Goal: Contribute content: Contribute content

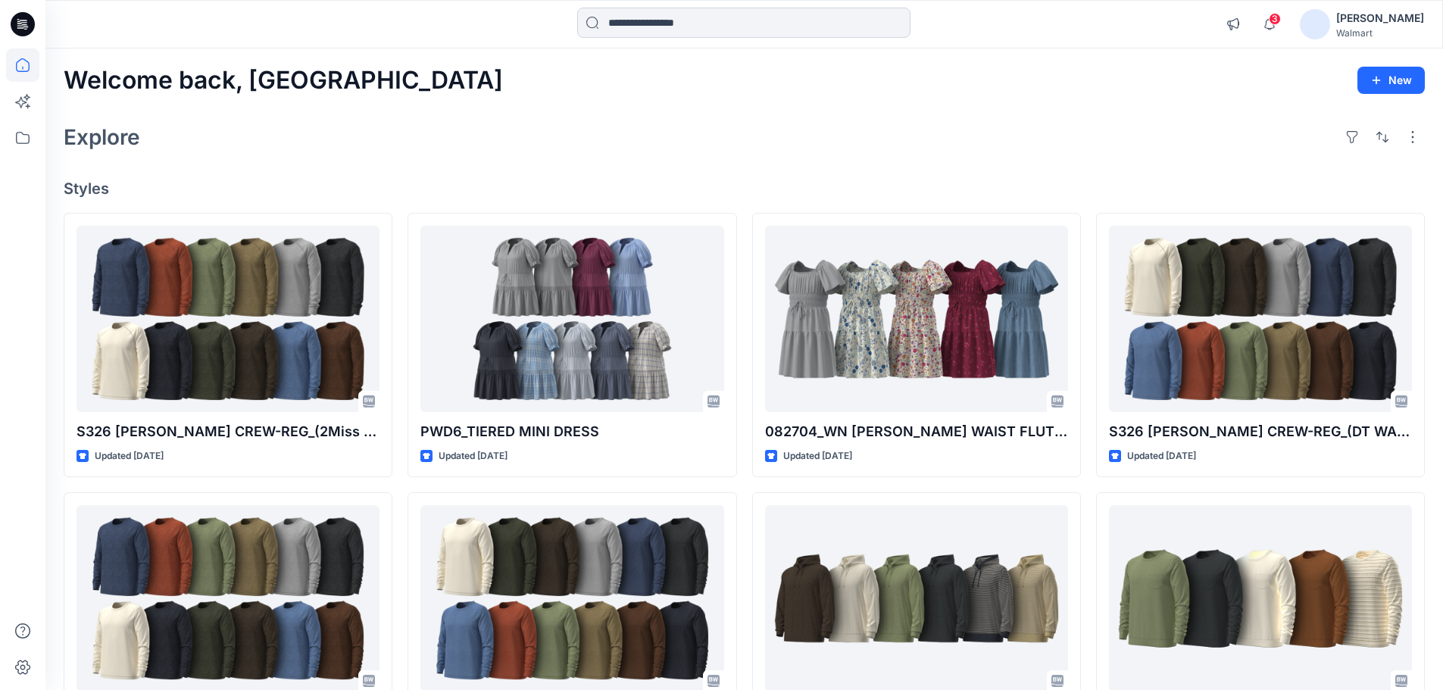
click at [694, 26] on input at bounding box center [743, 23] width 333 height 30
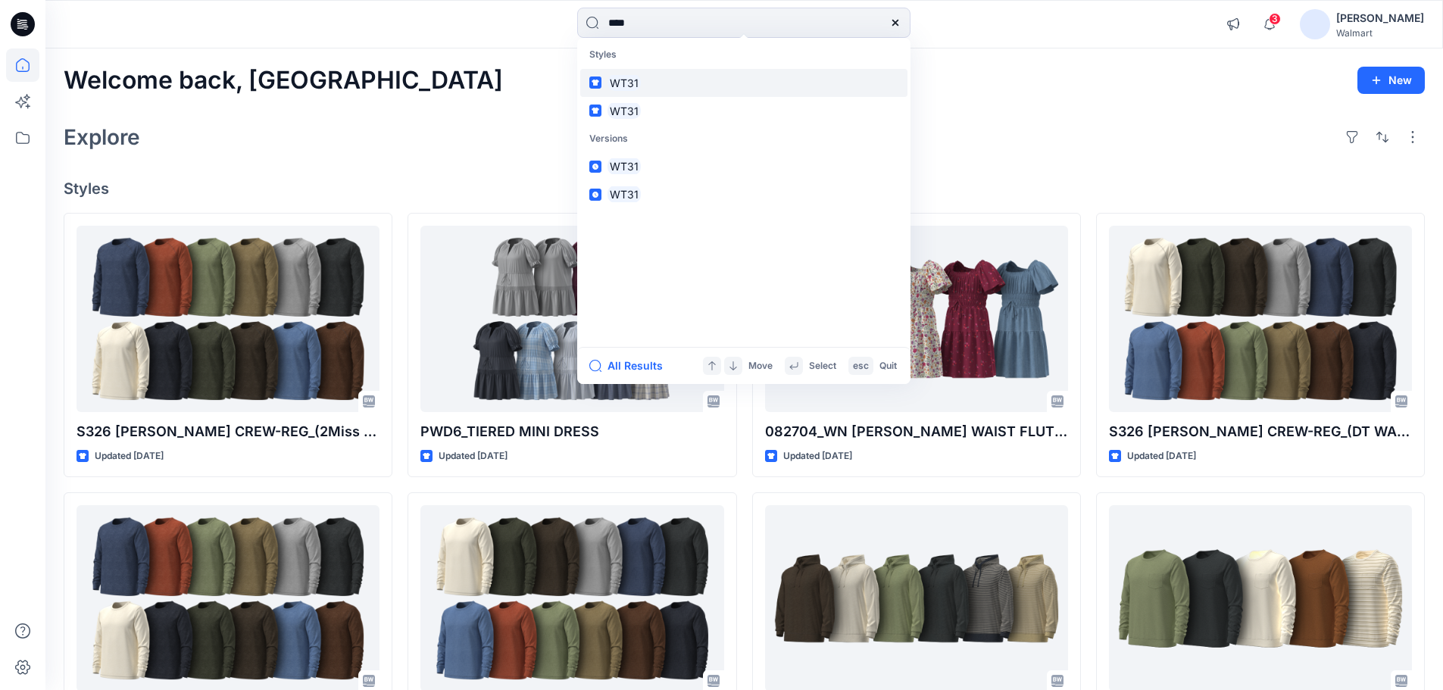
type input "****"
click at [628, 78] on mark "WT31" at bounding box center [624, 82] width 33 height 17
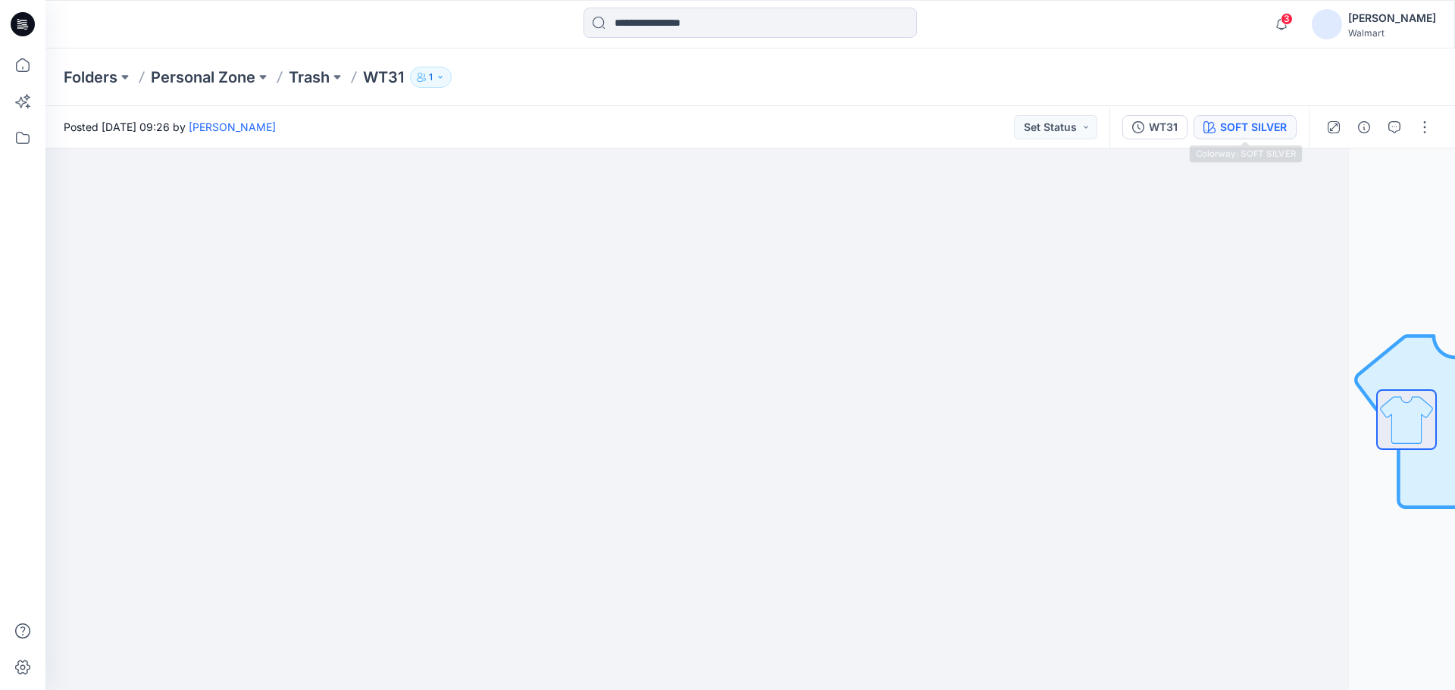
click at [1243, 130] on div "SOFT SILVER" at bounding box center [1253, 127] width 67 height 17
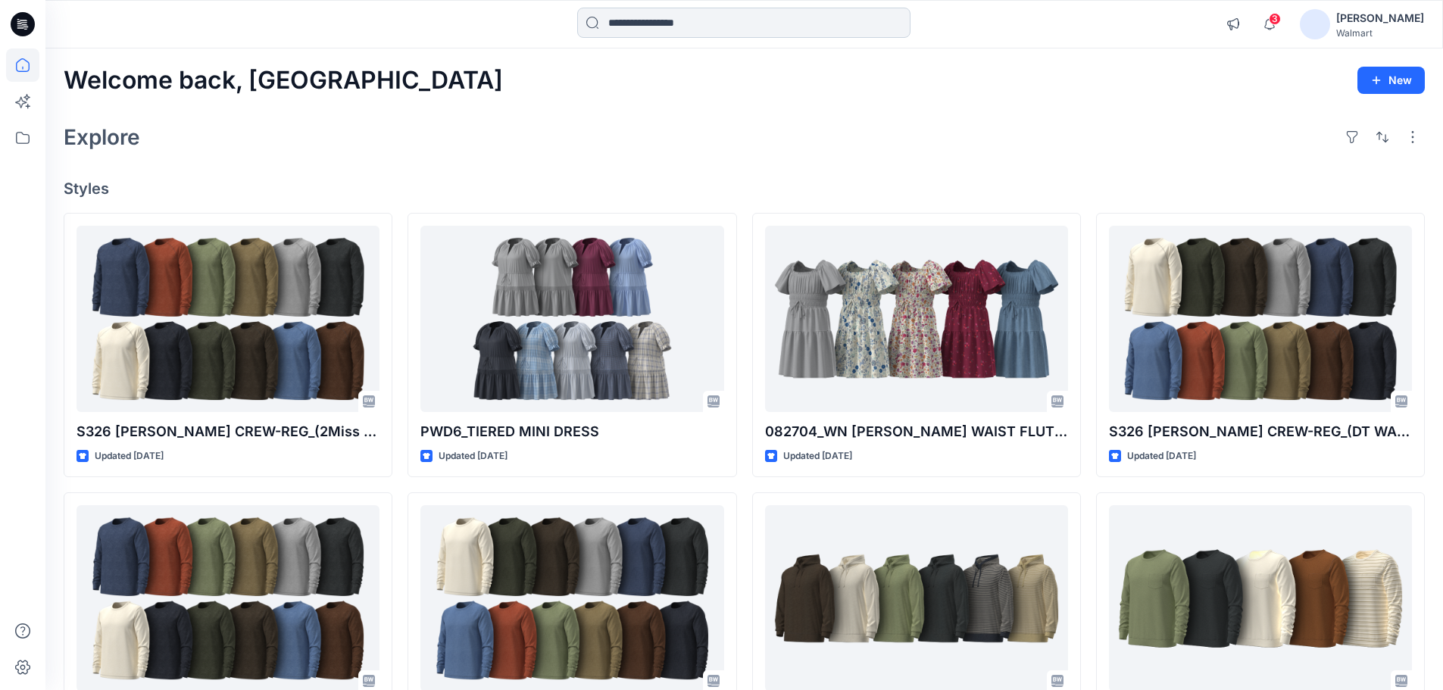
click at [643, 21] on input at bounding box center [743, 23] width 333 height 30
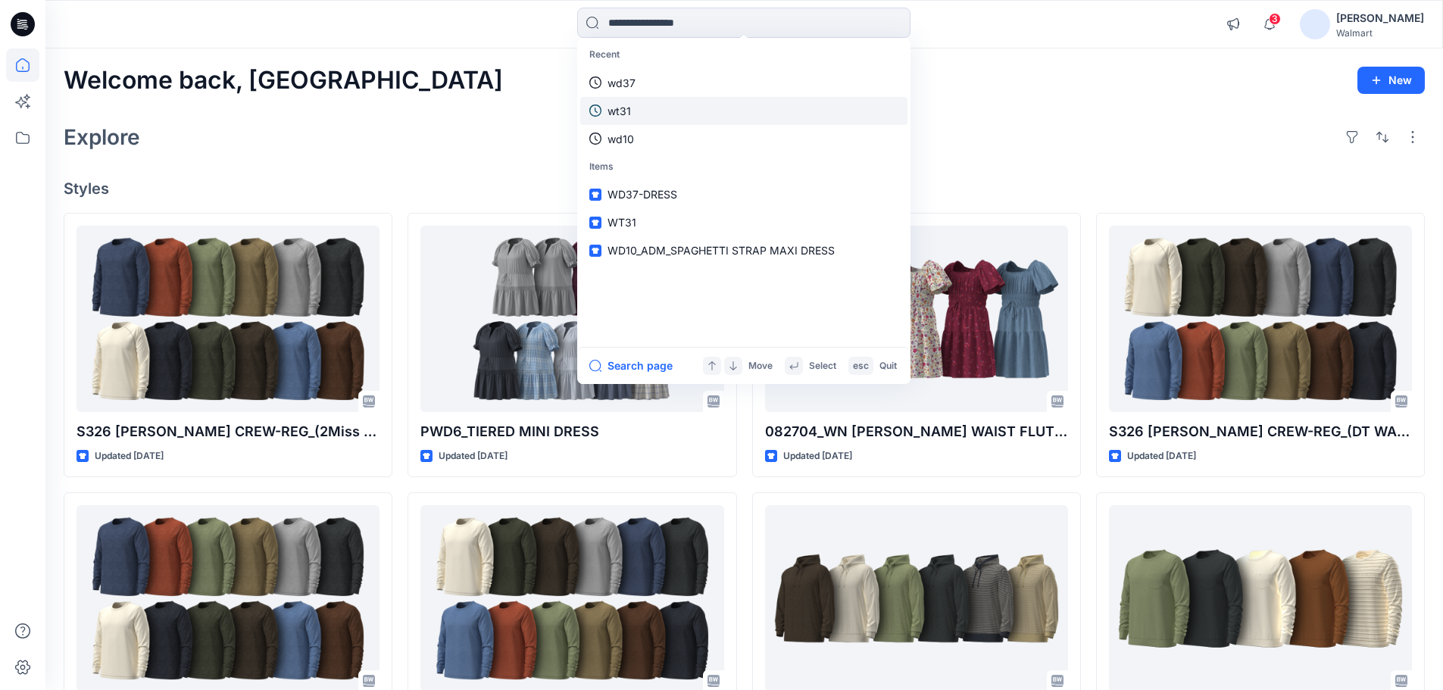
click at [624, 116] on p "wt31" at bounding box center [619, 111] width 23 height 16
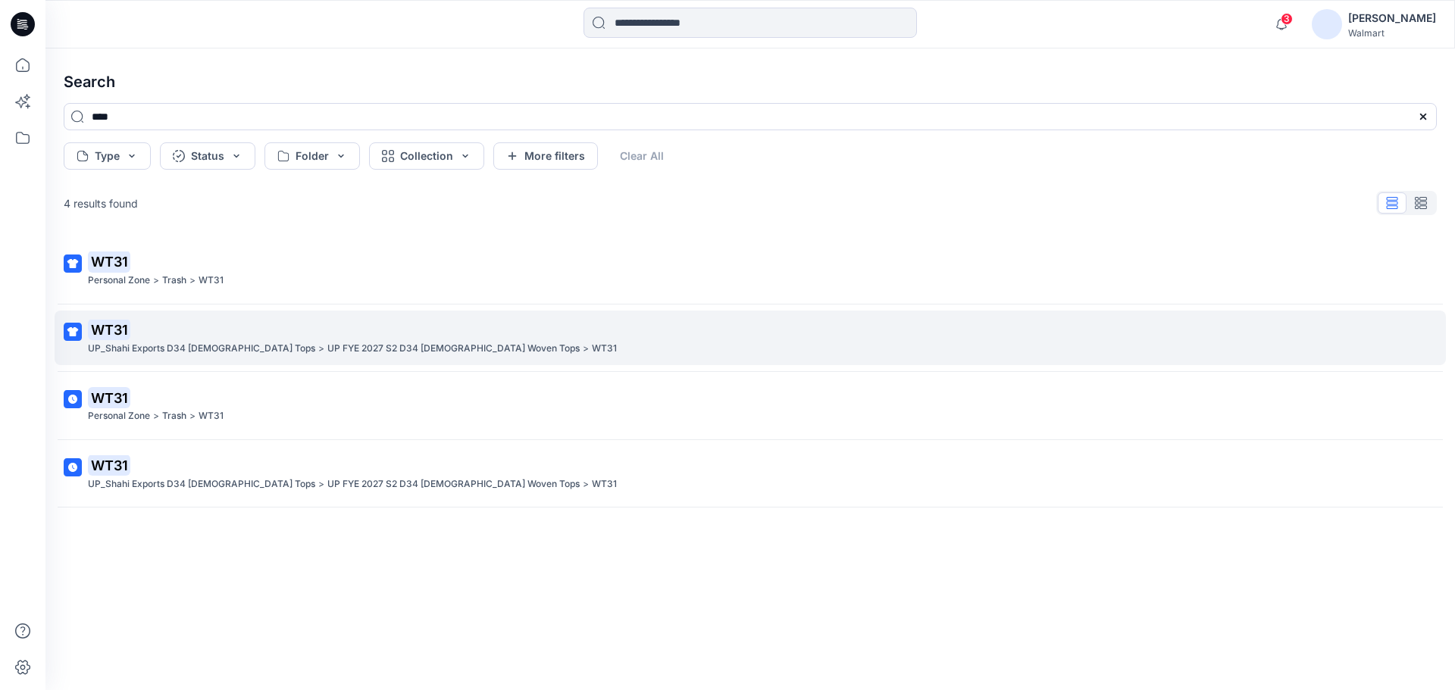
click at [101, 338] on mark "WT31" at bounding box center [109, 329] width 42 height 21
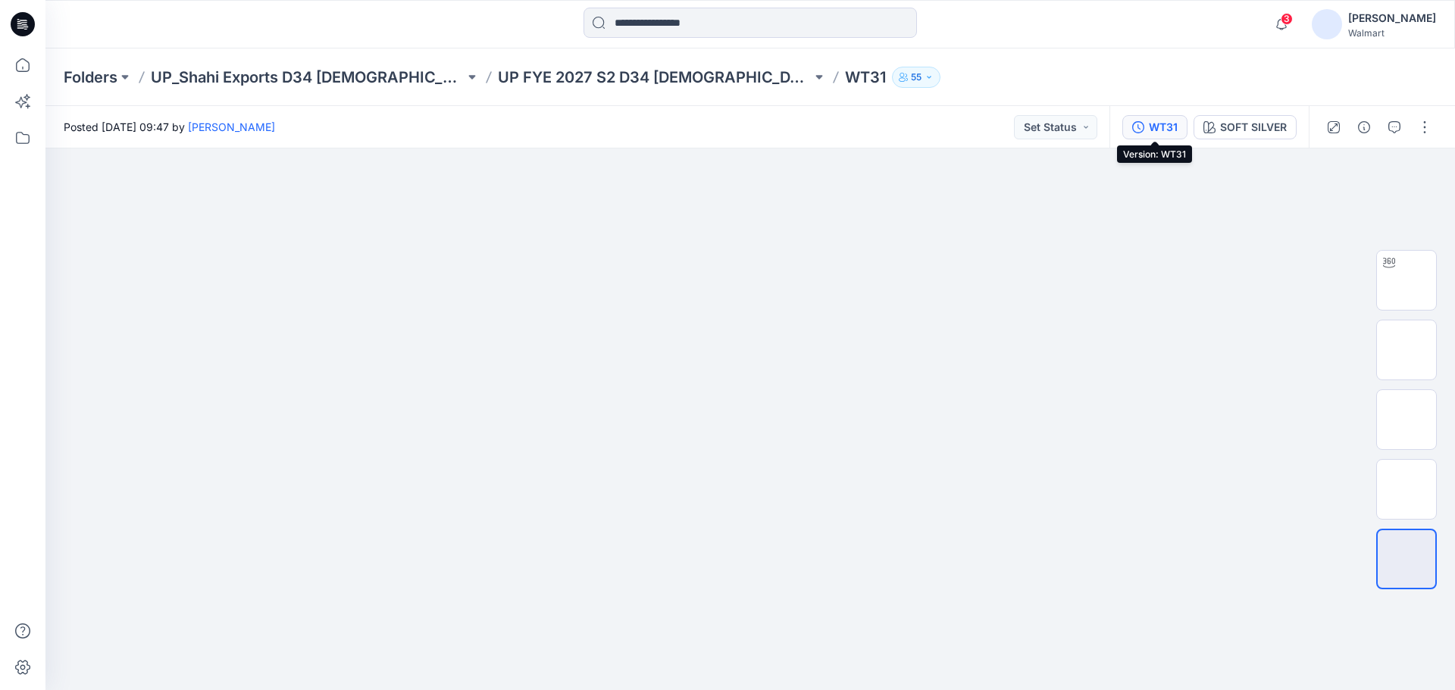
click at [1163, 122] on div "WT31" at bounding box center [1163, 127] width 29 height 17
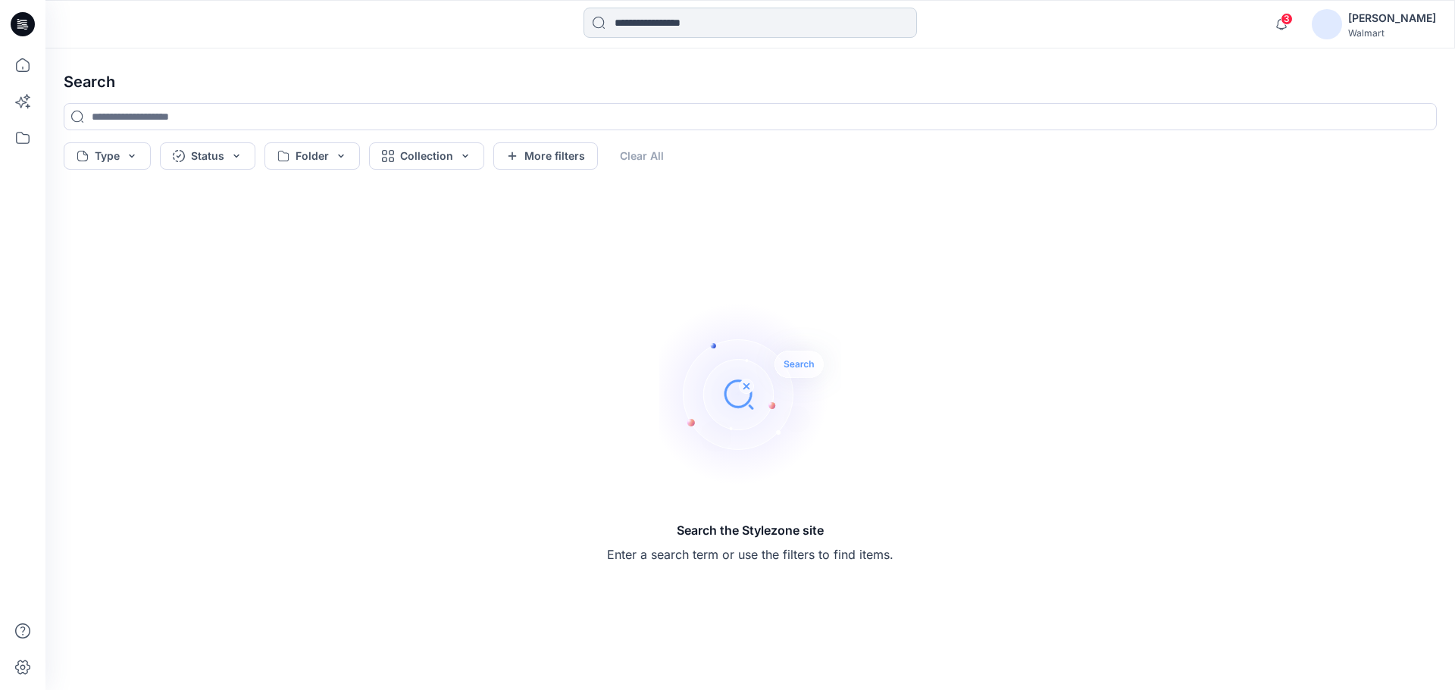
click at [721, 21] on input at bounding box center [749, 23] width 333 height 30
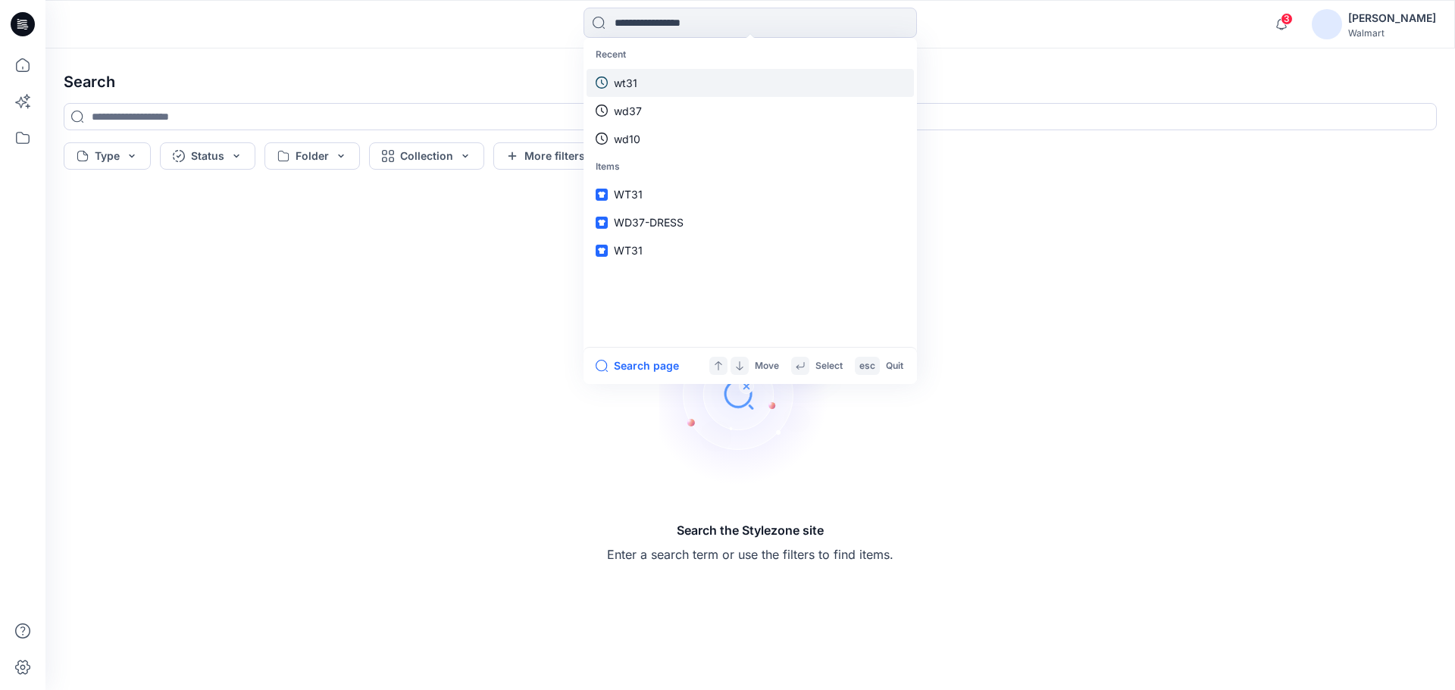
click at [635, 86] on p "wt31" at bounding box center [625, 83] width 23 height 16
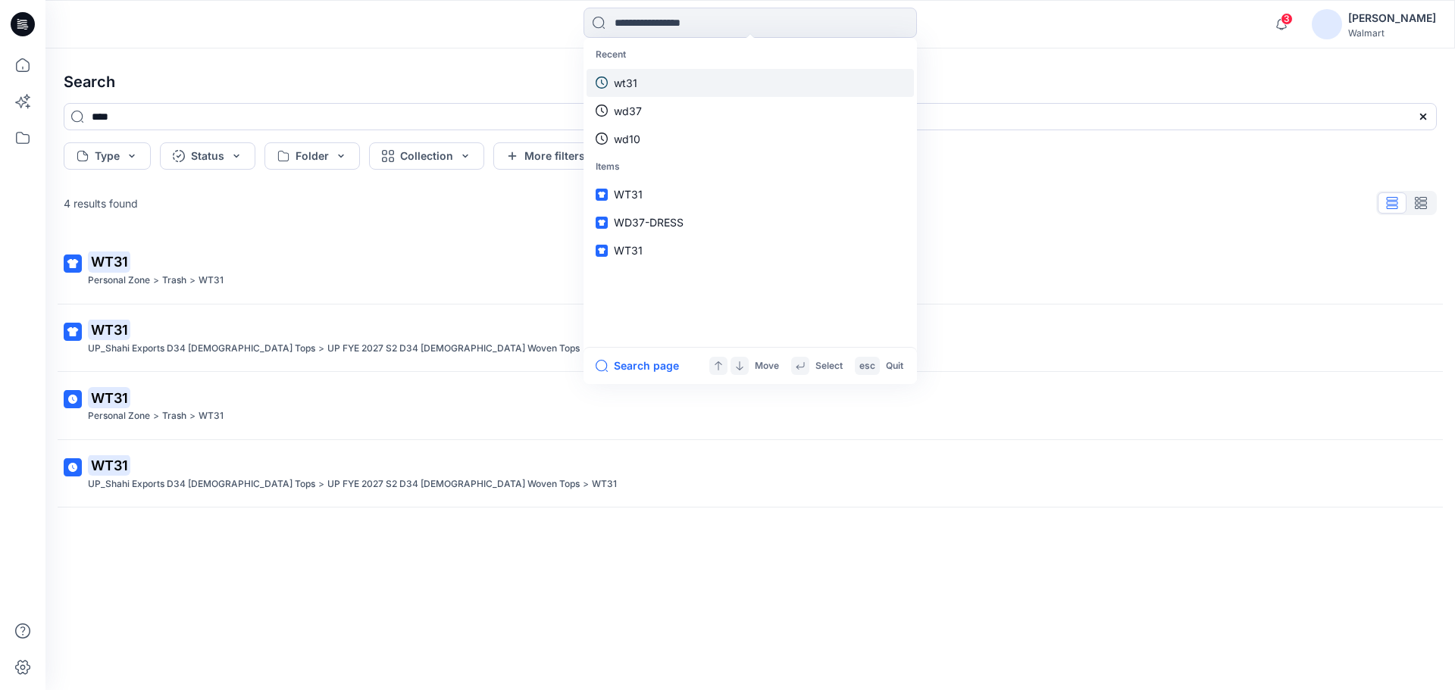
type input "****"
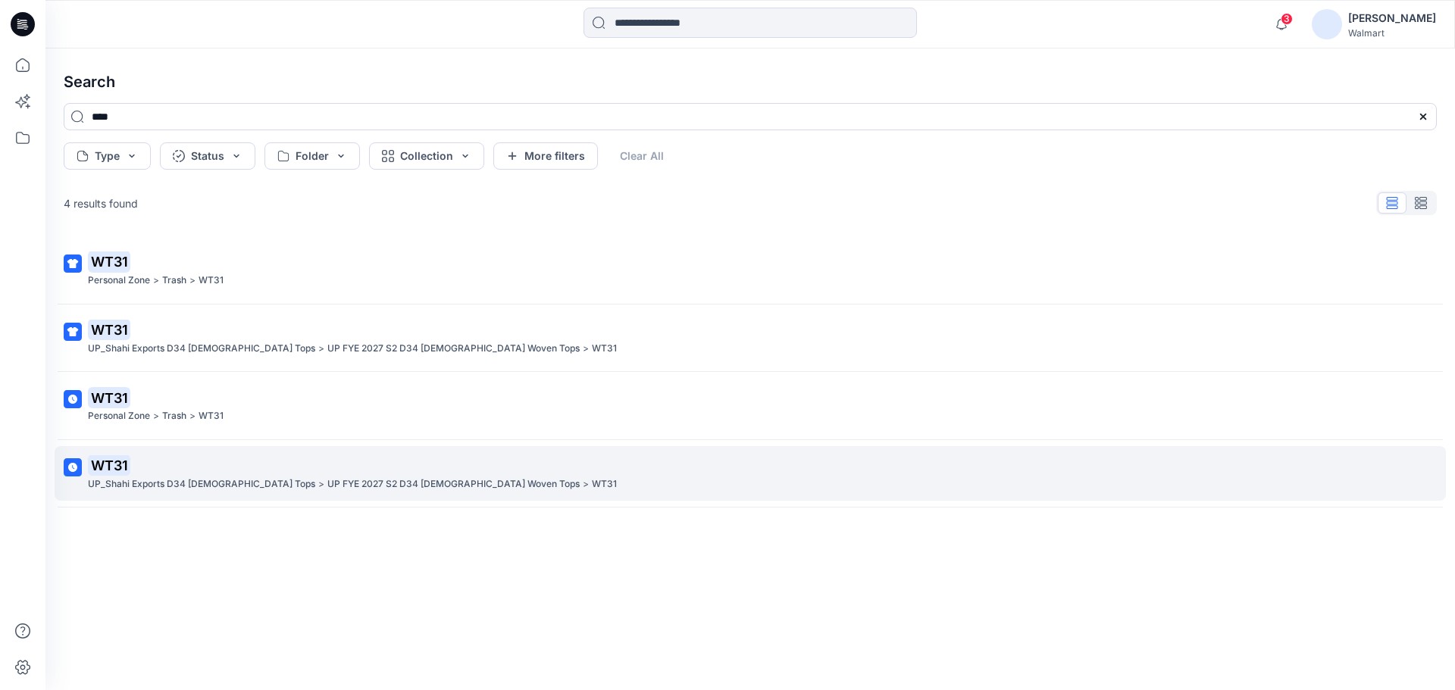
click at [152, 474] on p "WT31" at bounding box center [748, 465] width 1321 height 21
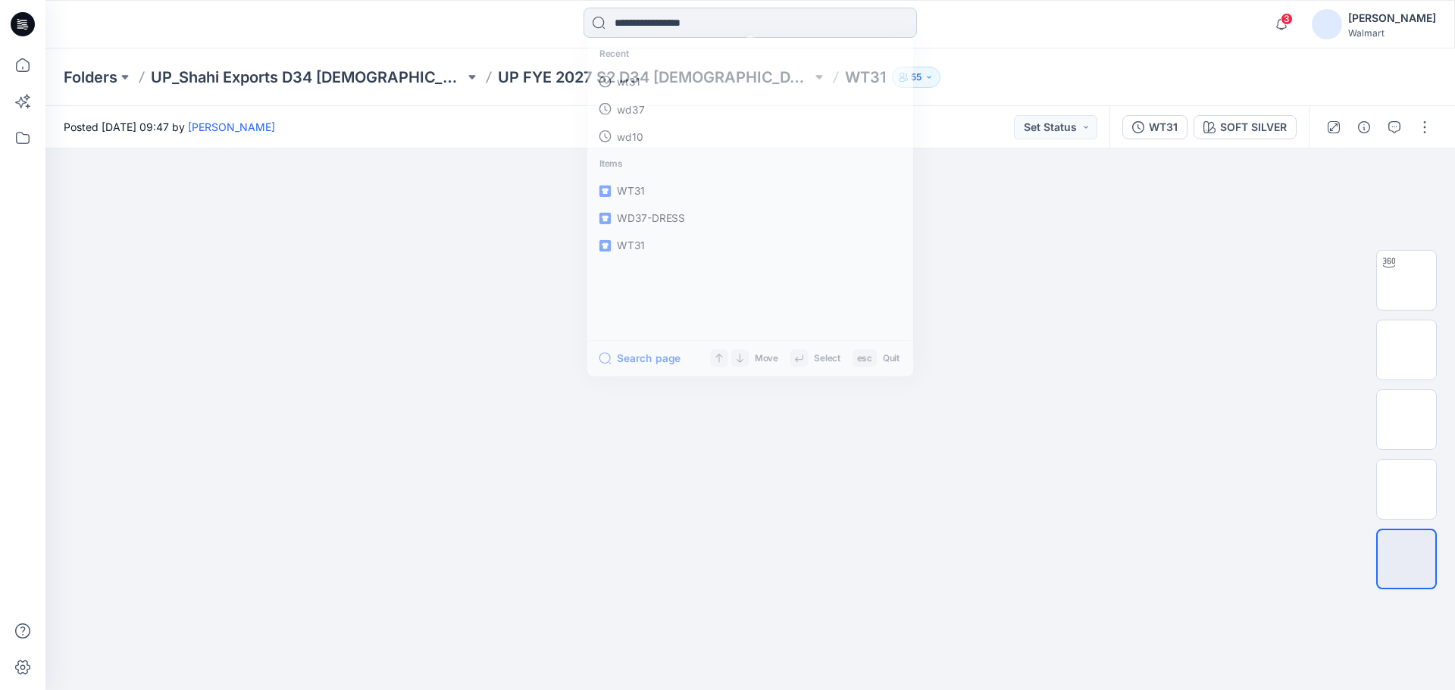
click at [681, 17] on input at bounding box center [749, 23] width 333 height 30
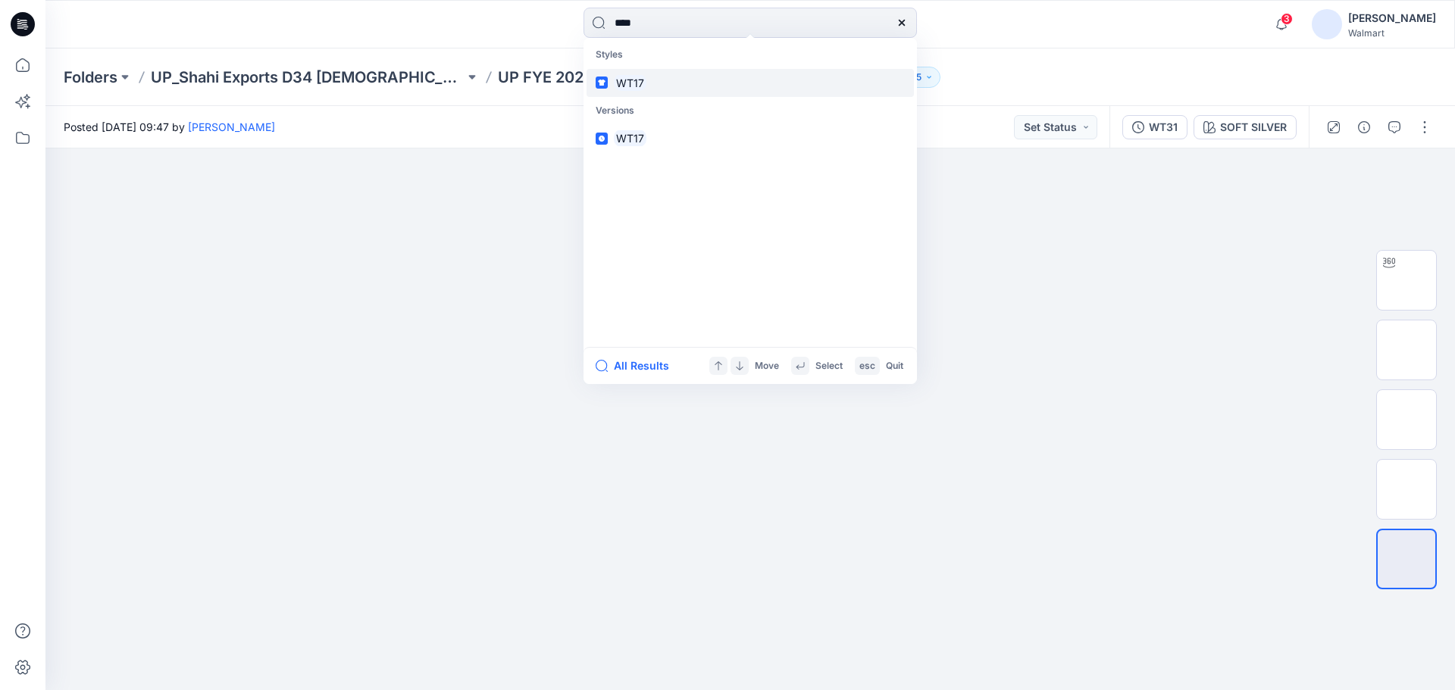
type input "****"
click at [621, 87] on mark "WT17" at bounding box center [630, 82] width 33 height 17
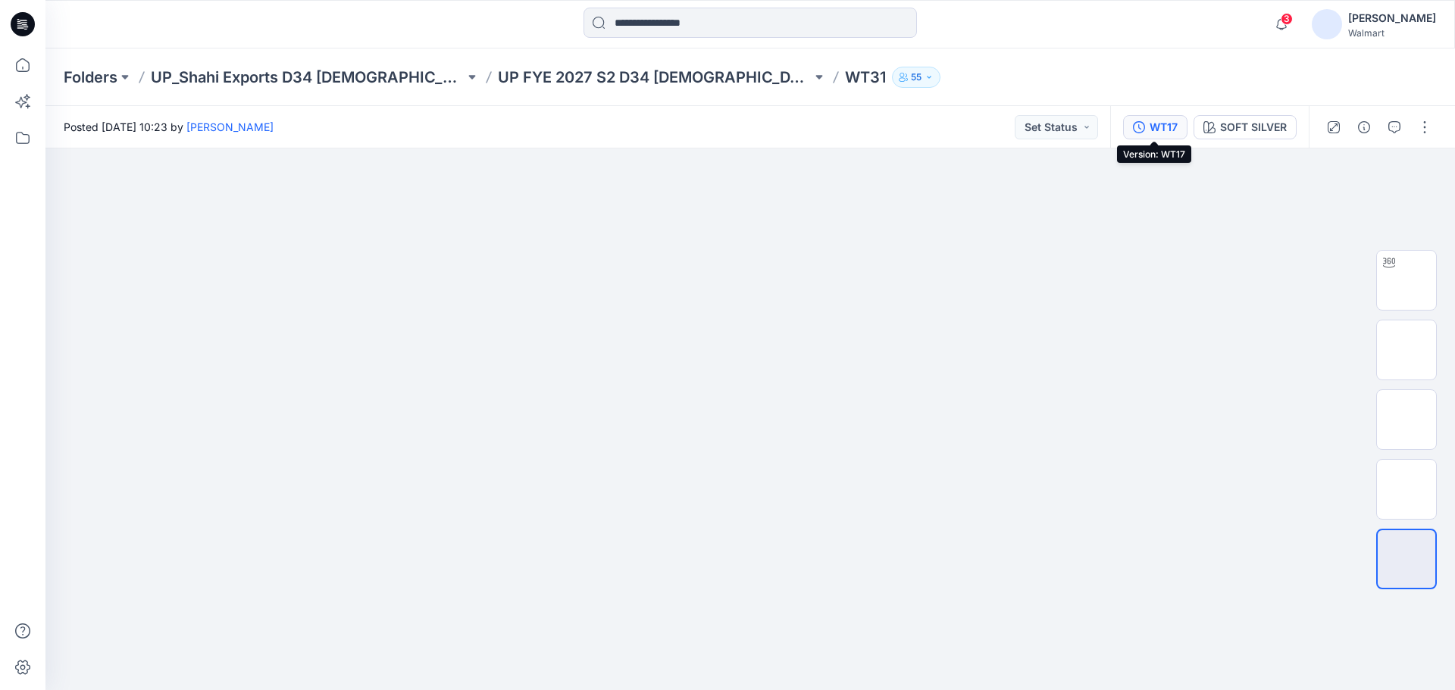
click at [1154, 127] on div "WT17" at bounding box center [1163, 127] width 28 height 17
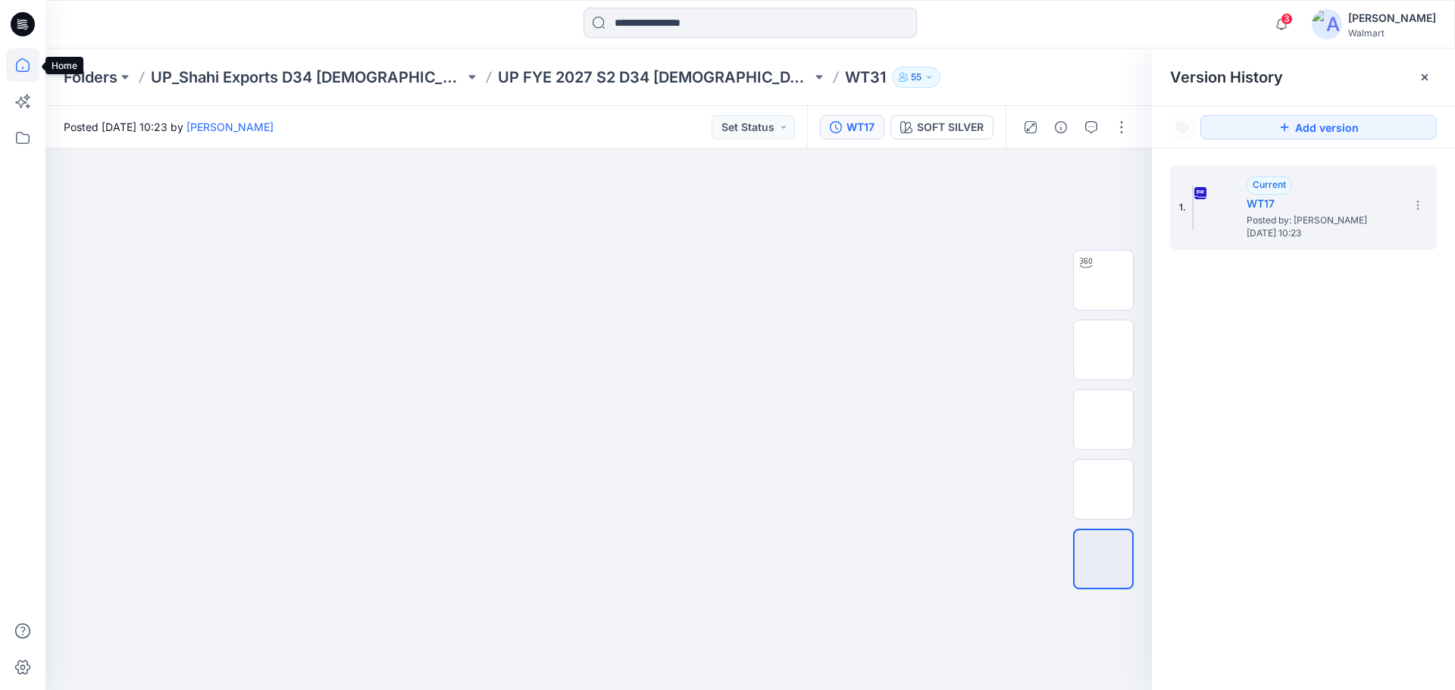
click at [27, 68] on icon at bounding box center [22, 64] width 33 height 33
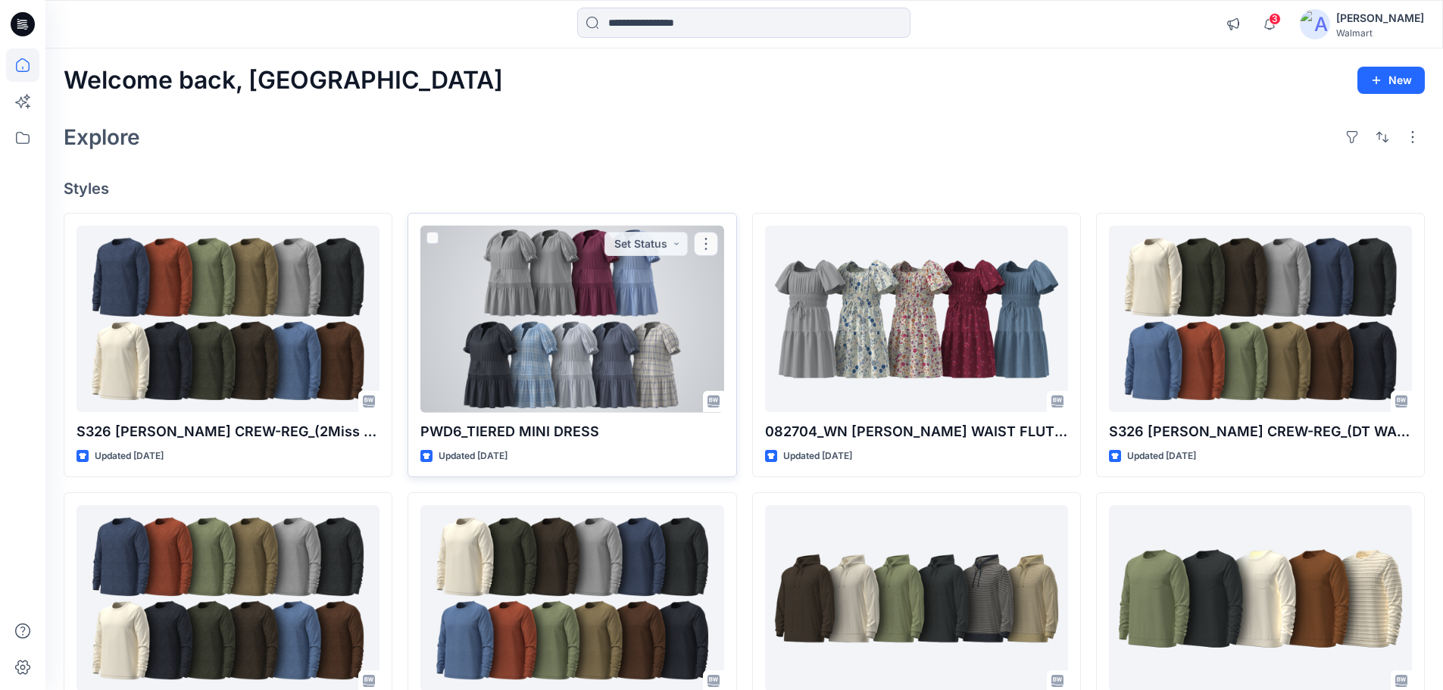
click at [517, 291] on div at bounding box center [572, 319] width 303 height 187
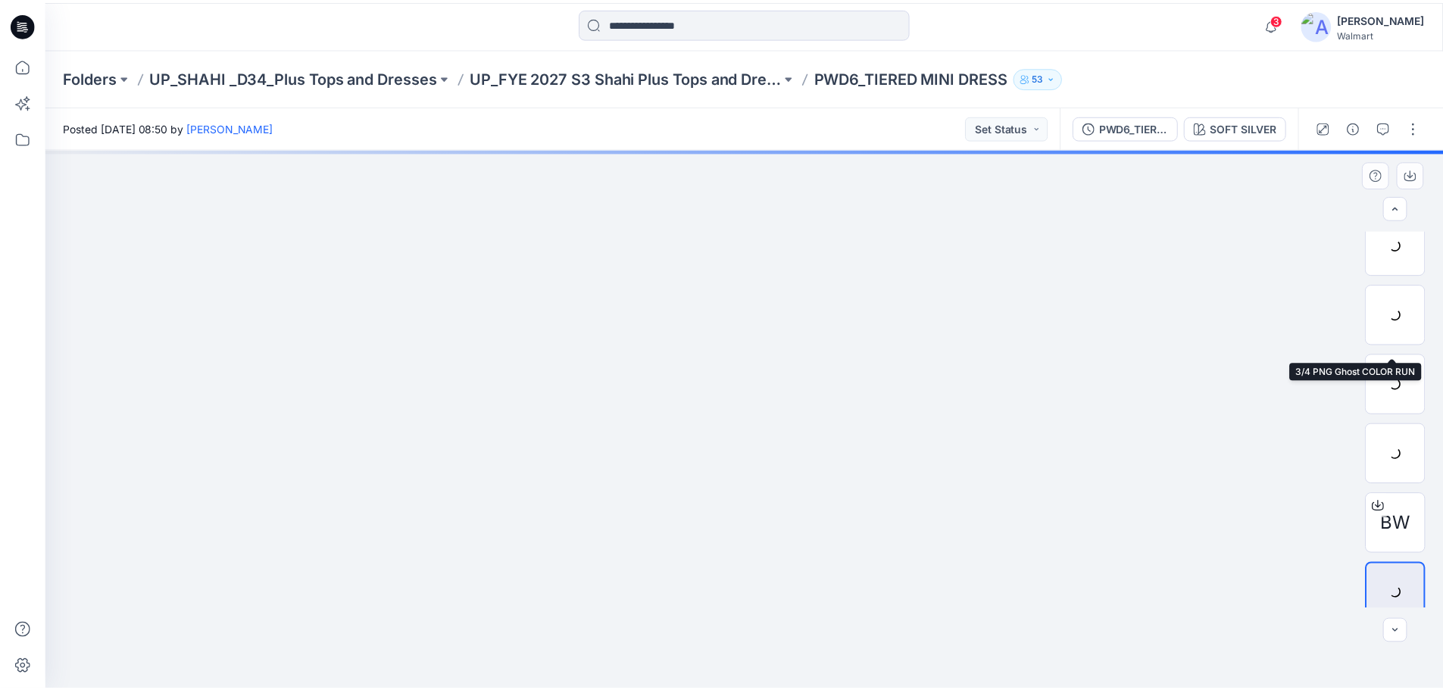
scroll to position [30, 0]
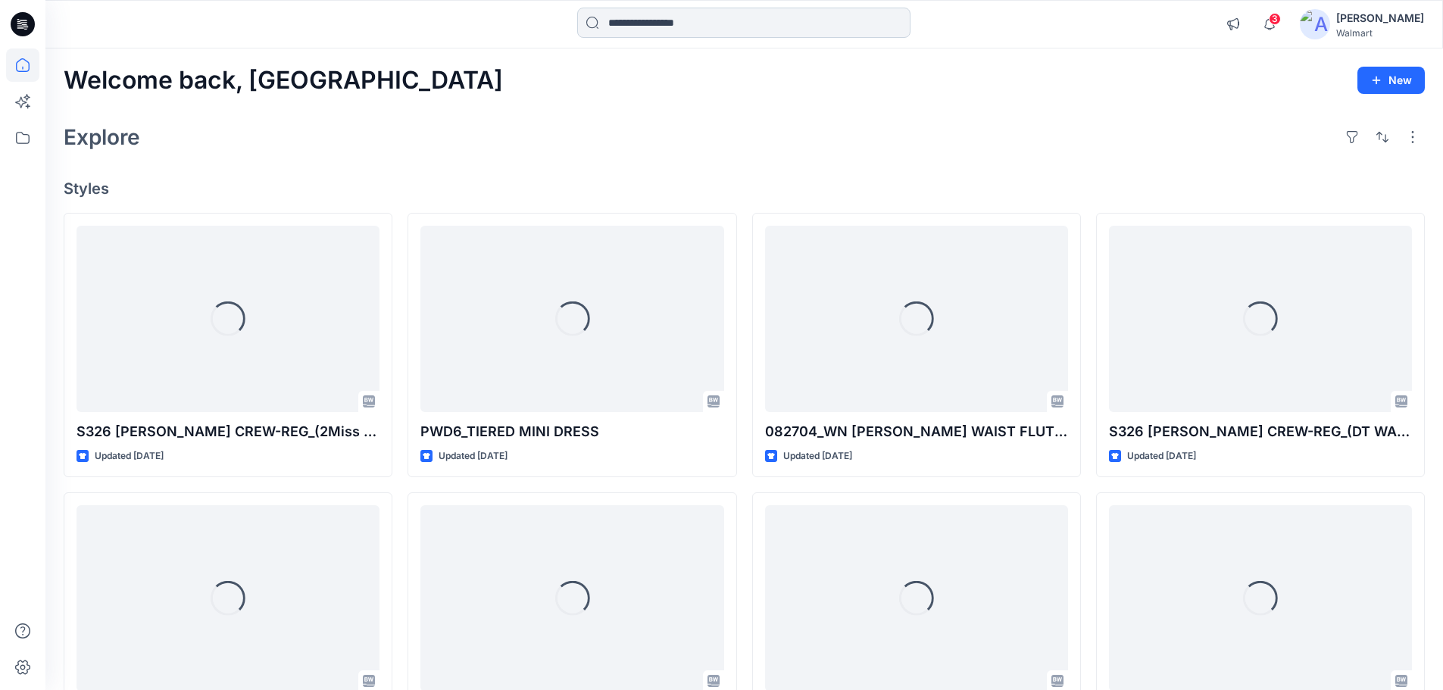
click at [649, 14] on input at bounding box center [743, 23] width 333 height 30
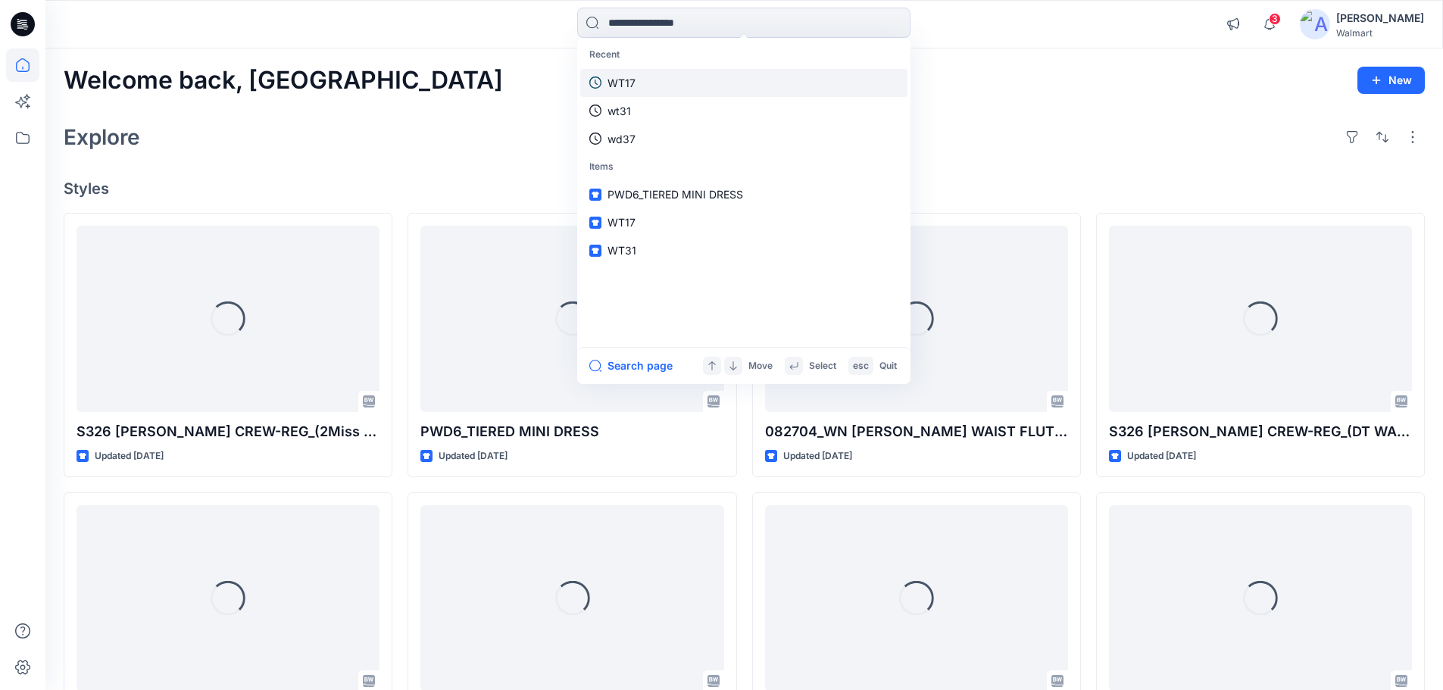
click at [634, 69] on link "WT17" at bounding box center [743, 83] width 327 height 28
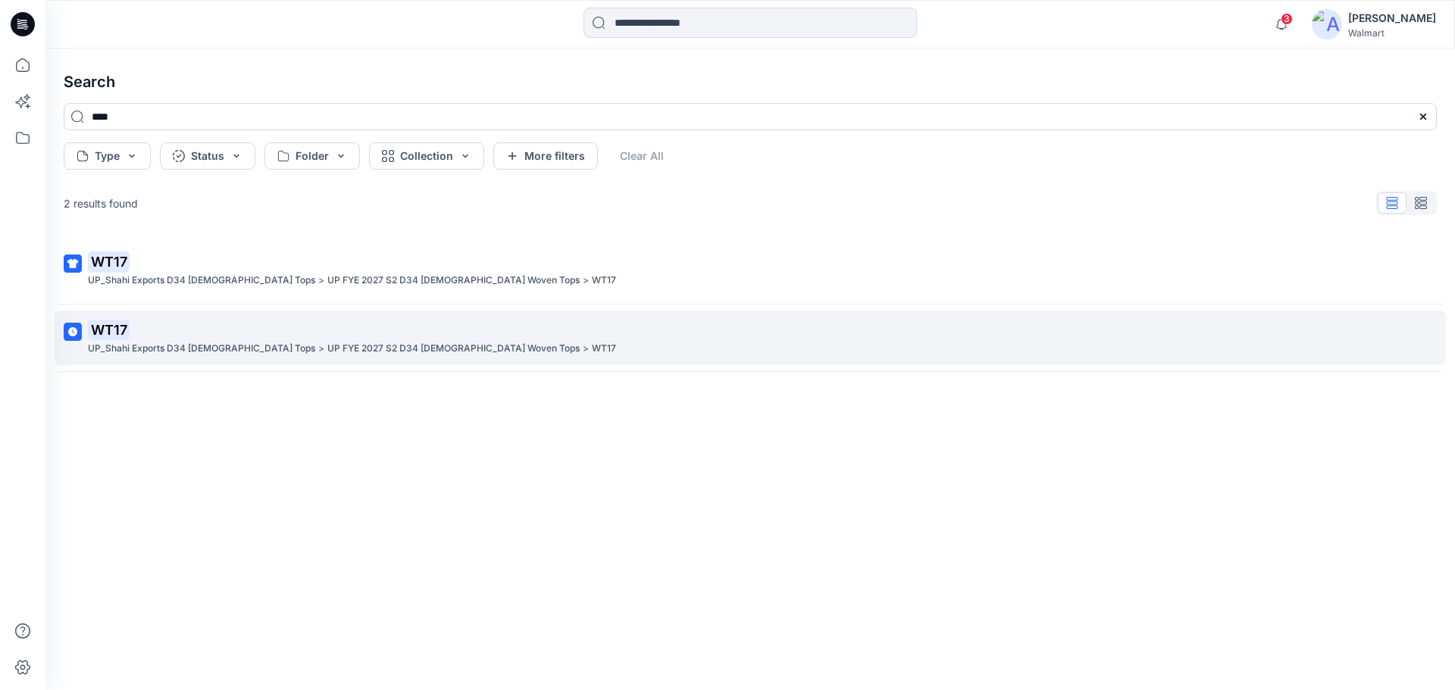
click at [187, 345] on p "UP_Shahi Exports D34 [DEMOGRAPHIC_DATA] Tops" at bounding box center [201, 349] width 227 height 16
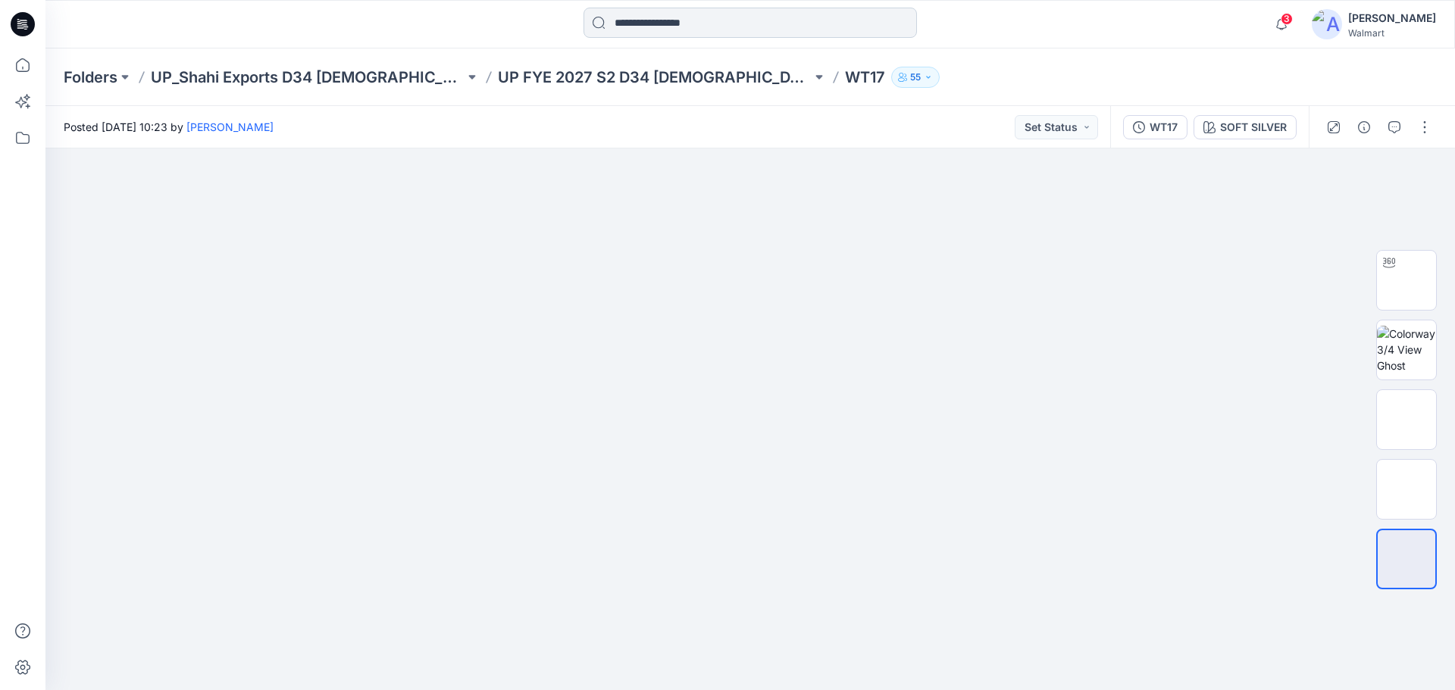
click at [656, 14] on input at bounding box center [749, 23] width 333 height 30
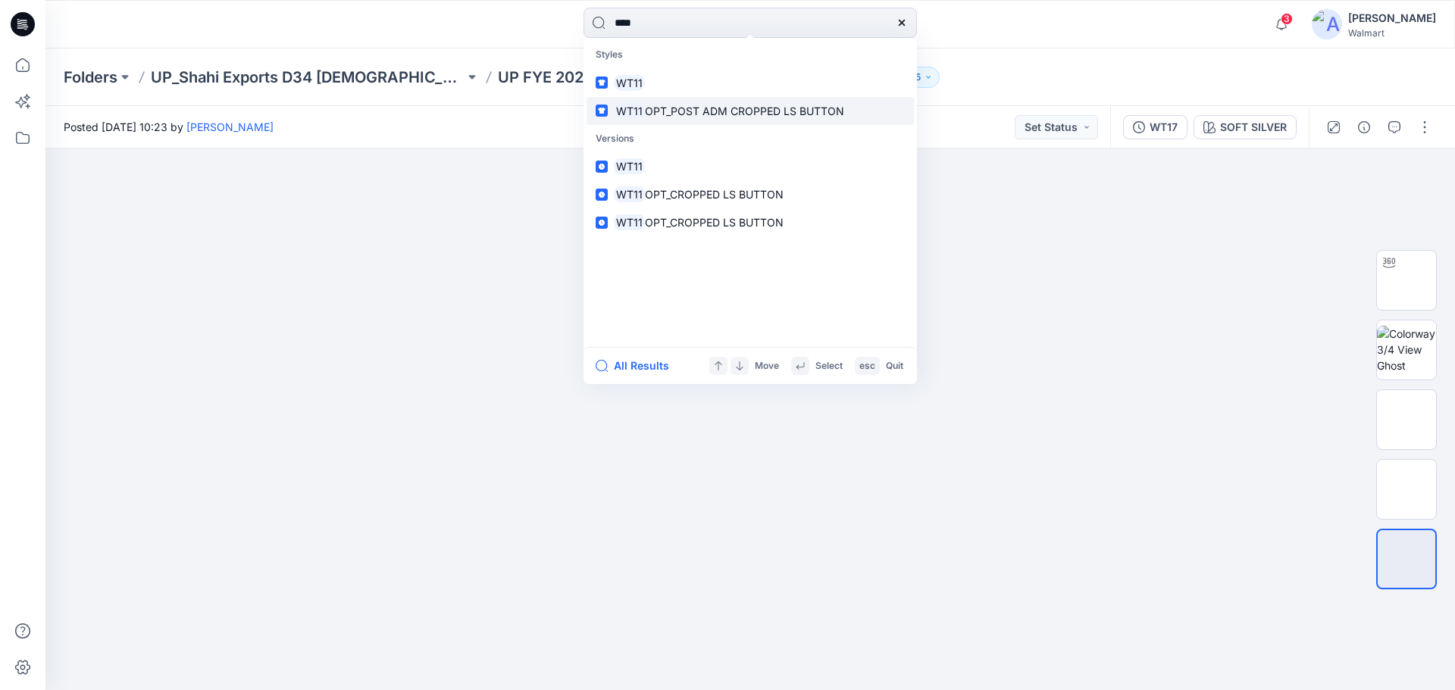
type input "****"
click at [648, 115] on span "OPT_POST ADM CROPPED LS BUTTON" at bounding box center [744, 111] width 199 height 13
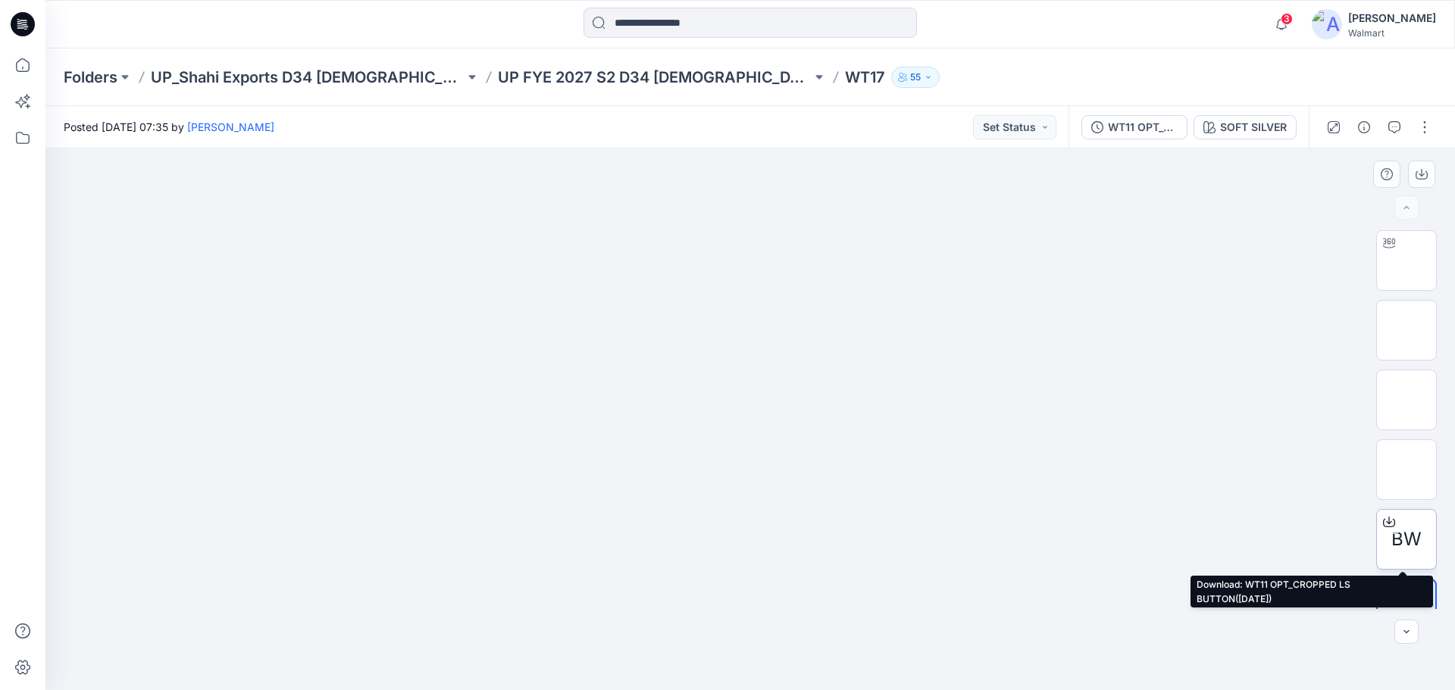
click at [1388, 530] on div at bounding box center [1389, 522] width 24 height 24
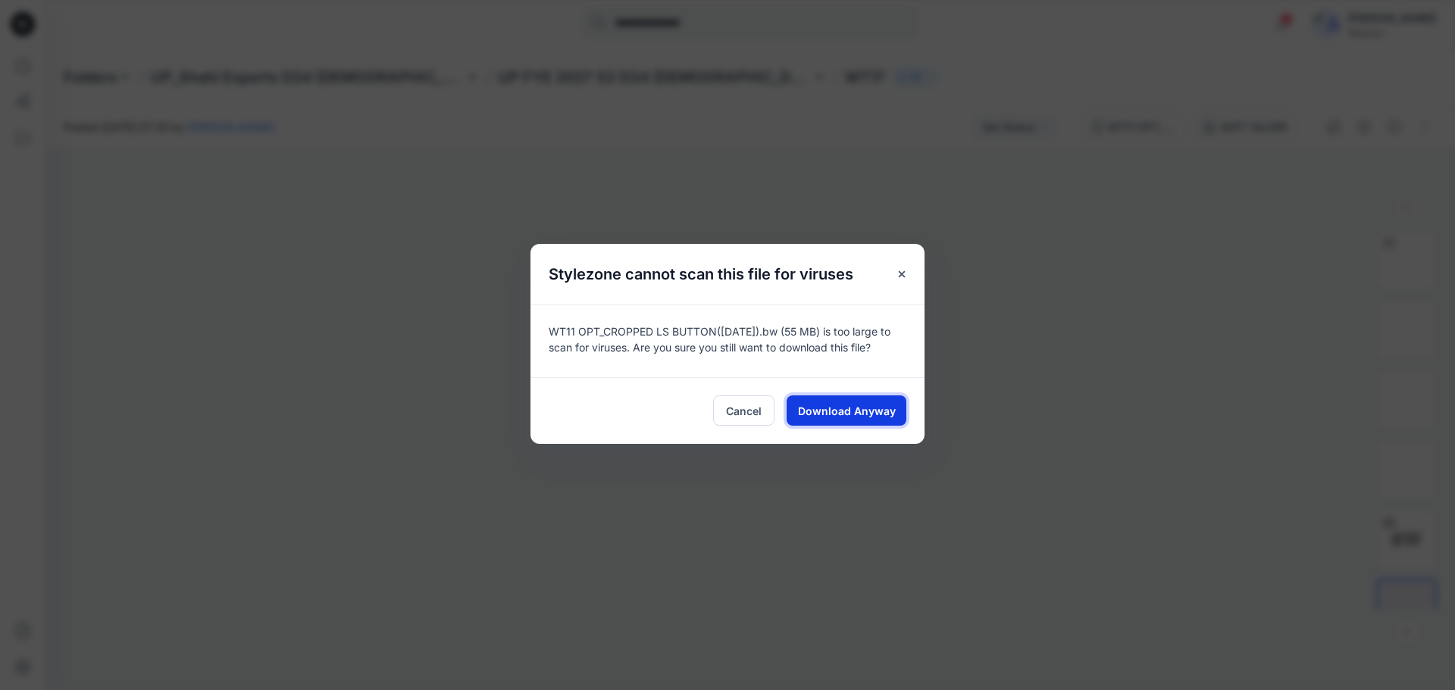
click at [859, 411] on span "Download Anyway" at bounding box center [847, 411] width 98 height 16
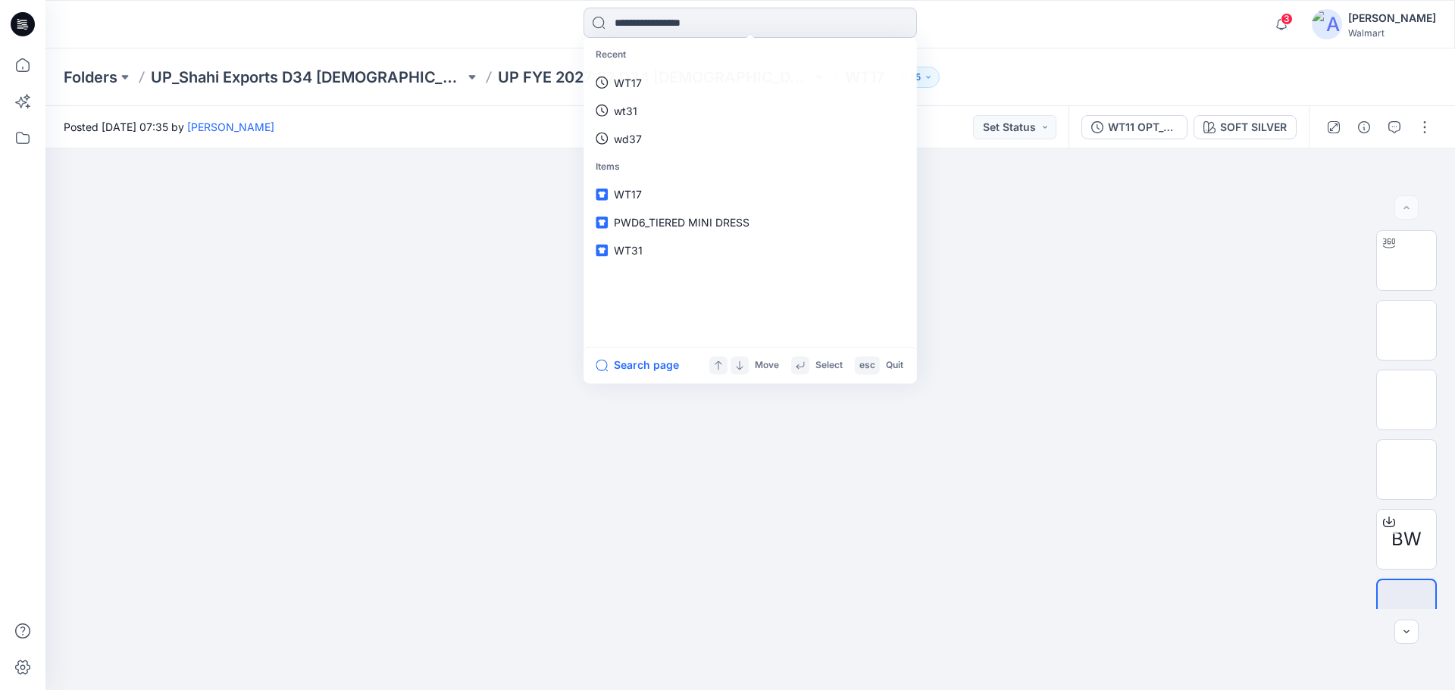
click at [652, 32] on input at bounding box center [749, 23] width 333 height 30
click at [644, 135] on link "WT17" at bounding box center [749, 139] width 327 height 28
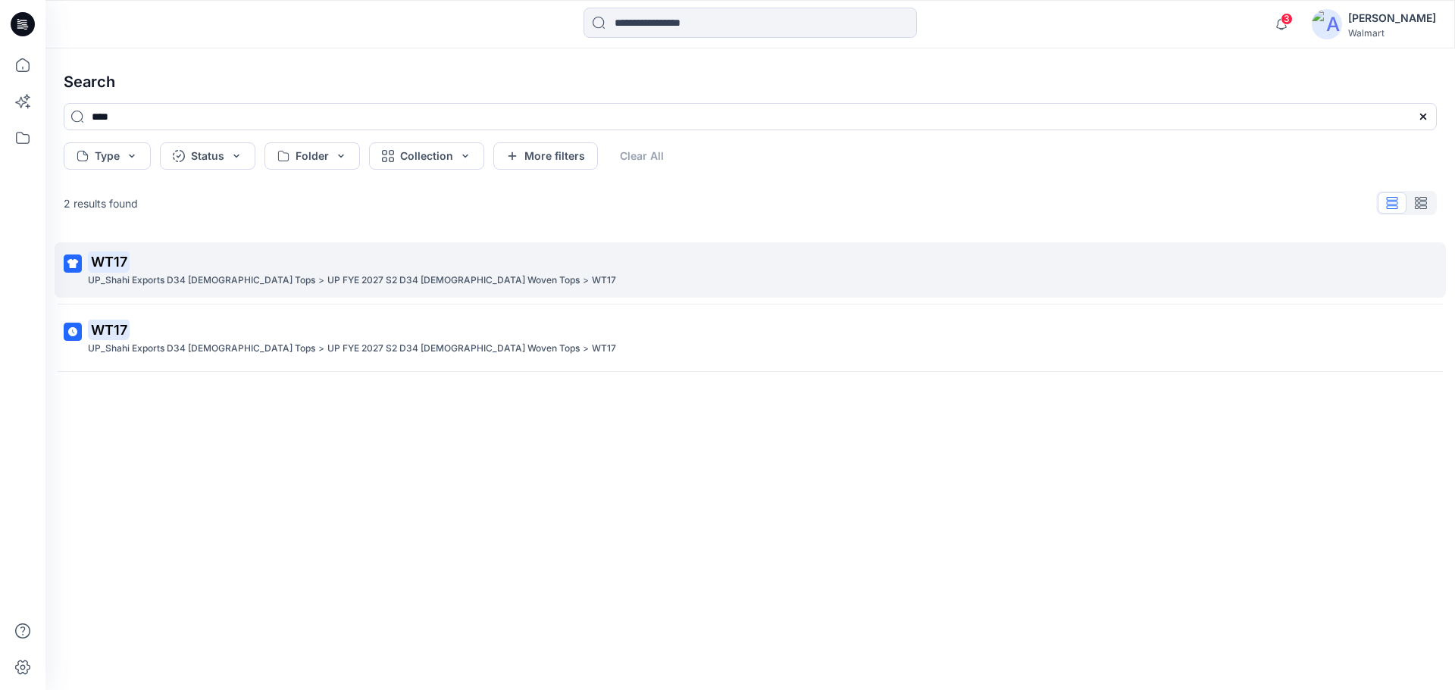
click at [178, 277] on p "UP_Shahi Exports D34 [DEMOGRAPHIC_DATA] Tops" at bounding box center [201, 281] width 227 height 16
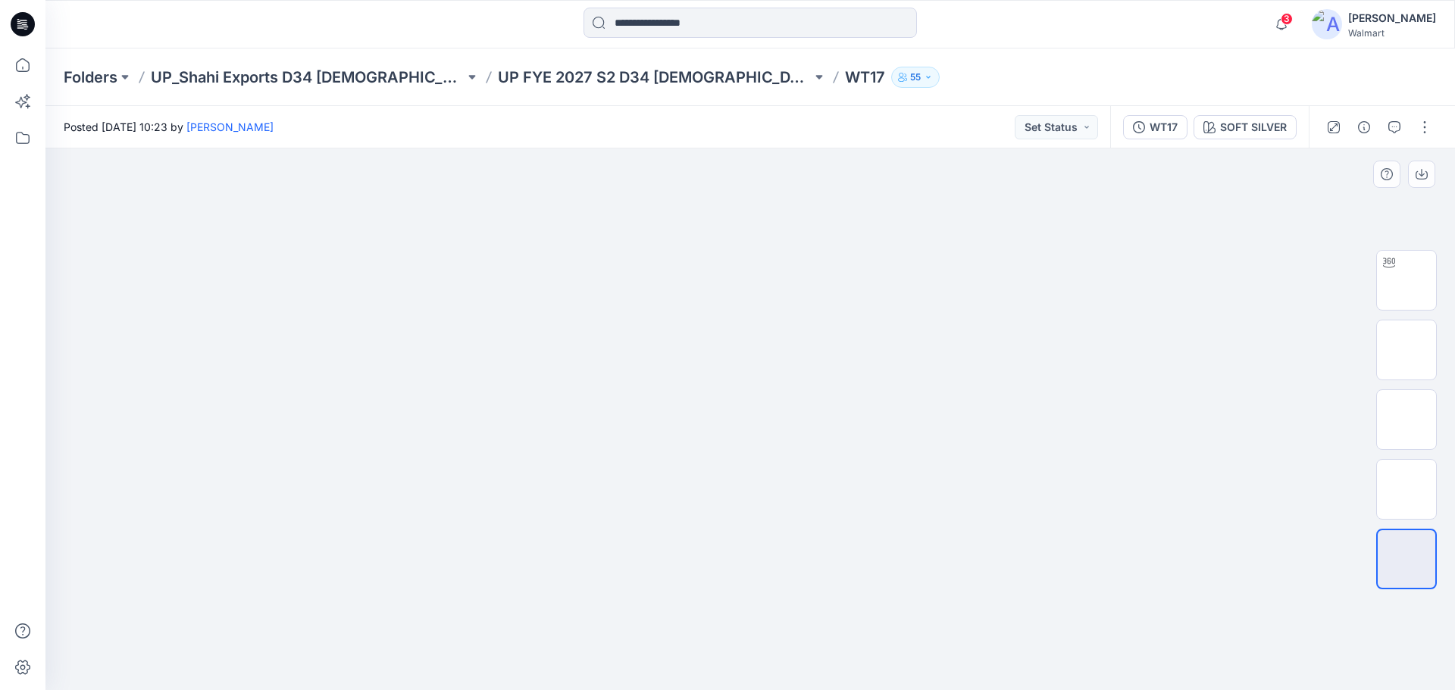
drag, startPoint x: 616, startPoint y: 324, endPoint x: 730, endPoint y: 286, distance: 119.6
click at [730, 192] on img at bounding box center [750, 192] width 758 height 0
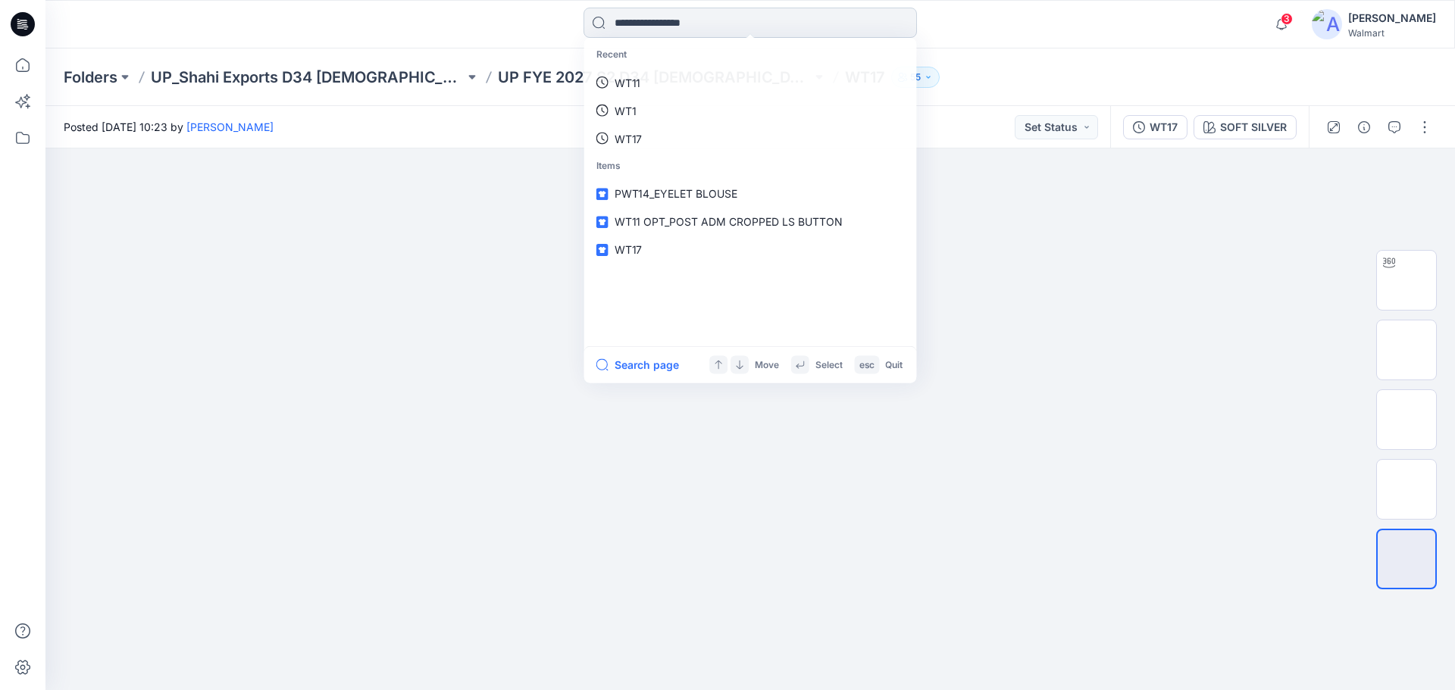
click at [642, 23] on input at bounding box center [749, 23] width 333 height 30
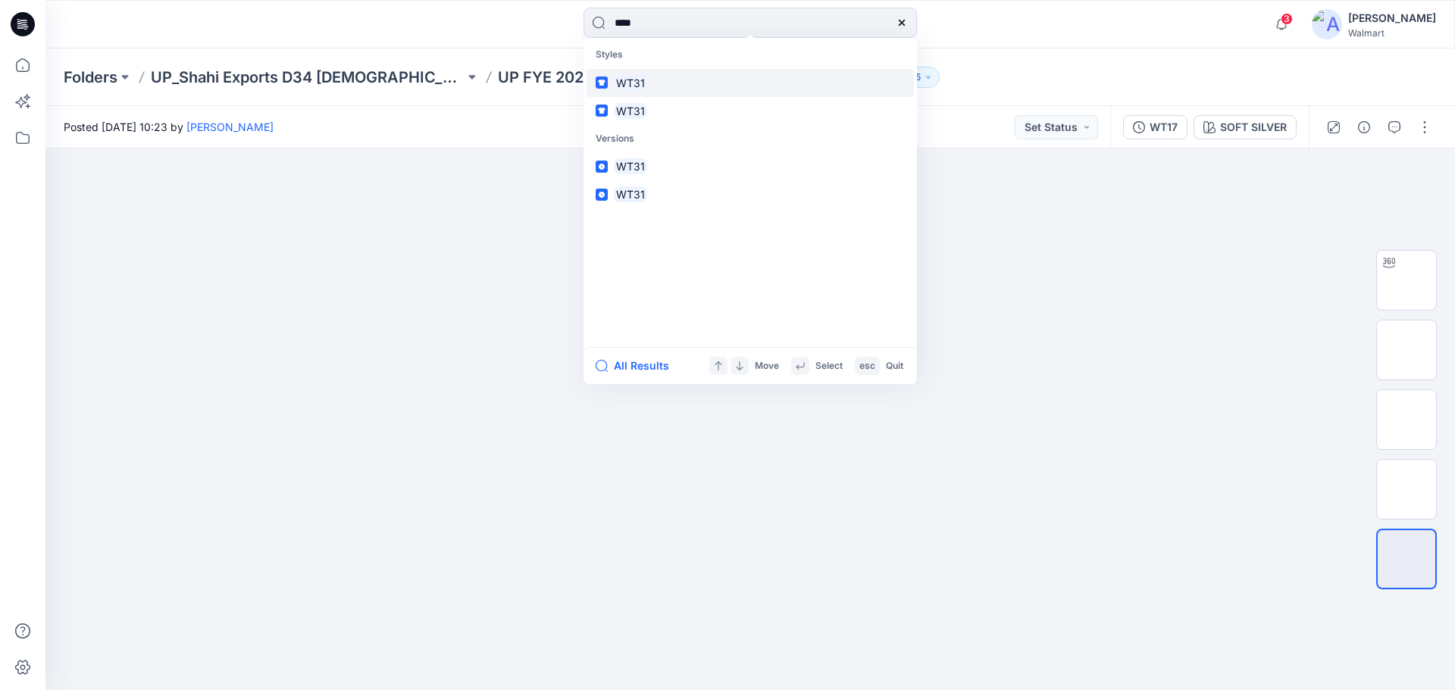
type input "****"
click at [626, 83] on mark "WT31" at bounding box center [630, 82] width 33 height 17
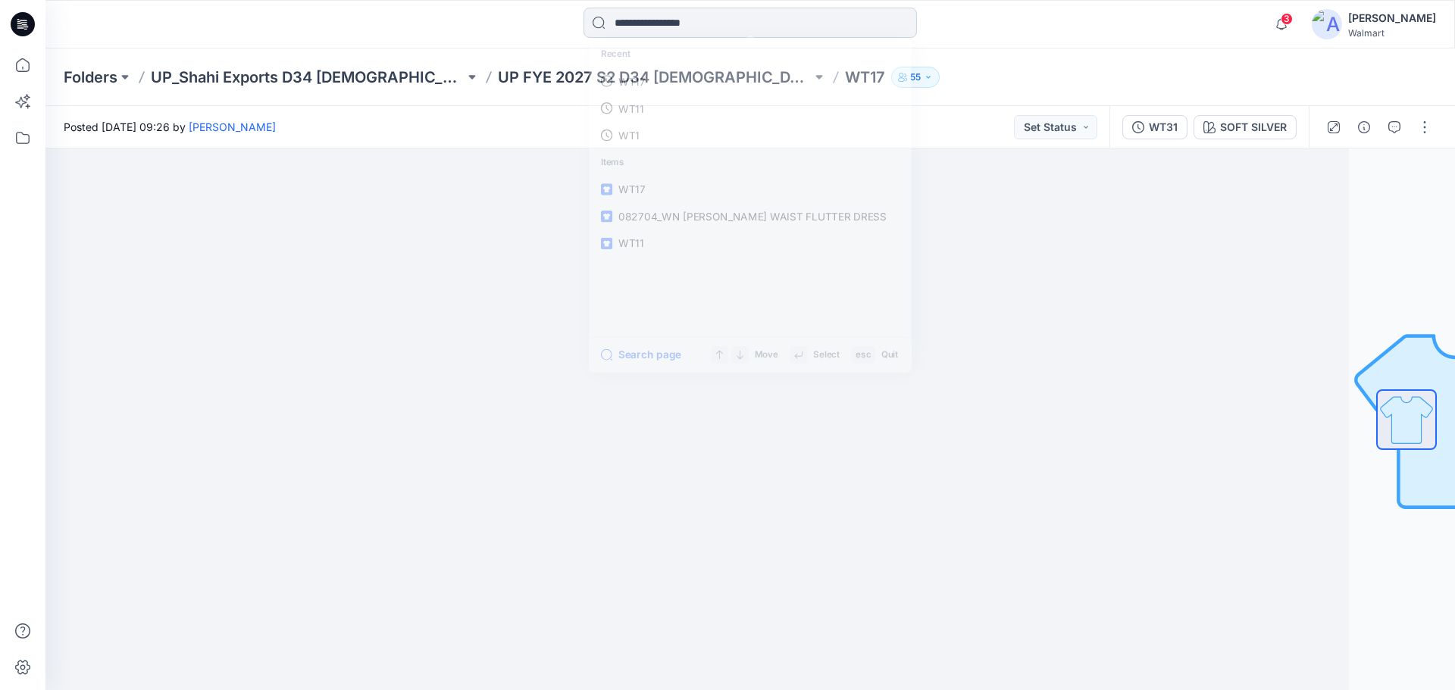
click at [700, 22] on input at bounding box center [749, 23] width 333 height 30
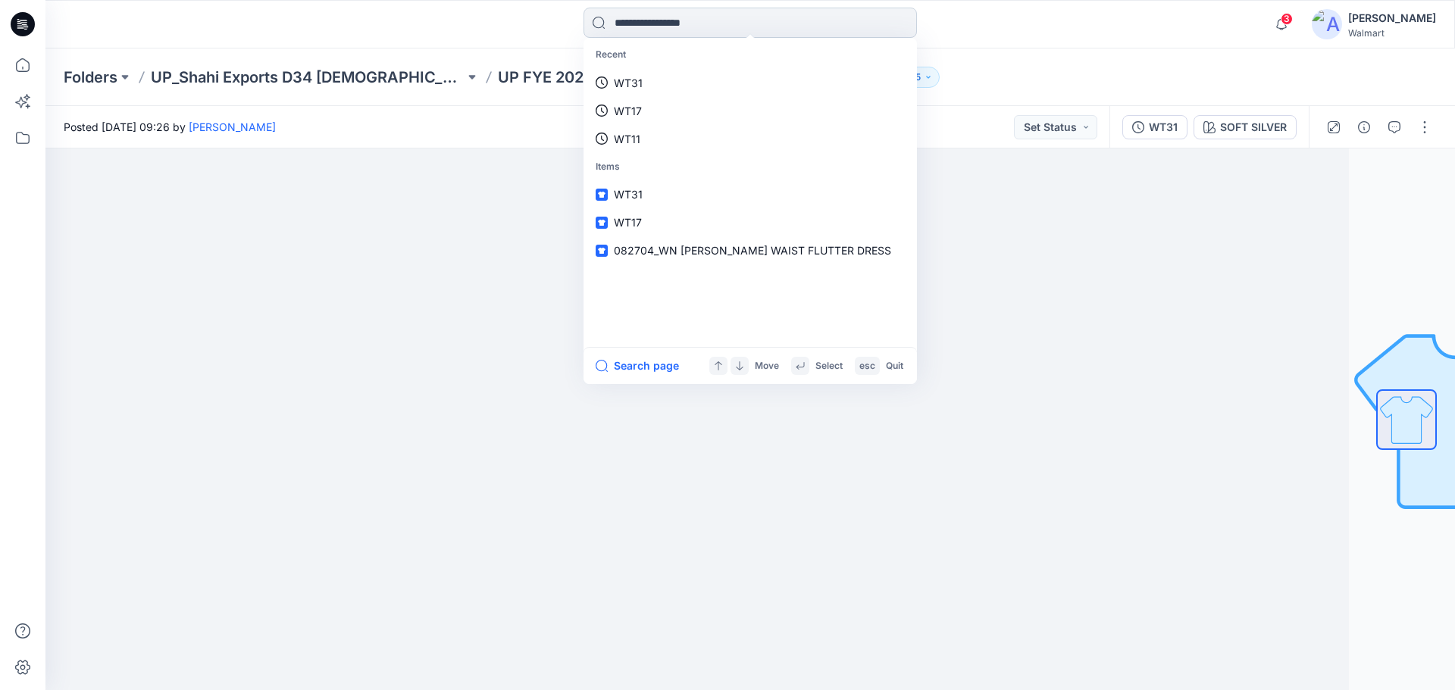
click at [652, 27] on input at bounding box center [749, 23] width 333 height 30
click at [647, 80] on link "WT31" at bounding box center [749, 83] width 327 height 28
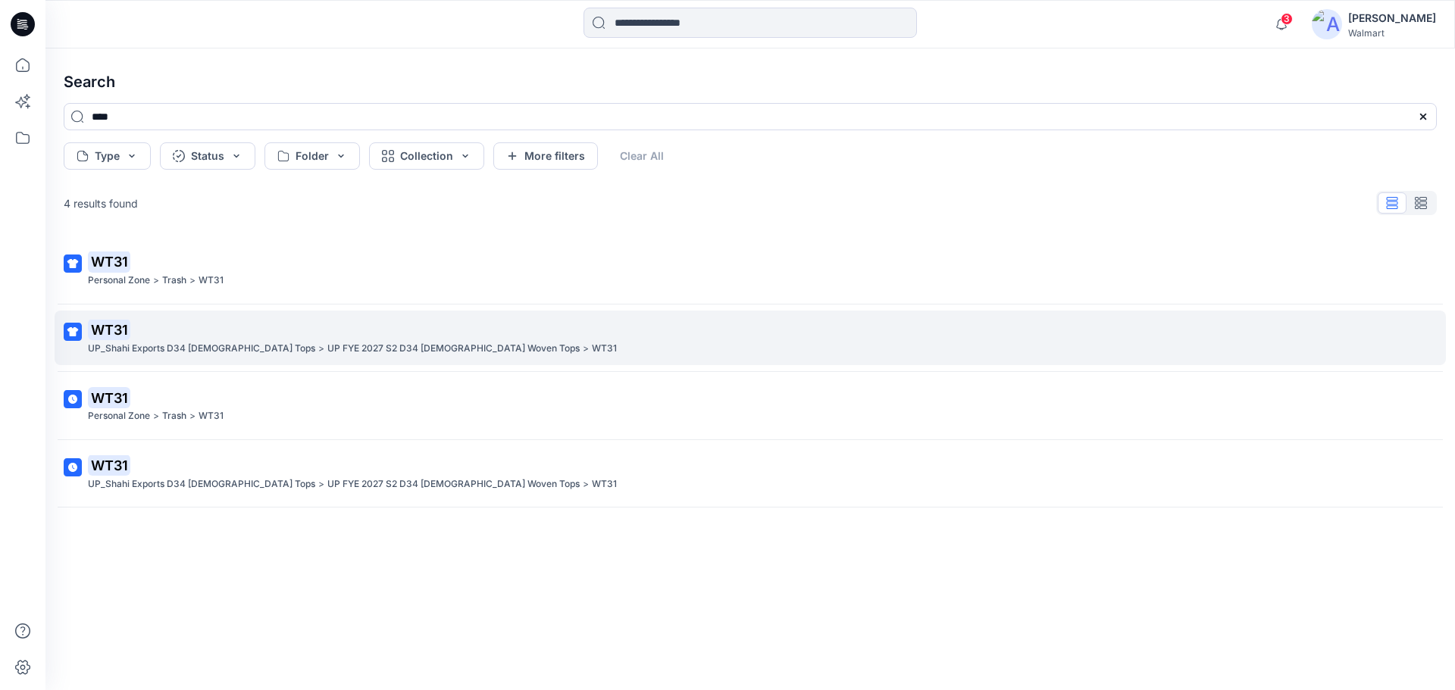
click at [211, 349] on p "UP_Shahi Exports D34 [DEMOGRAPHIC_DATA] Tops" at bounding box center [201, 349] width 227 height 16
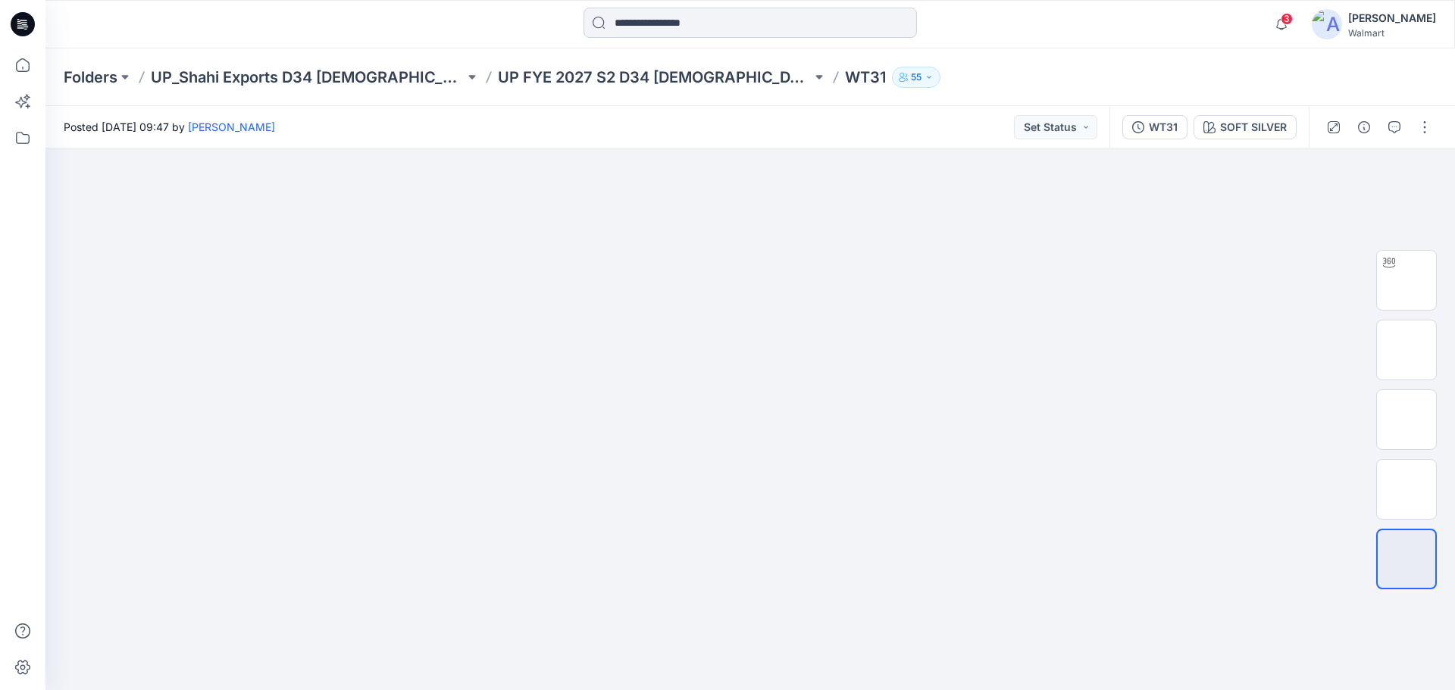
click at [663, 27] on input at bounding box center [749, 23] width 333 height 30
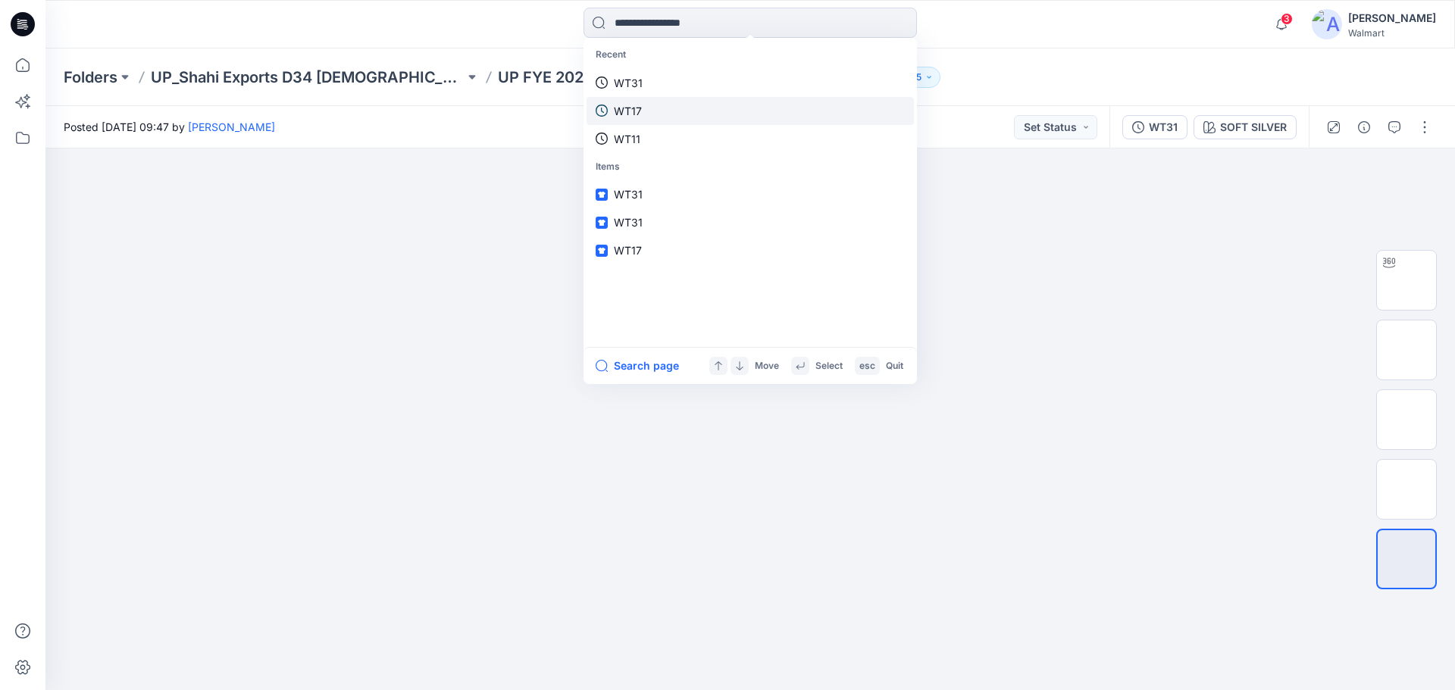
click at [623, 111] on p "WT17" at bounding box center [628, 111] width 28 height 16
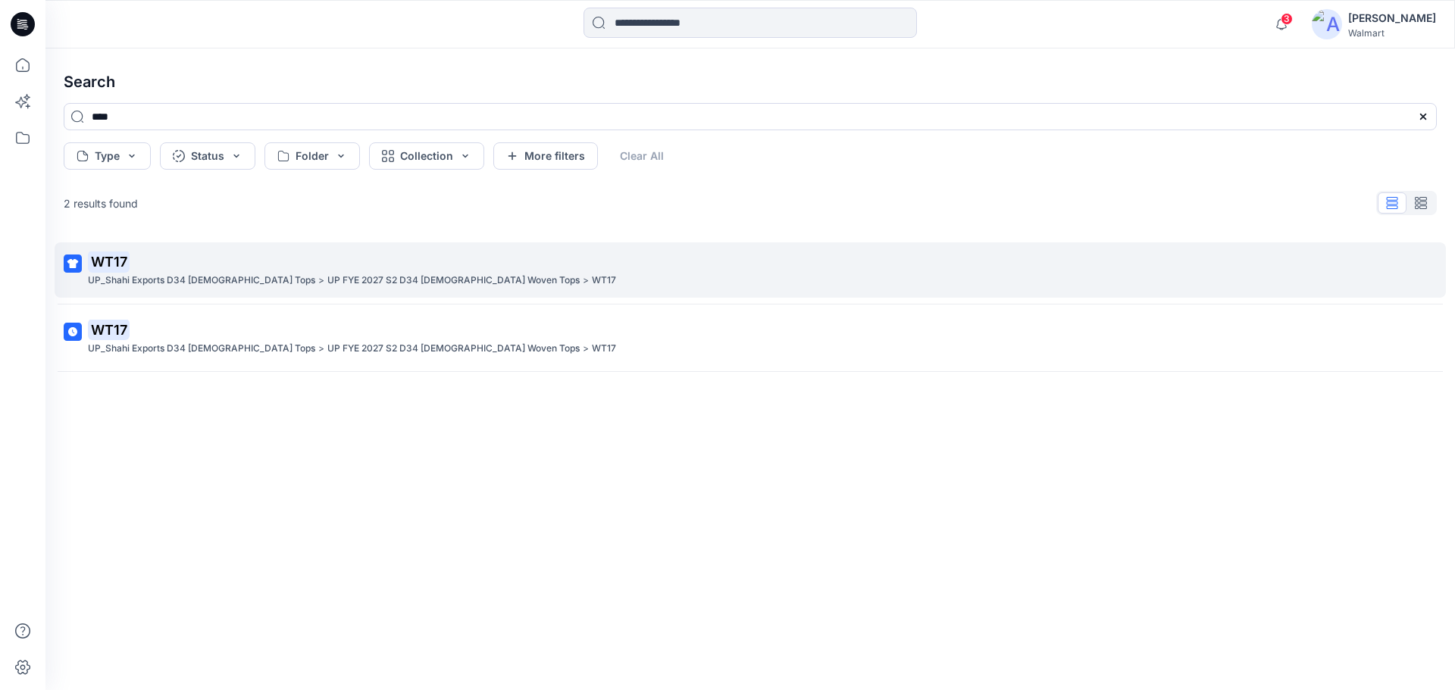
click at [228, 290] on link "WT17 UP_Shahi Exports D34 Ladies Tops > UP FYE 2027 S2 D34 Ladies Woven Tops > …" at bounding box center [750, 269] width 1391 height 55
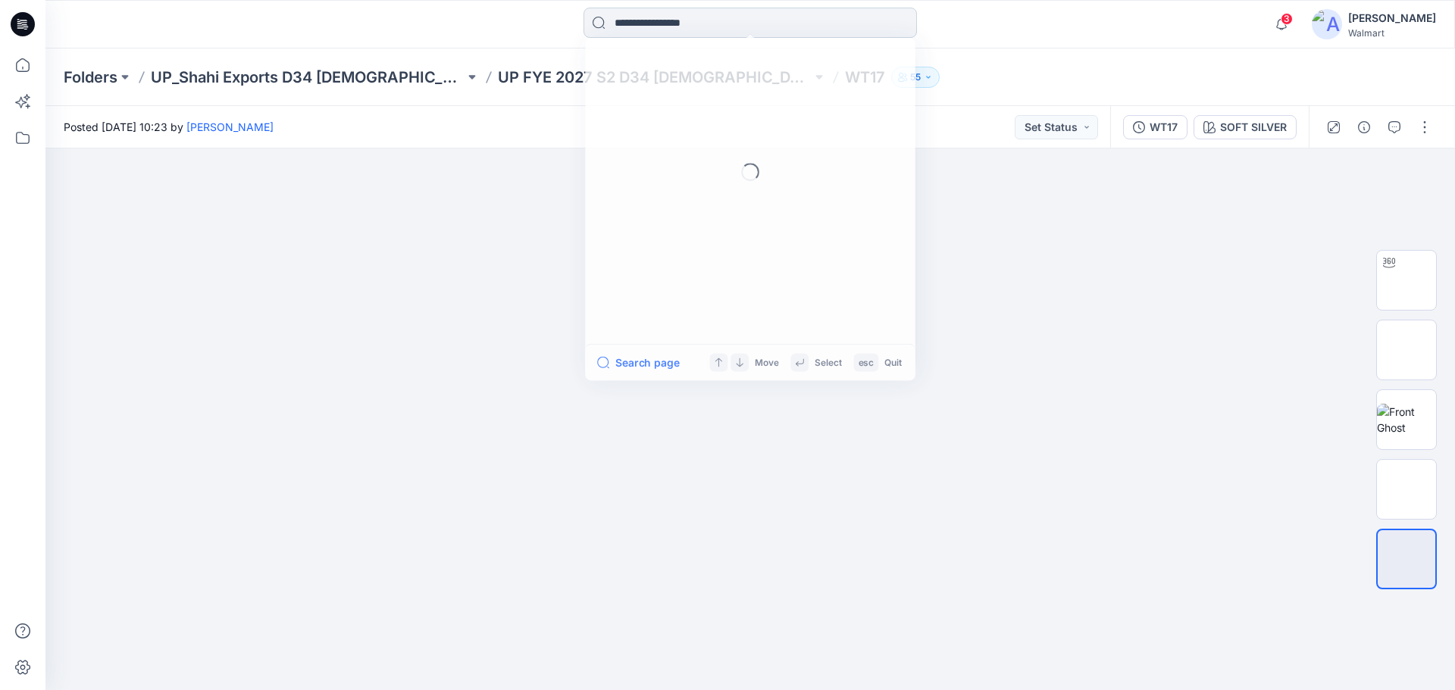
click at [676, 17] on input at bounding box center [749, 23] width 333 height 30
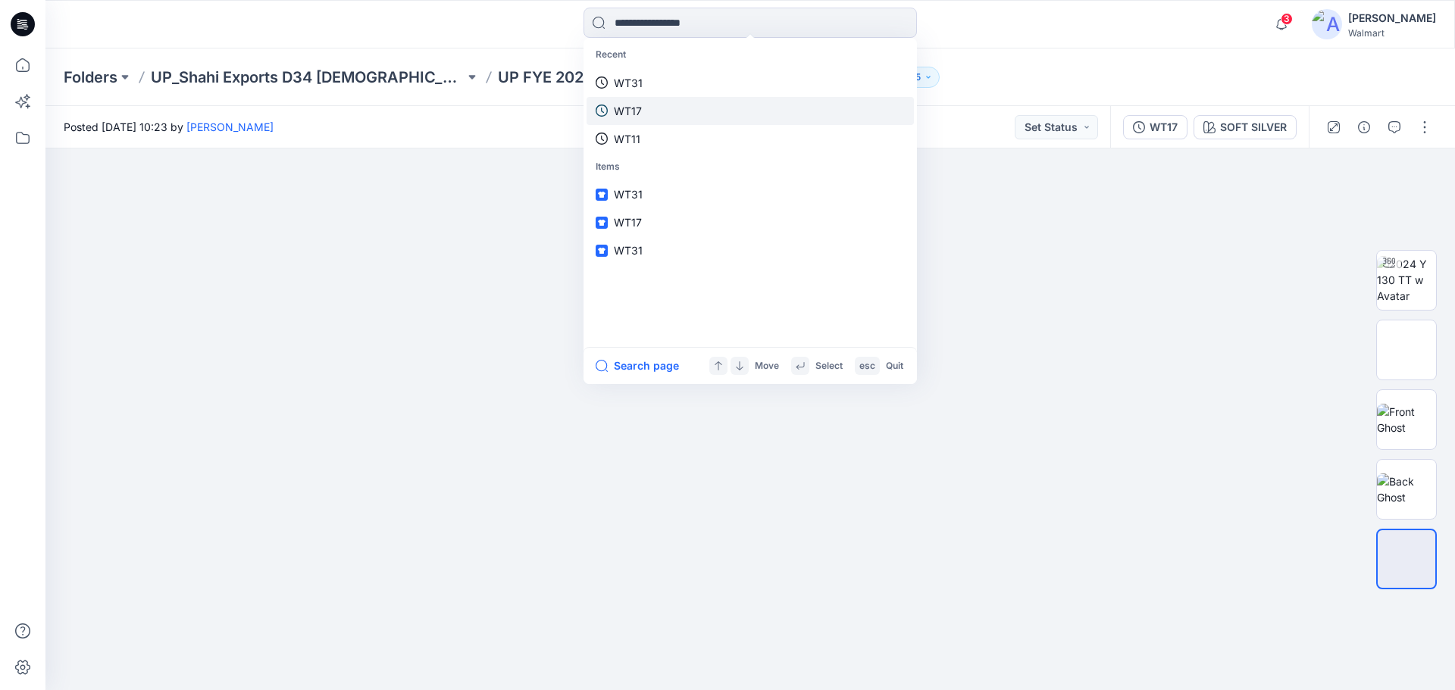
click at [633, 114] on p "WT17" at bounding box center [628, 111] width 28 height 16
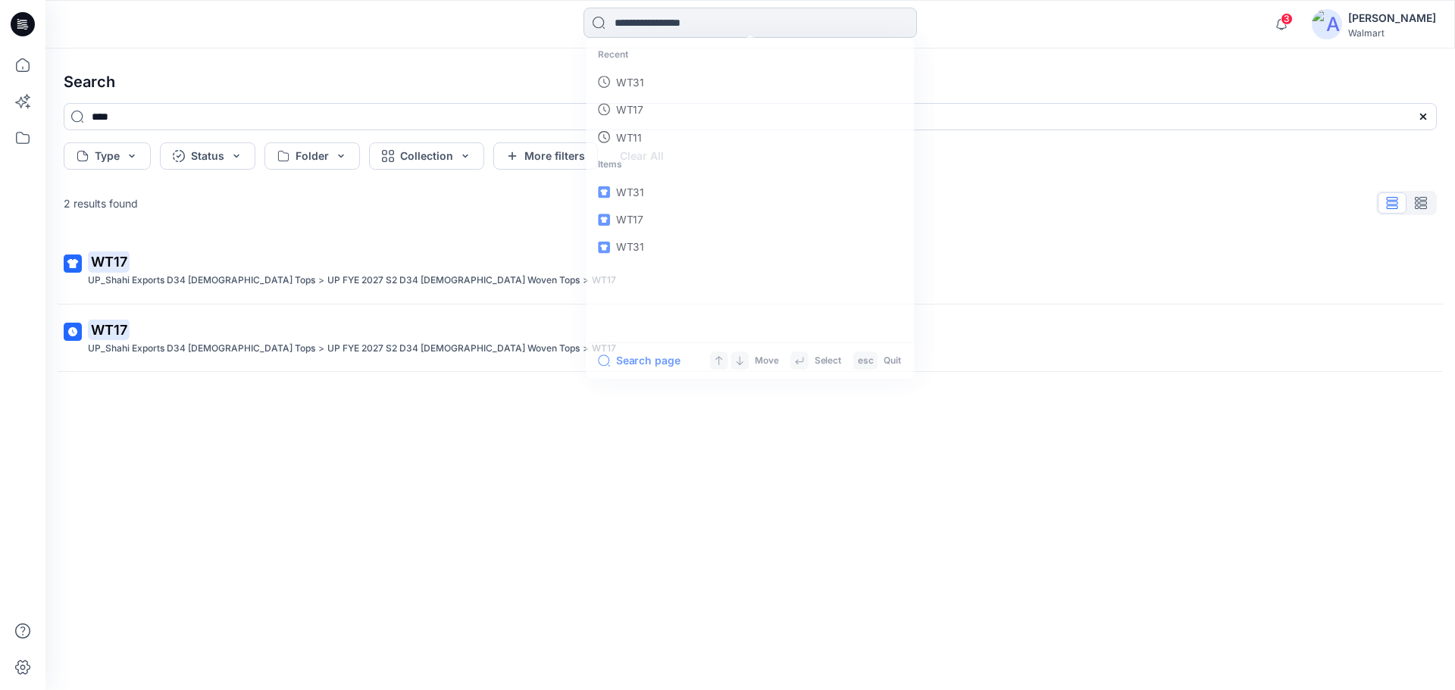
click at [674, 28] on input at bounding box center [749, 23] width 333 height 30
click at [636, 139] on p "WT11" at bounding box center [627, 139] width 27 height 16
type input "****"
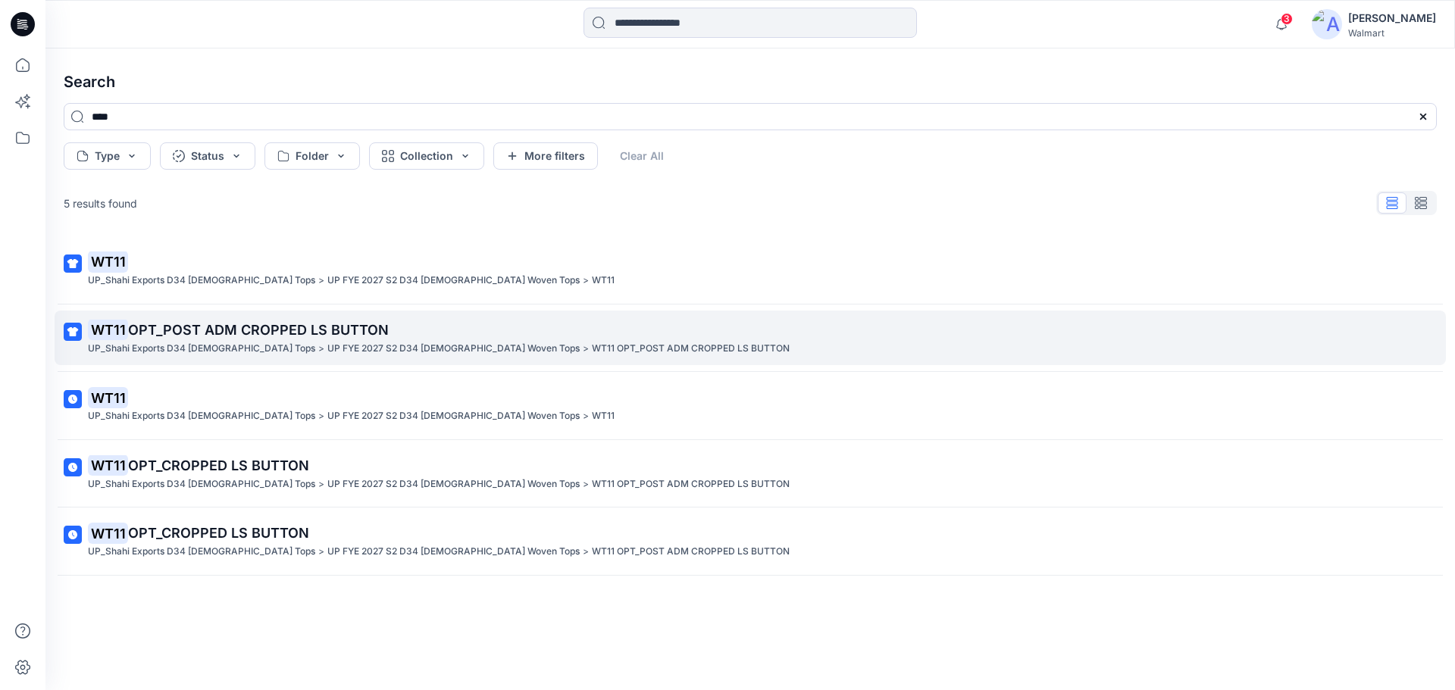
click at [119, 337] on mark "WT11" at bounding box center [108, 329] width 40 height 21
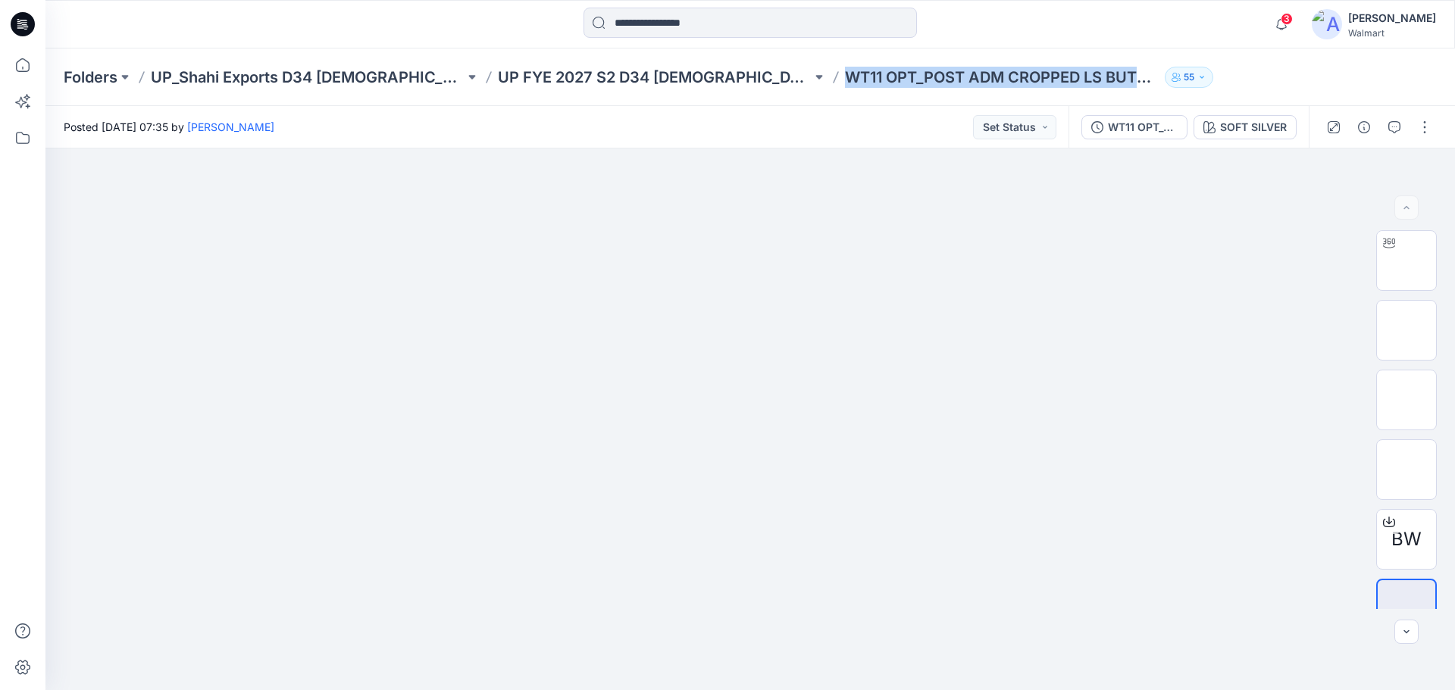
drag, startPoint x: 774, startPoint y: 85, endPoint x: 1062, endPoint y: 89, distance: 288.7
click at [1062, 89] on div "Folders UP_Shahi Exports D34 Ladies Tops UP FYE 2027 S2 D34 Ladies Woven Tops W…" at bounding box center [749, 77] width 1409 height 58
copy p "WT11 OPT_POST ADM CROPPED LS BUT"
click at [26, 73] on icon at bounding box center [22, 64] width 33 height 33
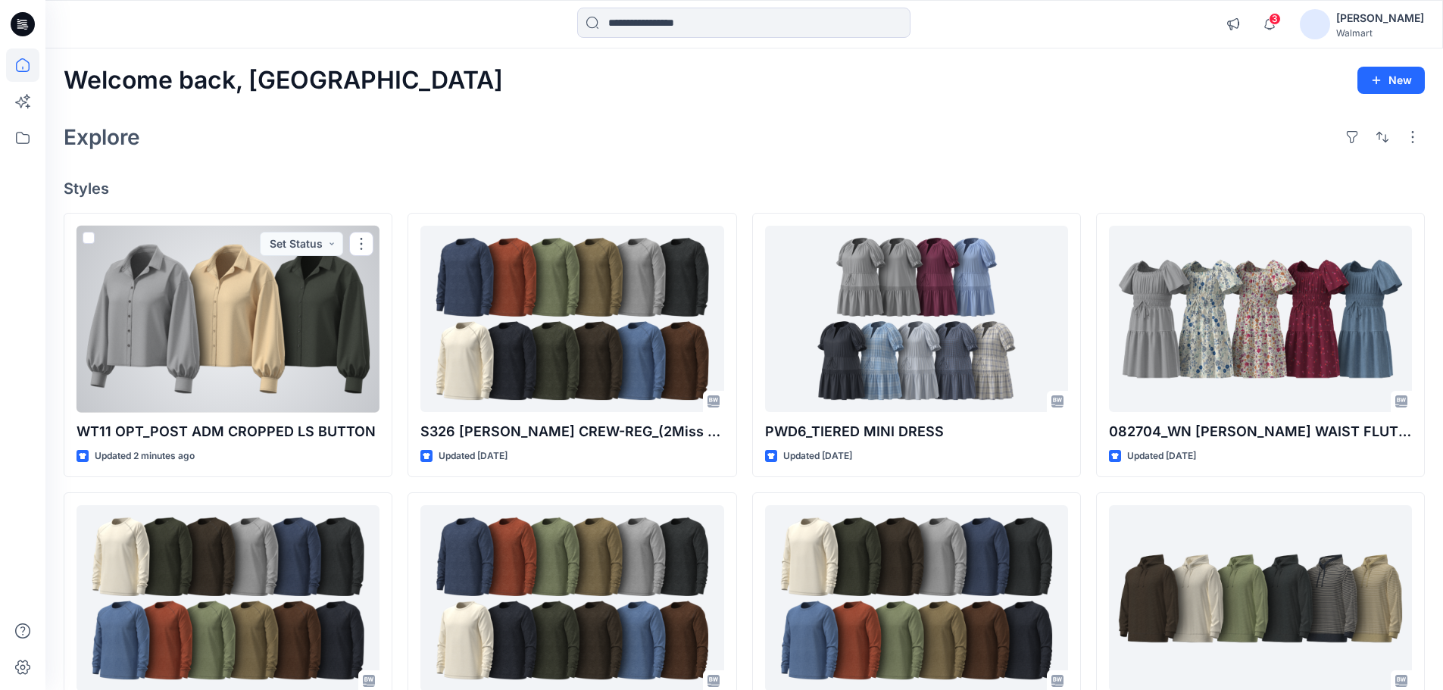
click at [131, 364] on div at bounding box center [228, 319] width 303 height 187
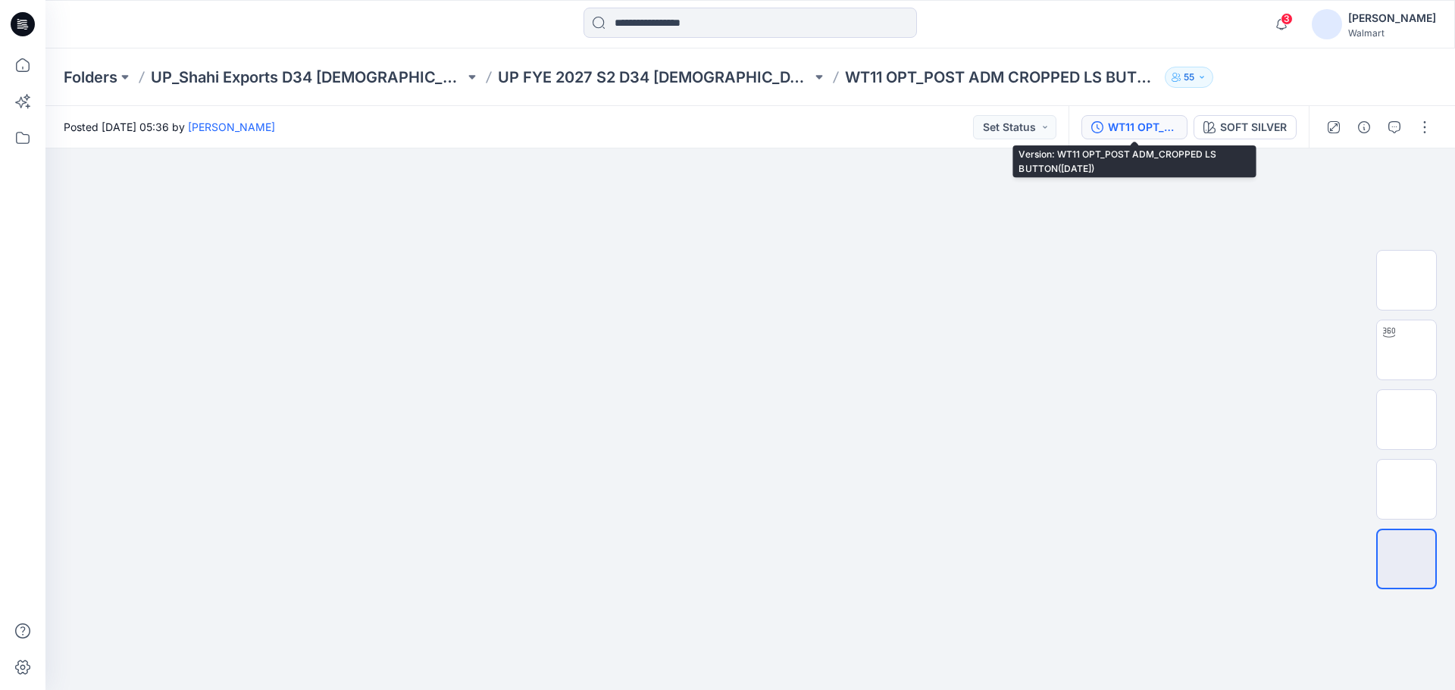
click at [1137, 127] on div "WT11 OPT_POST ADM_CROPPED LS BUTTON(16-06-25)" at bounding box center [1143, 127] width 70 height 17
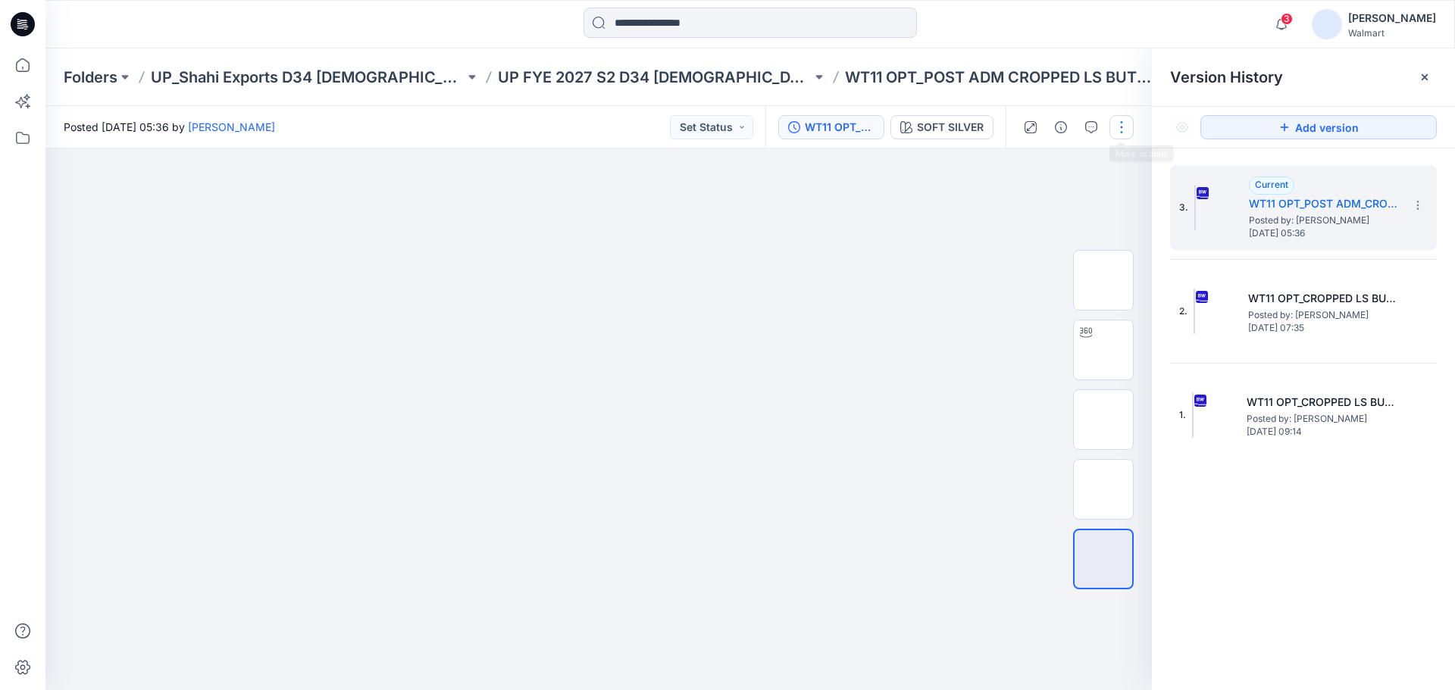
click at [1120, 125] on button "button" at bounding box center [1121, 127] width 24 height 24
drag, startPoint x: 1024, startPoint y: 202, endPoint x: 1036, endPoint y: 209, distance: 13.7
click at [1024, 202] on p "Edit" at bounding box center [1024, 205] width 19 height 16
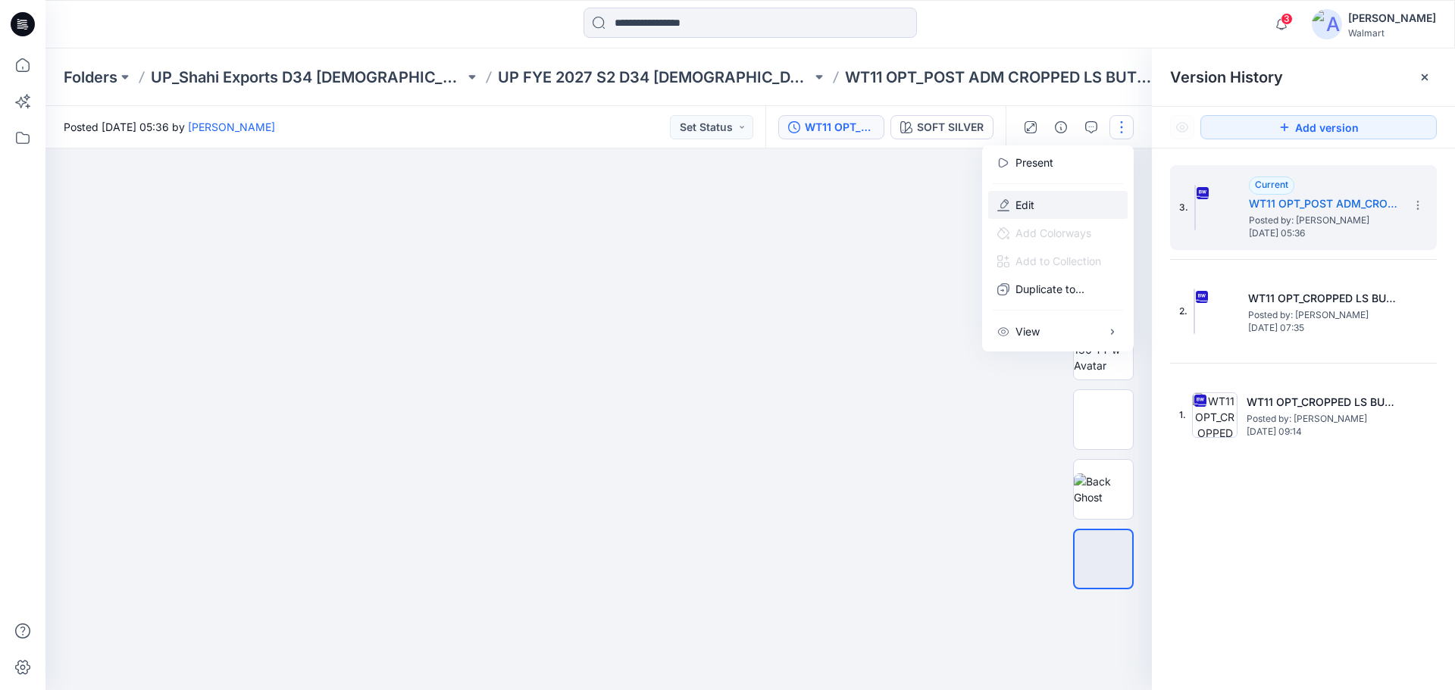
click at [1024, 199] on p "Edit" at bounding box center [1024, 205] width 19 height 16
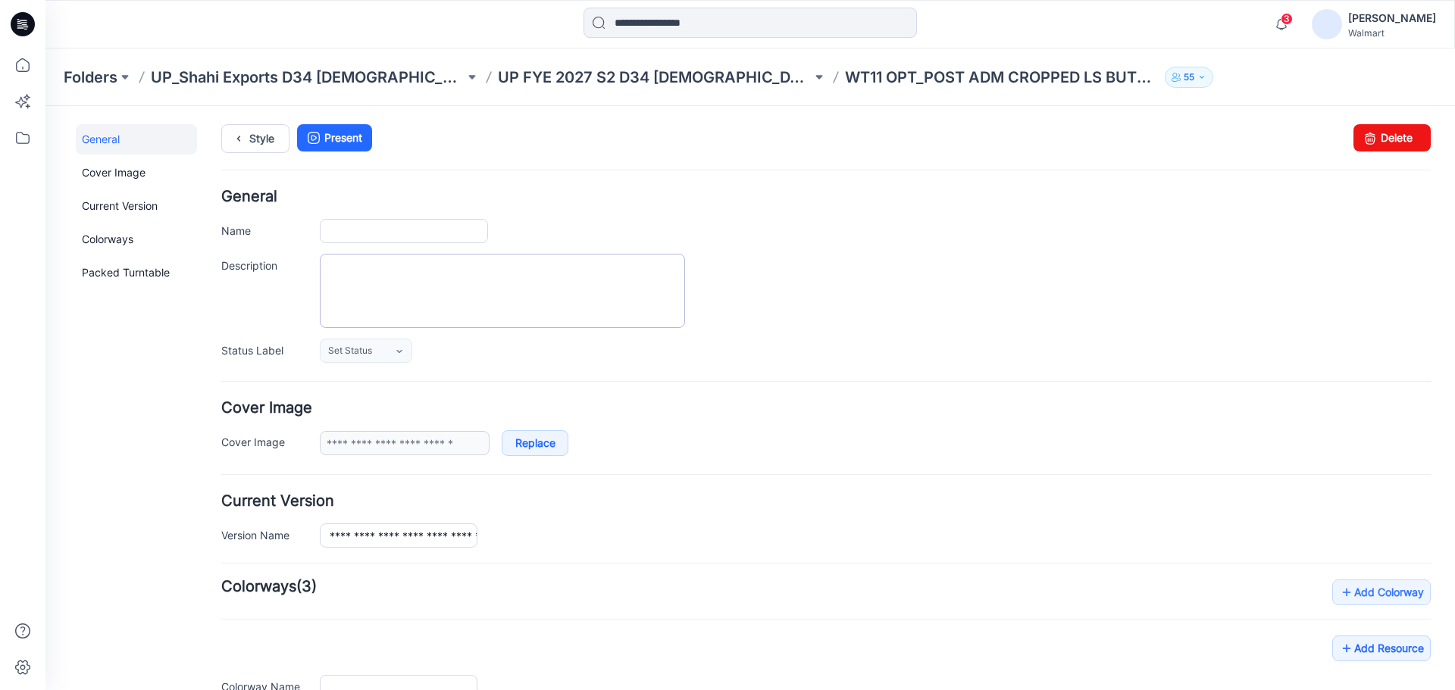
type input "**********"
type textarea "**********"
type input "**********"
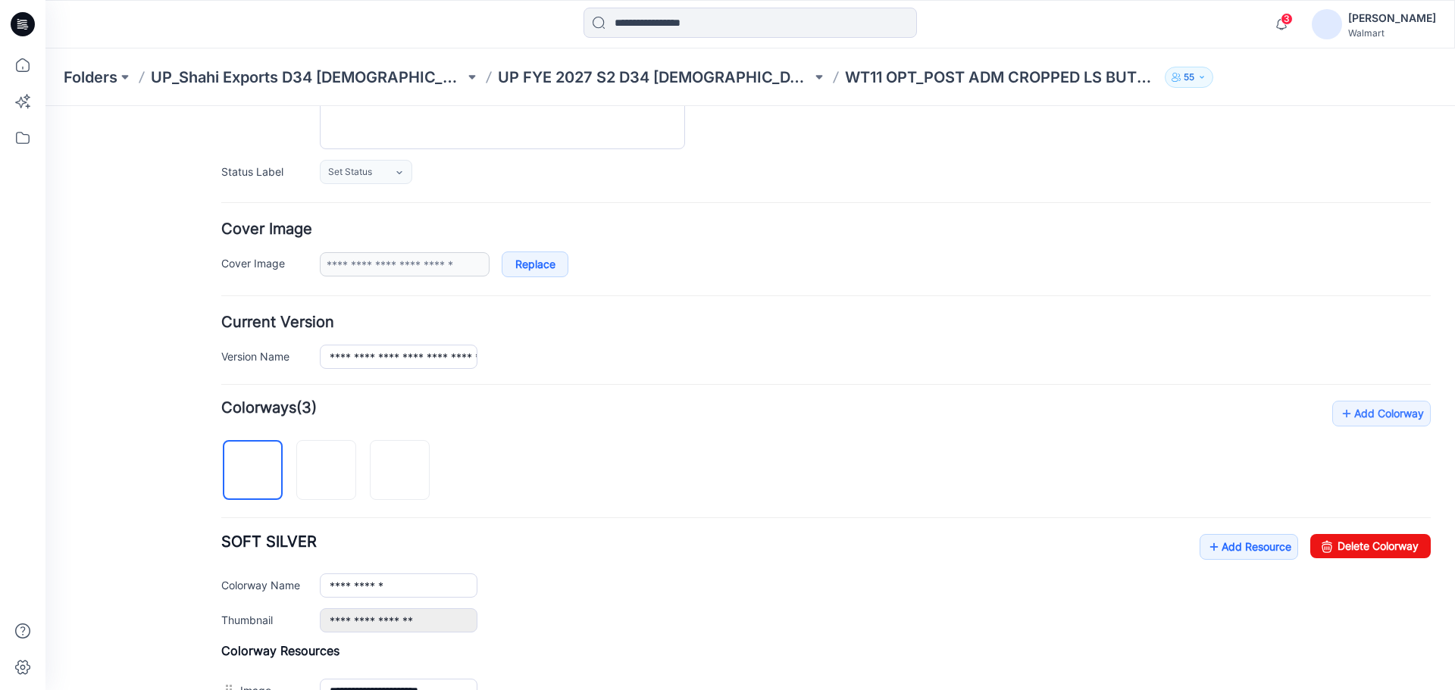
scroll to position [379, 0]
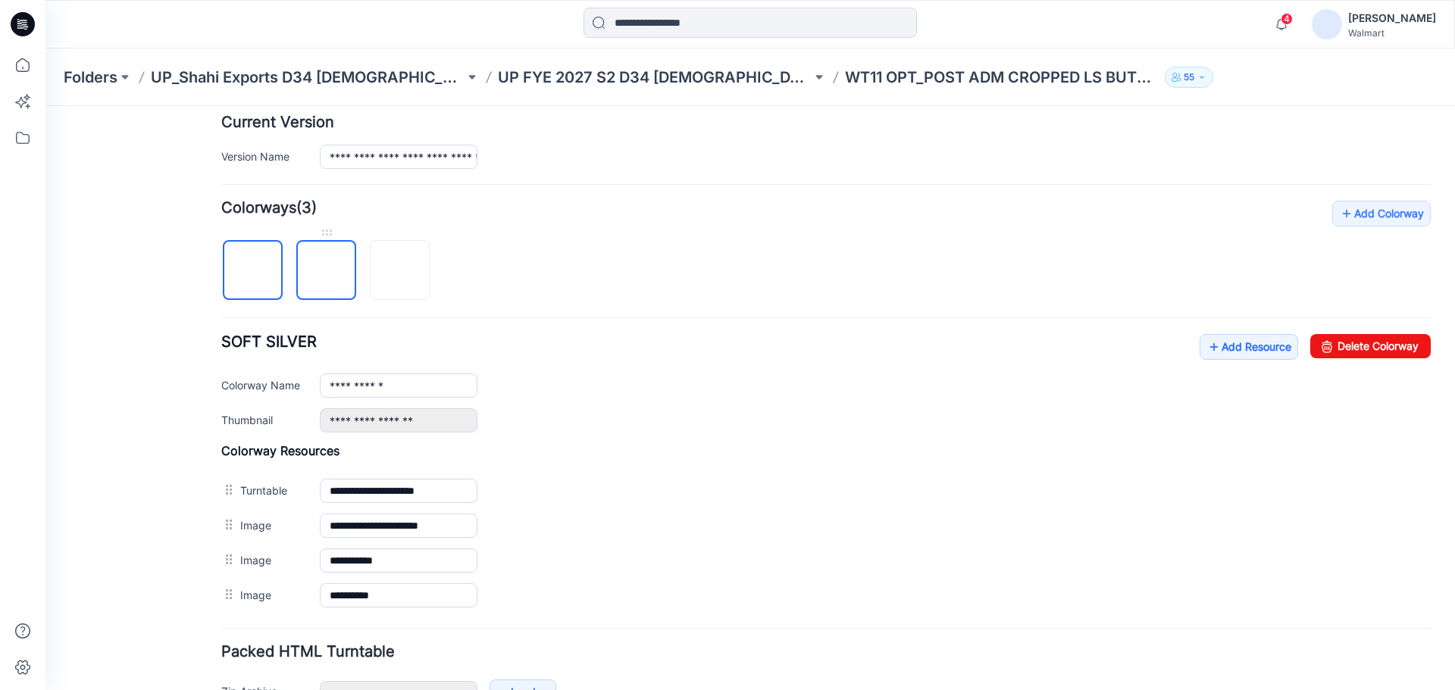
click at [327, 271] on img at bounding box center [327, 271] width 0 height 0
click at [400, 271] on img at bounding box center [400, 271] width 0 height 0
click at [253, 271] on img at bounding box center [253, 271] width 0 height 0
type input "**********"
click at [1236, 350] on link "Add Resource" at bounding box center [1248, 347] width 98 height 26
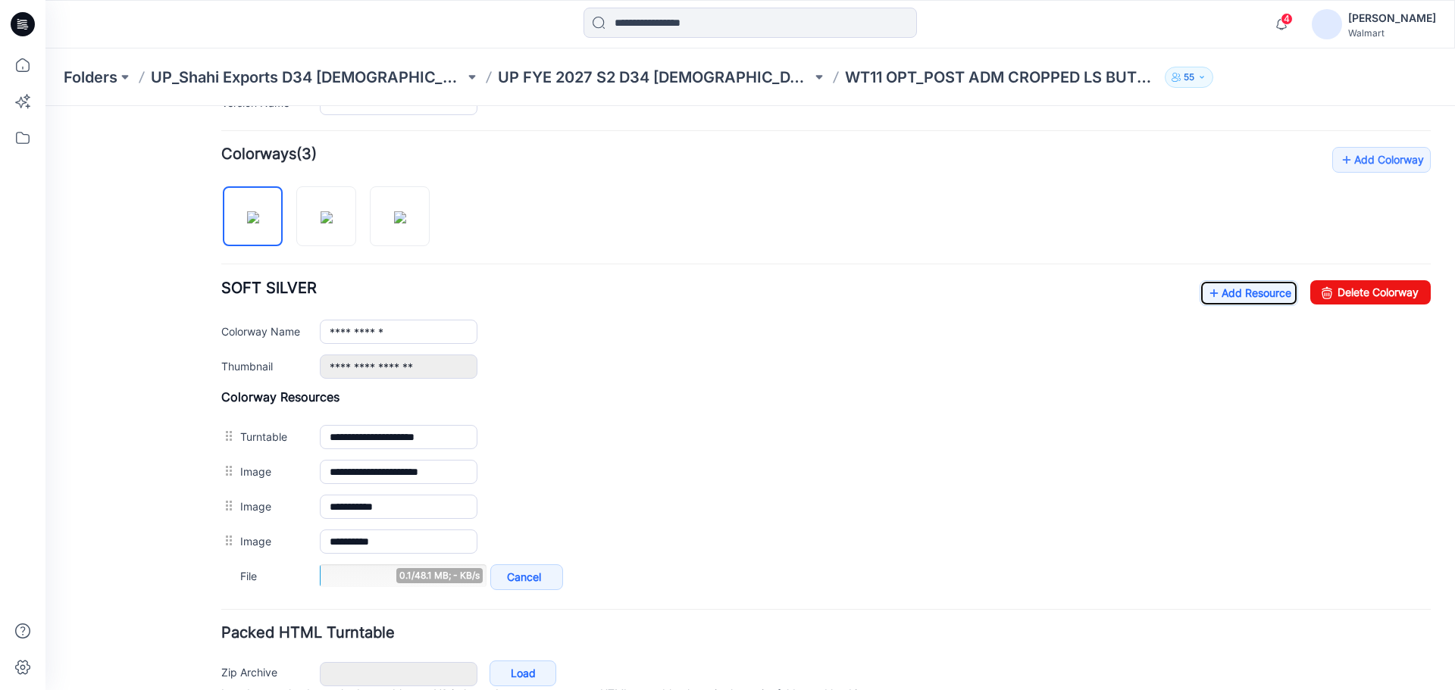
scroll to position [455, 0]
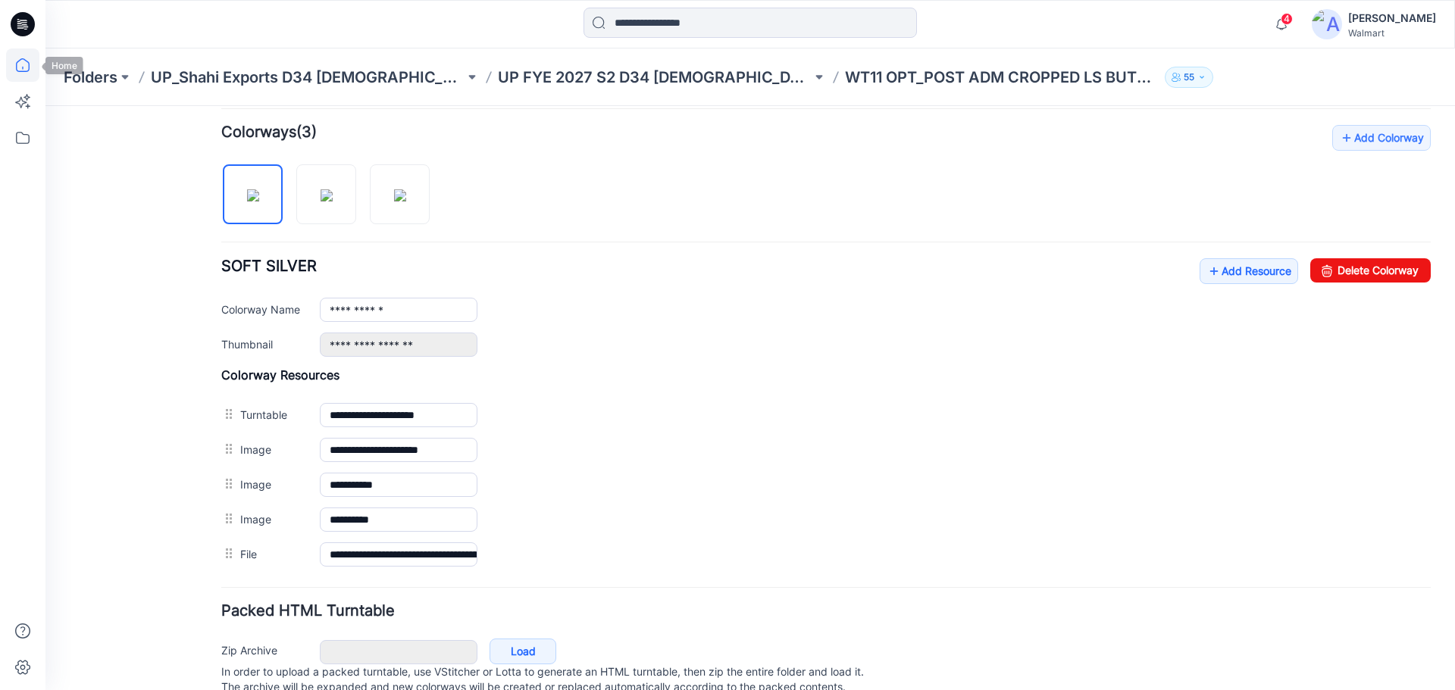
click at [27, 67] on icon at bounding box center [22, 64] width 33 height 33
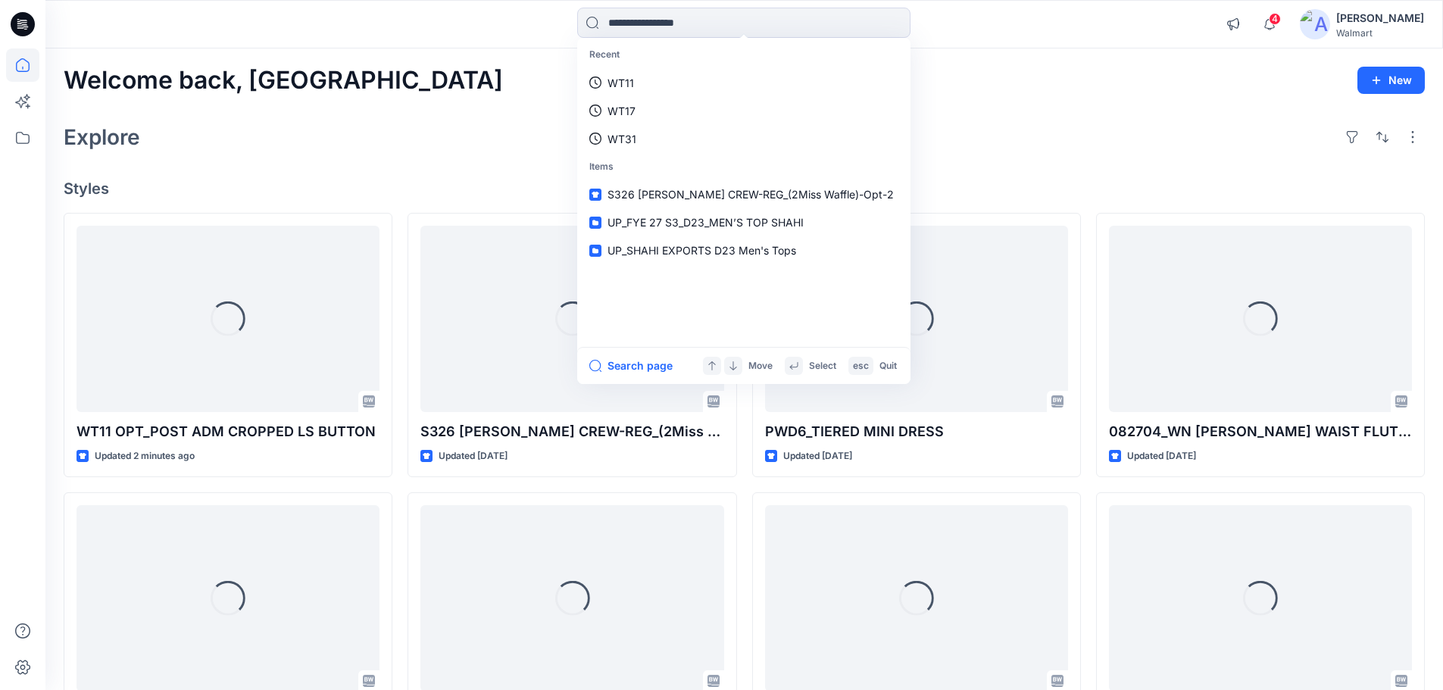
drag, startPoint x: 661, startPoint y: 26, endPoint x: 1053, endPoint y: 120, distance: 403.7
click at [1060, 123] on div "Explore" at bounding box center [745, 137] width 1362 height 36
click at [693, 18] on input at bounding box center [743, 23] width 333 height 30
click at [637, 113] on link "WT17" at bounding box center [743, 111] width 327 height 28
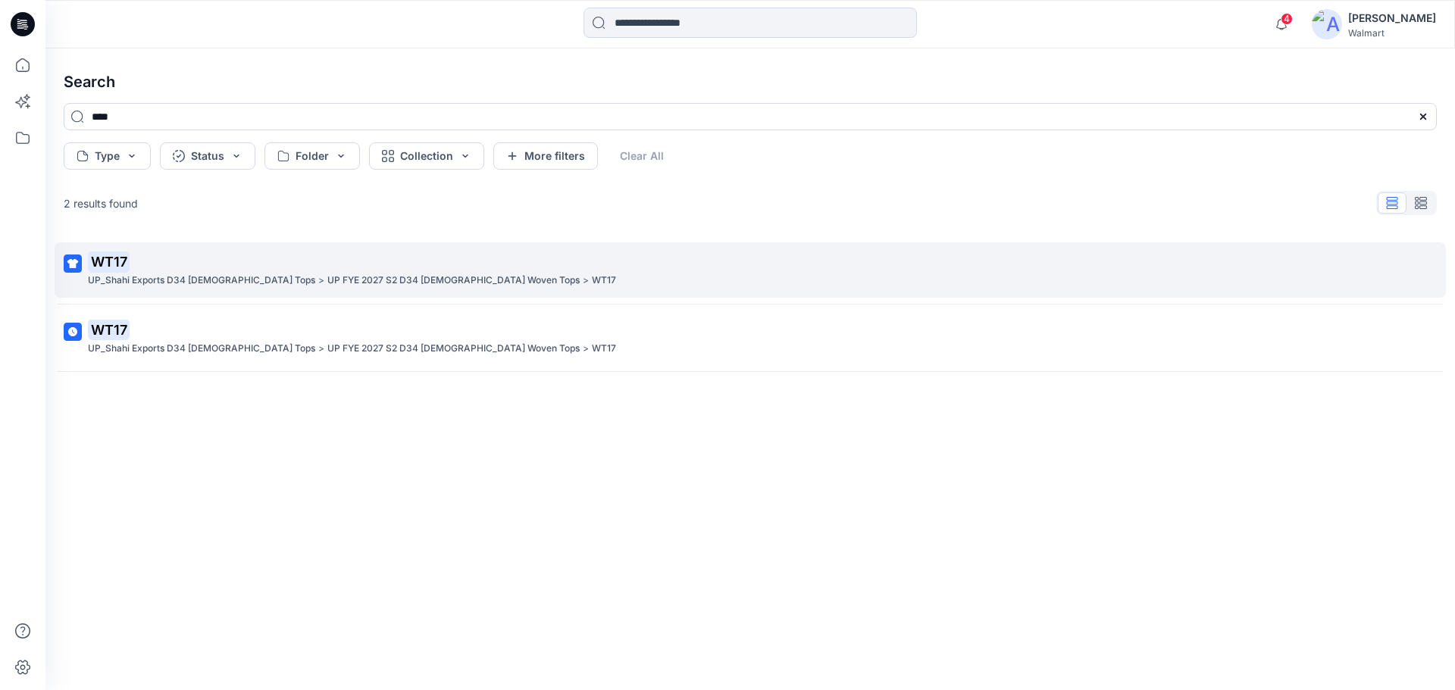
click at [327, 280] on p "UP FYE 2027 S2 D34 [DEMOGRAPHIC_DATA] Woven Tops" at bounding box center [453, 281] width 252 height 16
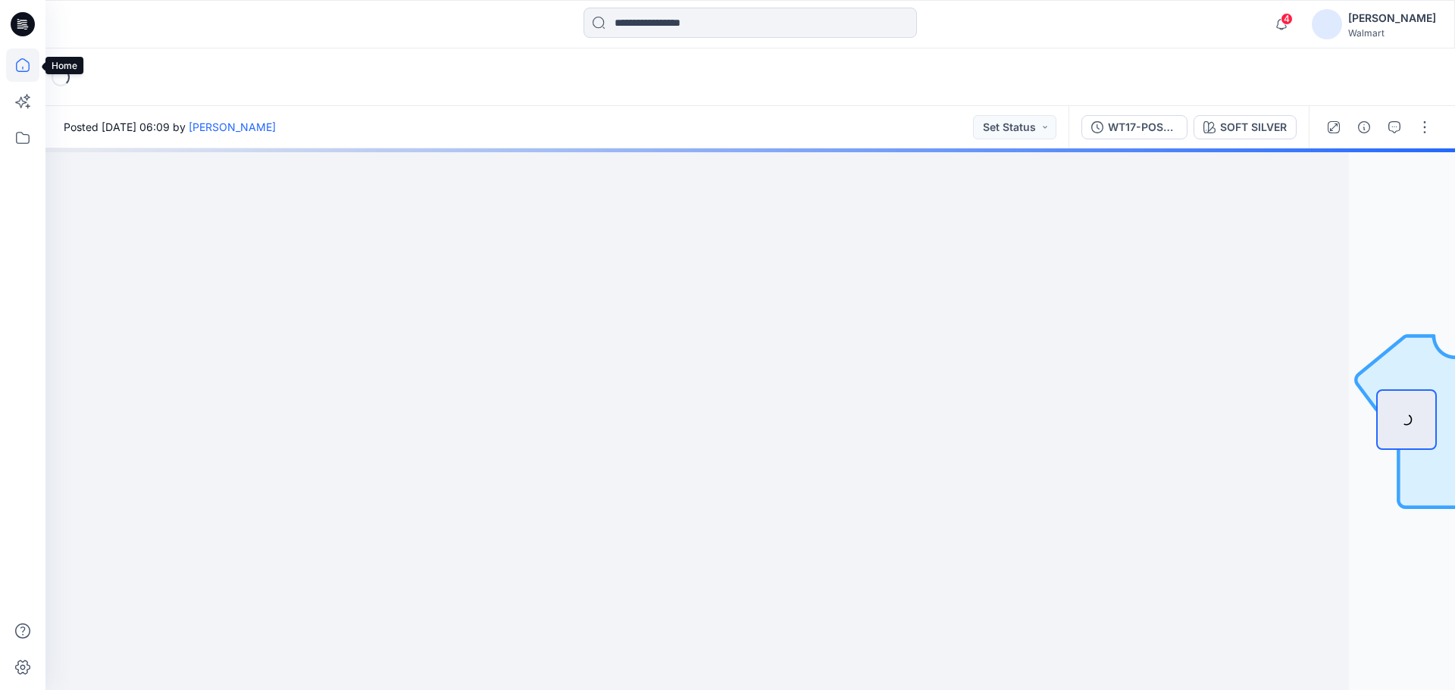
click at [26, 69] on icon at bounding box center [22, 64] width 33 height 33
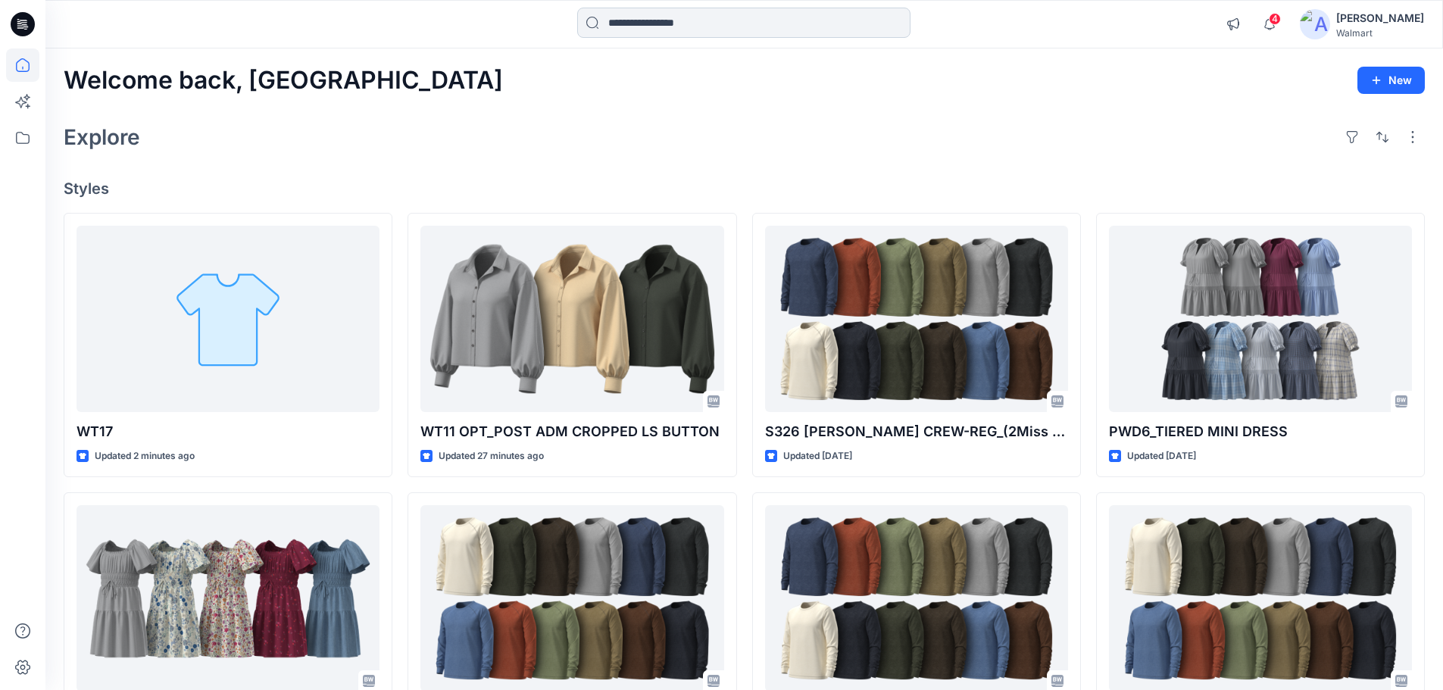
click at [637, 24] on input at bounding box center [743, 23] width 333 height 30
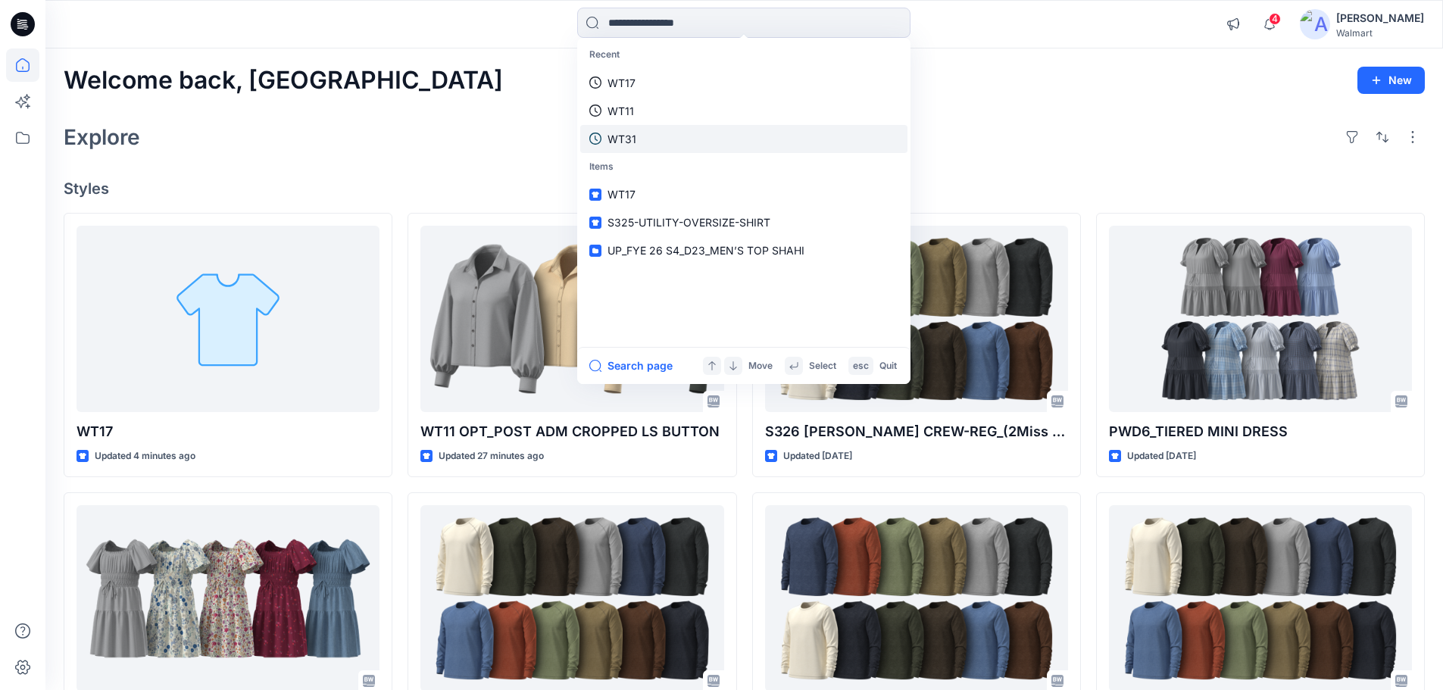
click at [631, 139] on p "WT31" at bounding box center [622, 139] width 29 height 16
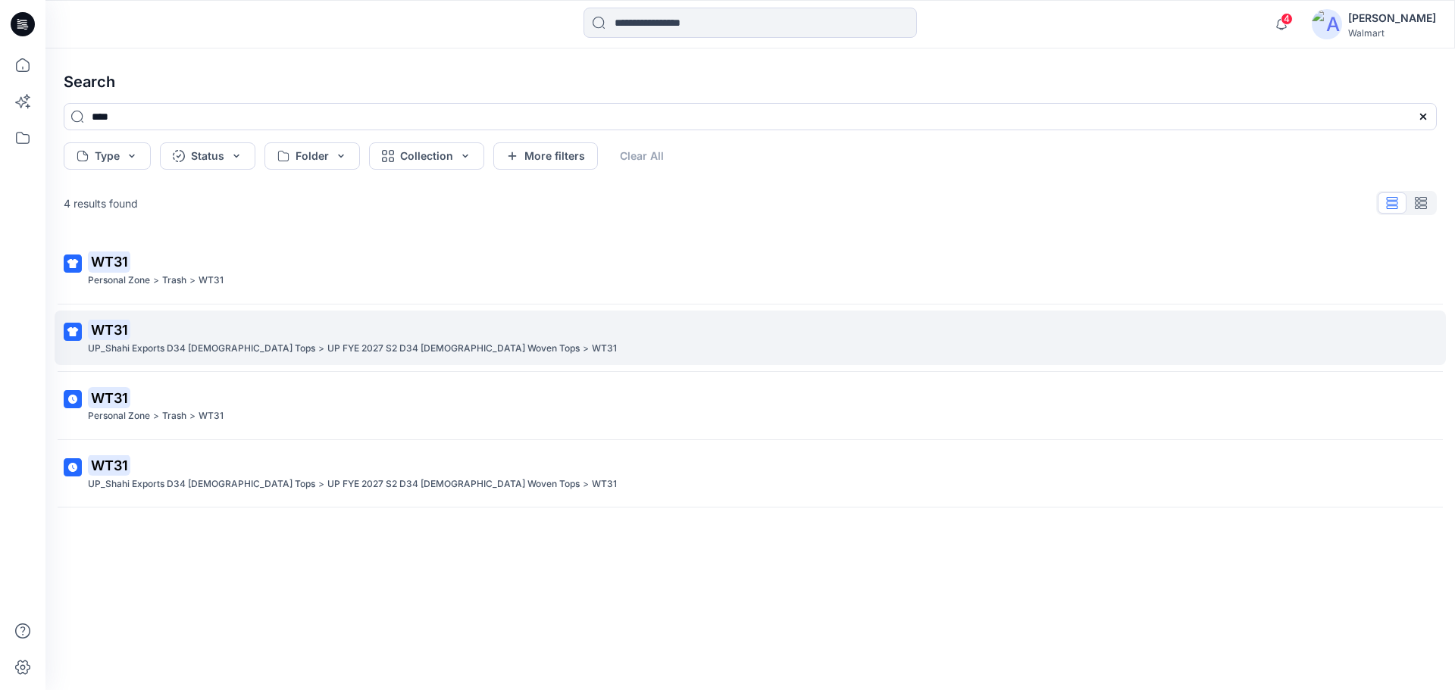
click at [188, 342] on p "UP_Shahi Exports D34 [DEMOGRAPHIC_DATA] Tops" at bounding box center [201, 349] width 227 height 16
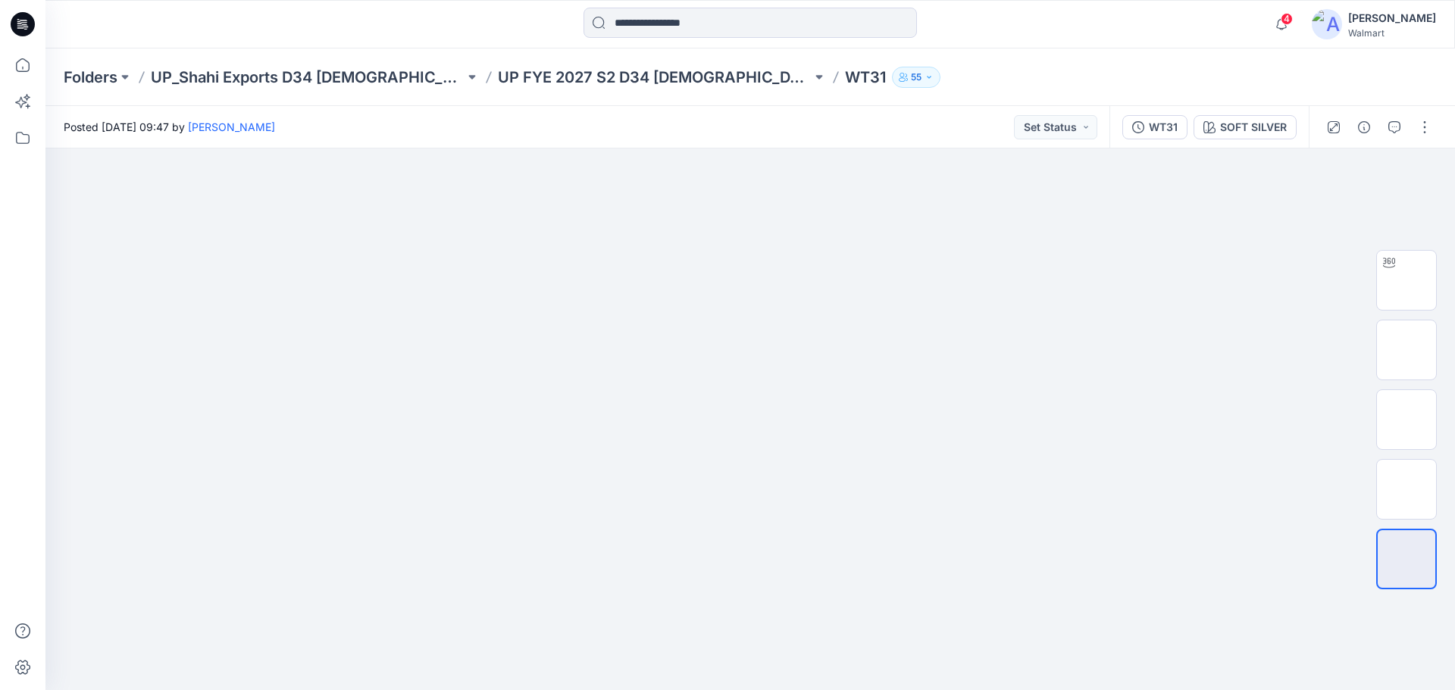
click at [547, 127] on div "Posted Monday, August 25, 2025 09:47 by Rahul Singh Set Status" at bounding box center [577, 127] width 1064 height 42
click at [374, 33] on div at bounding box center [221, 24] width 352 height 33
click at [20, 64] on icon at bounding box center [22, 64] width 33 height 33
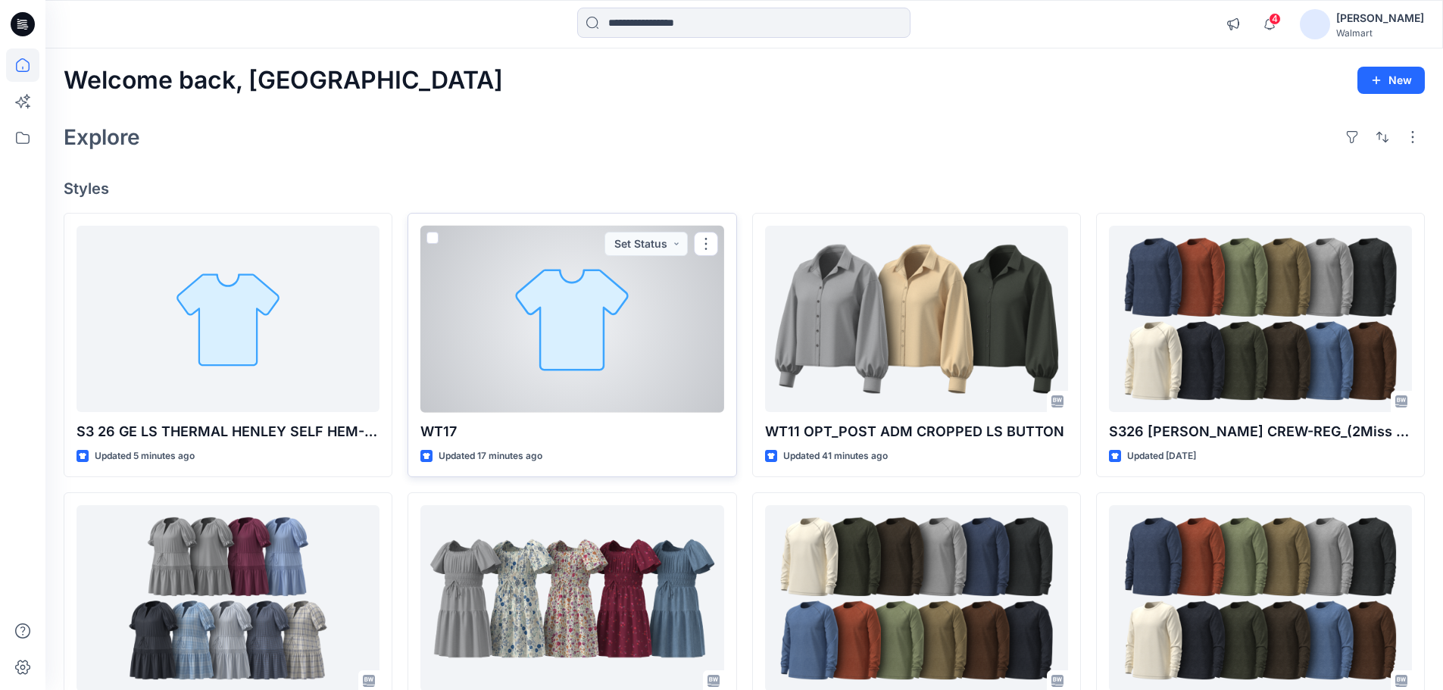
scroll to position [76, 0]
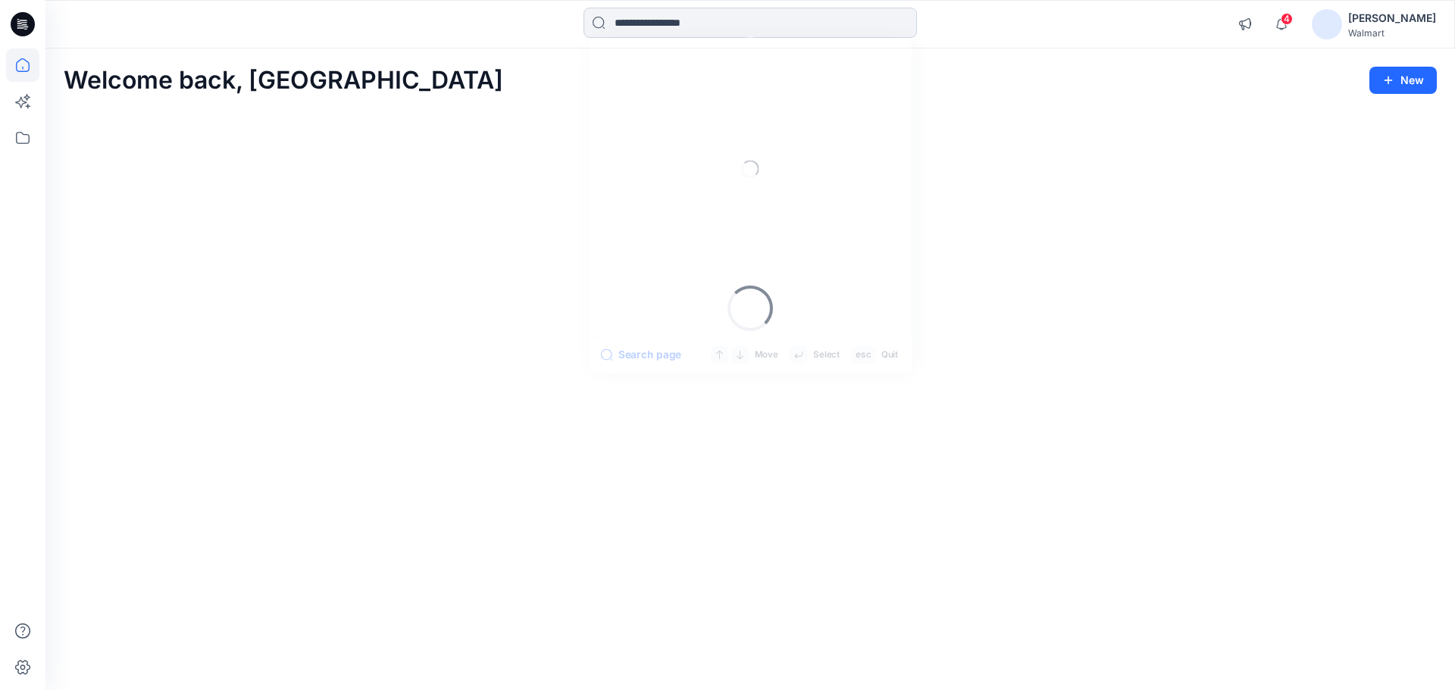
click at [689, 24] on input at bounding box center [749, 23] width 333 height 30
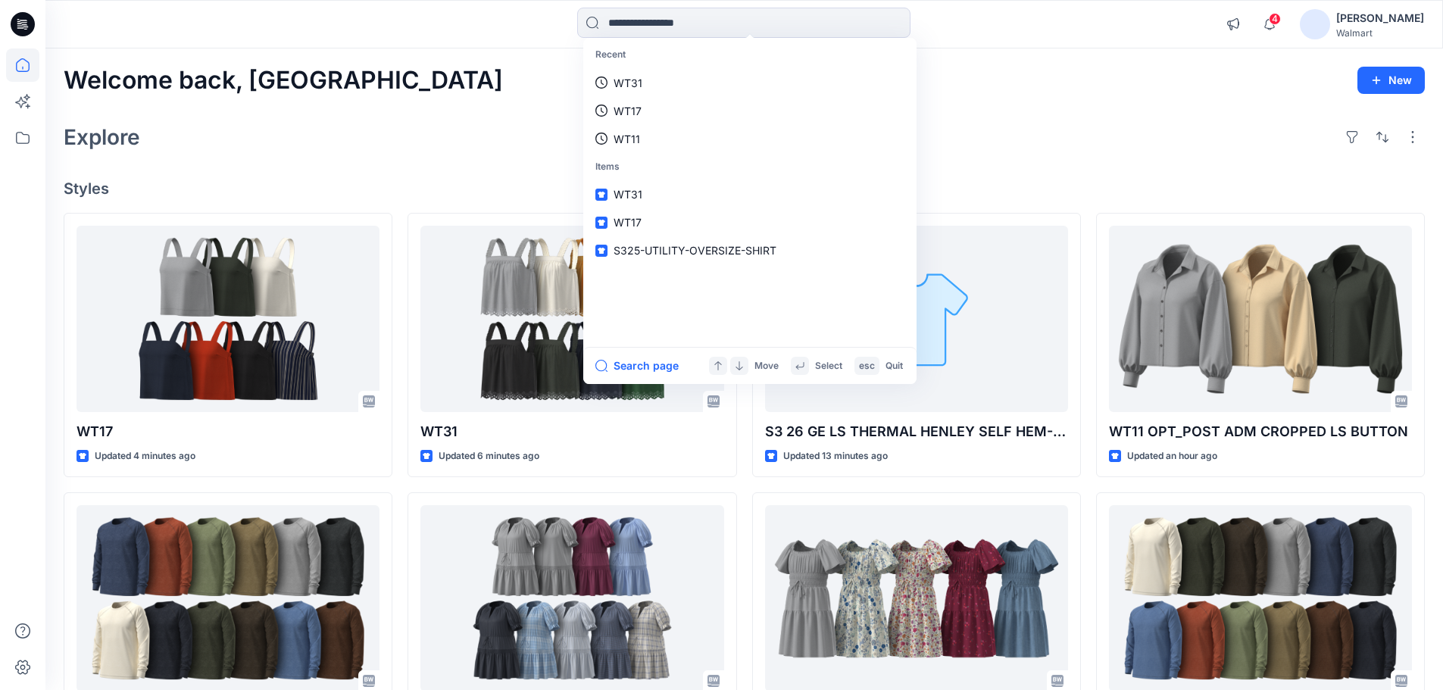
click at [451, 140] on div "Explore" at bounding box center [745, 137] width 1362 height 36
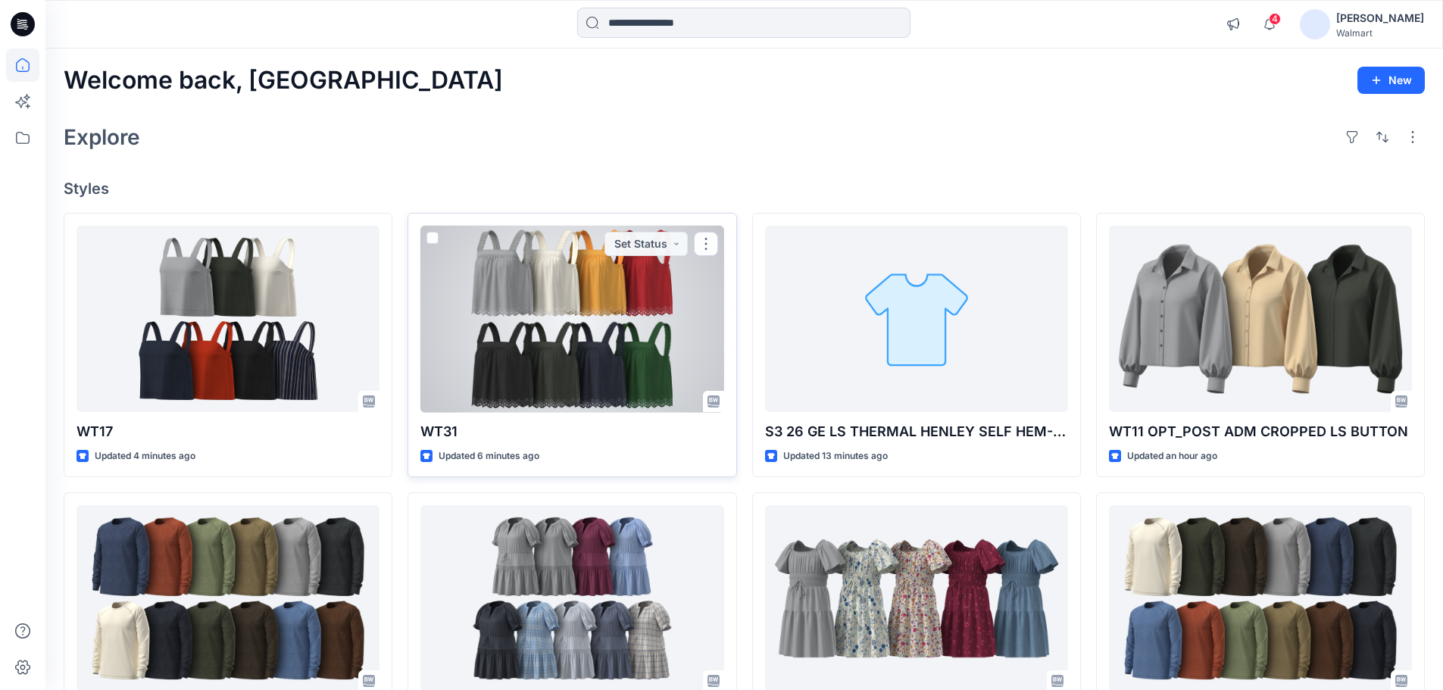
click at [600, 310] on div at bounding box center [572, 319] width 303 height 187
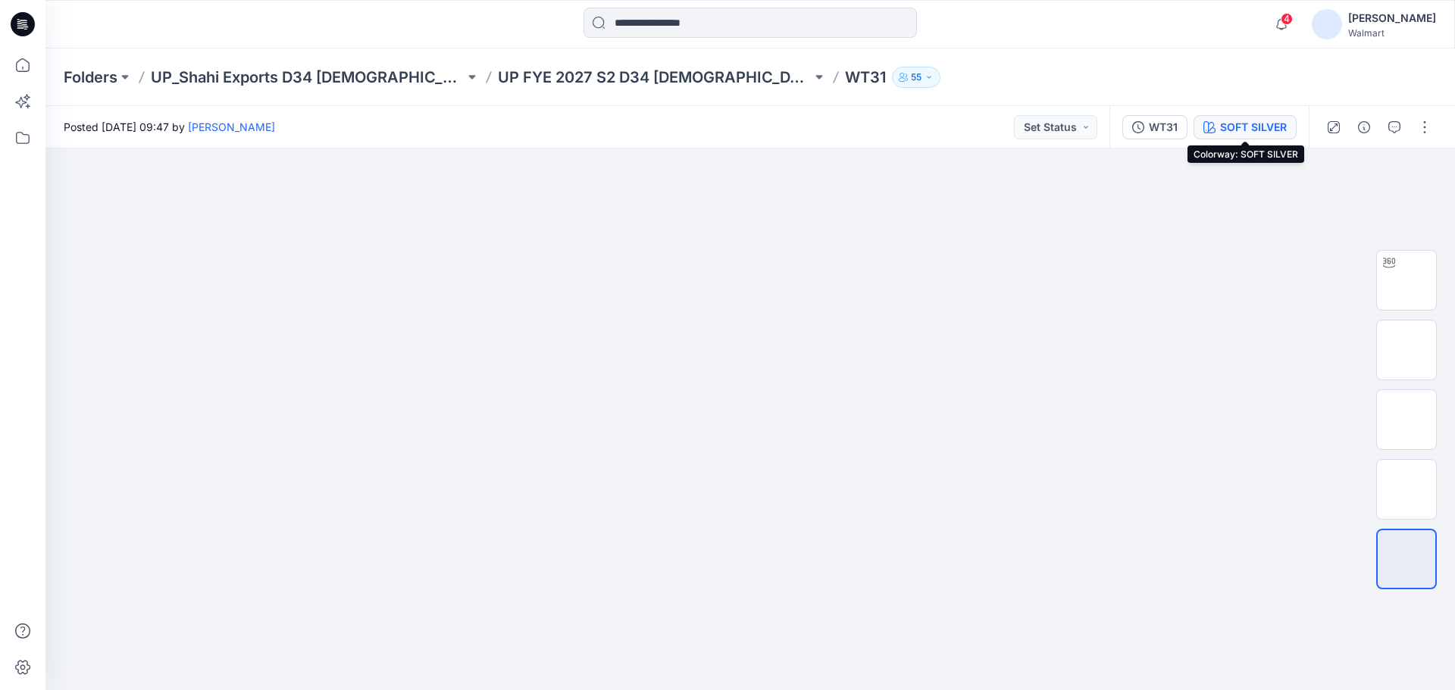
click at [1263, 131] on div "SOFT SILVER" at bounding box center [1253, 127] width 67 height 17
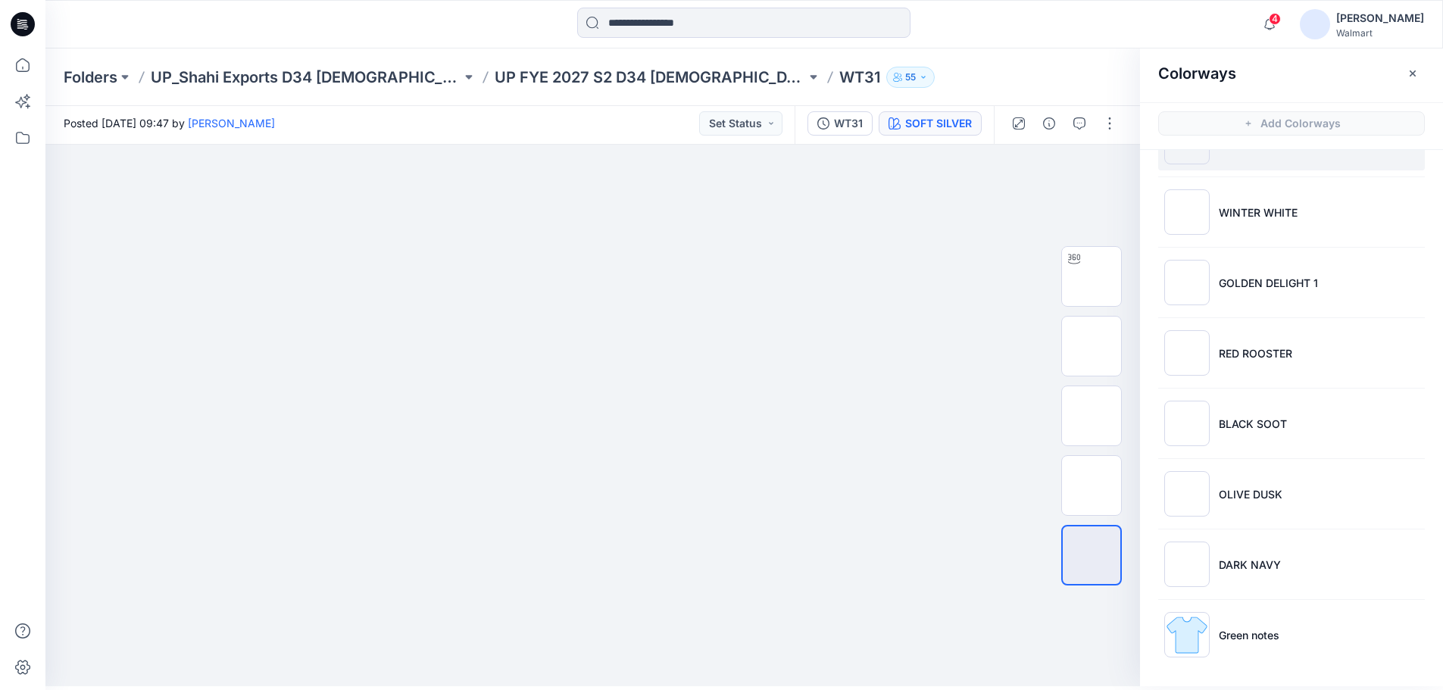
scroll to position [5, 0]
click at [1255, 633] on p "Green notes" at bounding box center [1249, 635] width 61 height 16
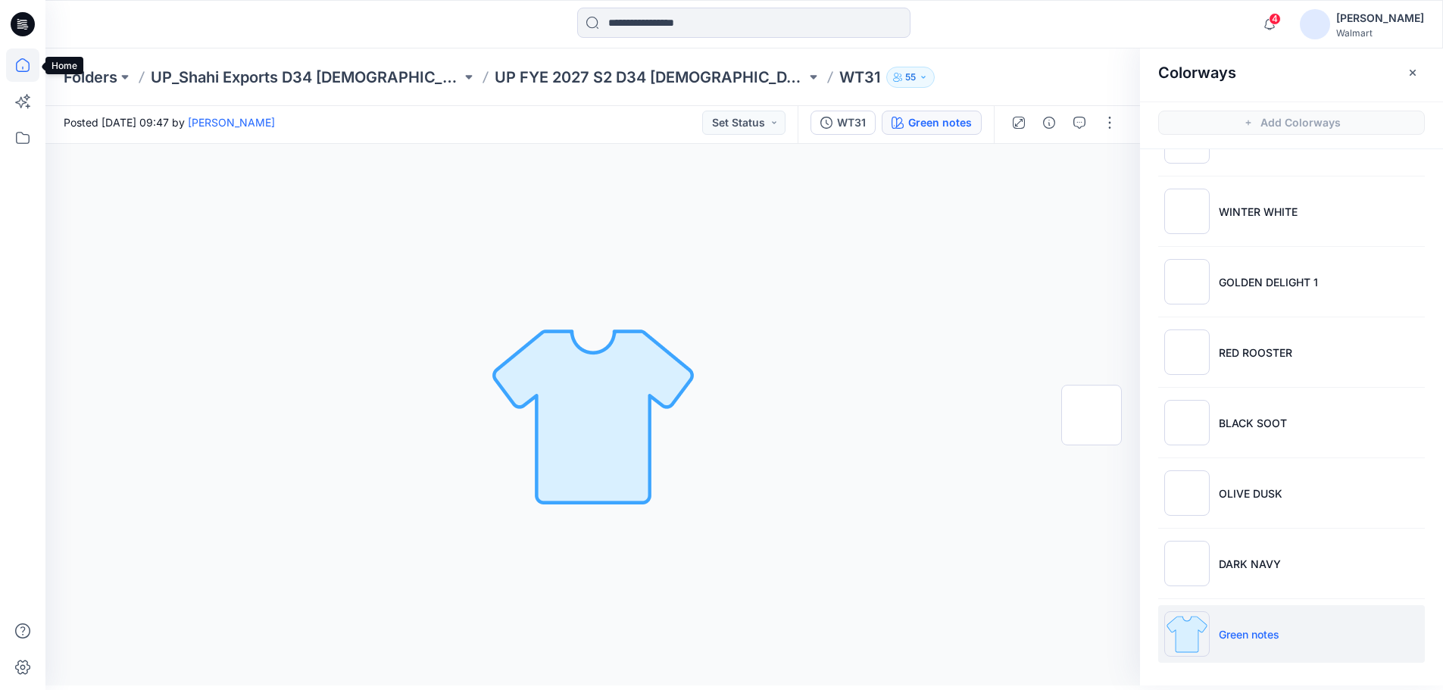
click at [24, 66] on icon at bounding box center [22, 64] width 33 height 33
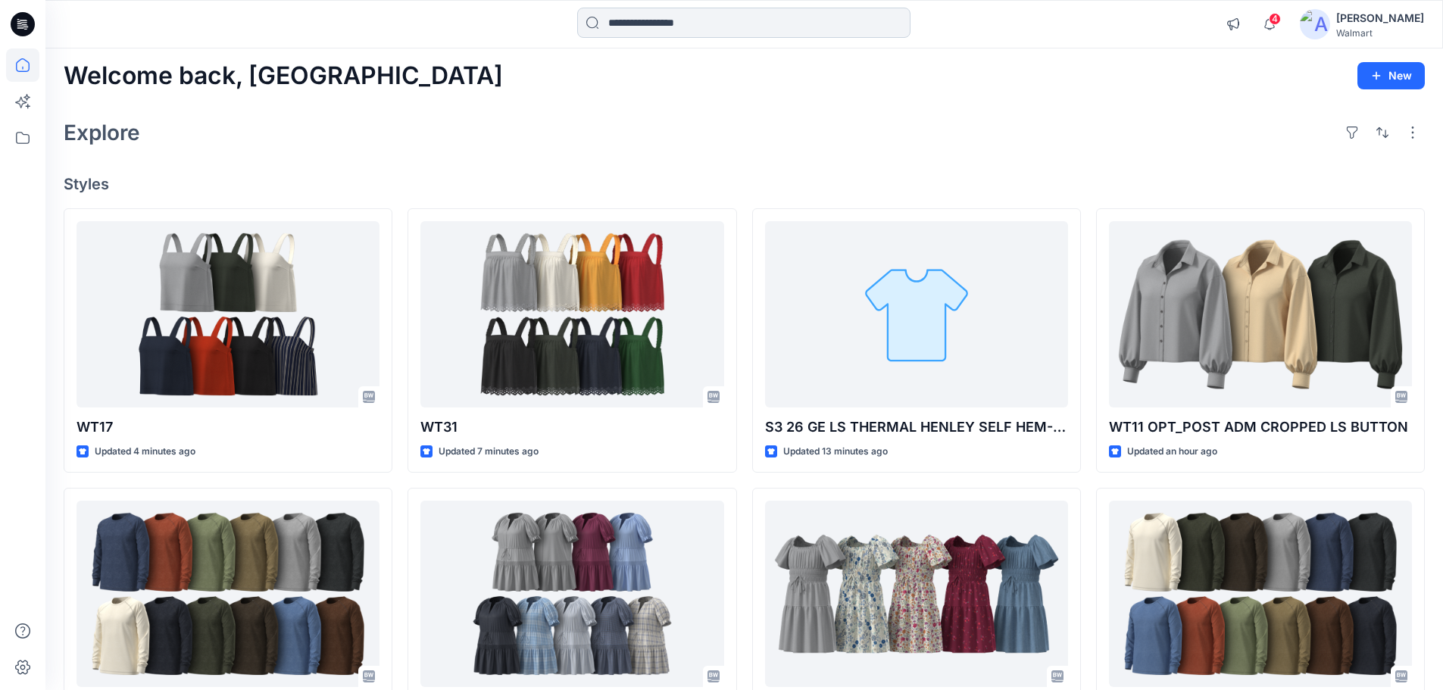
click at [617, 25] on input at bounding box center [743, 23] width 333 height 30
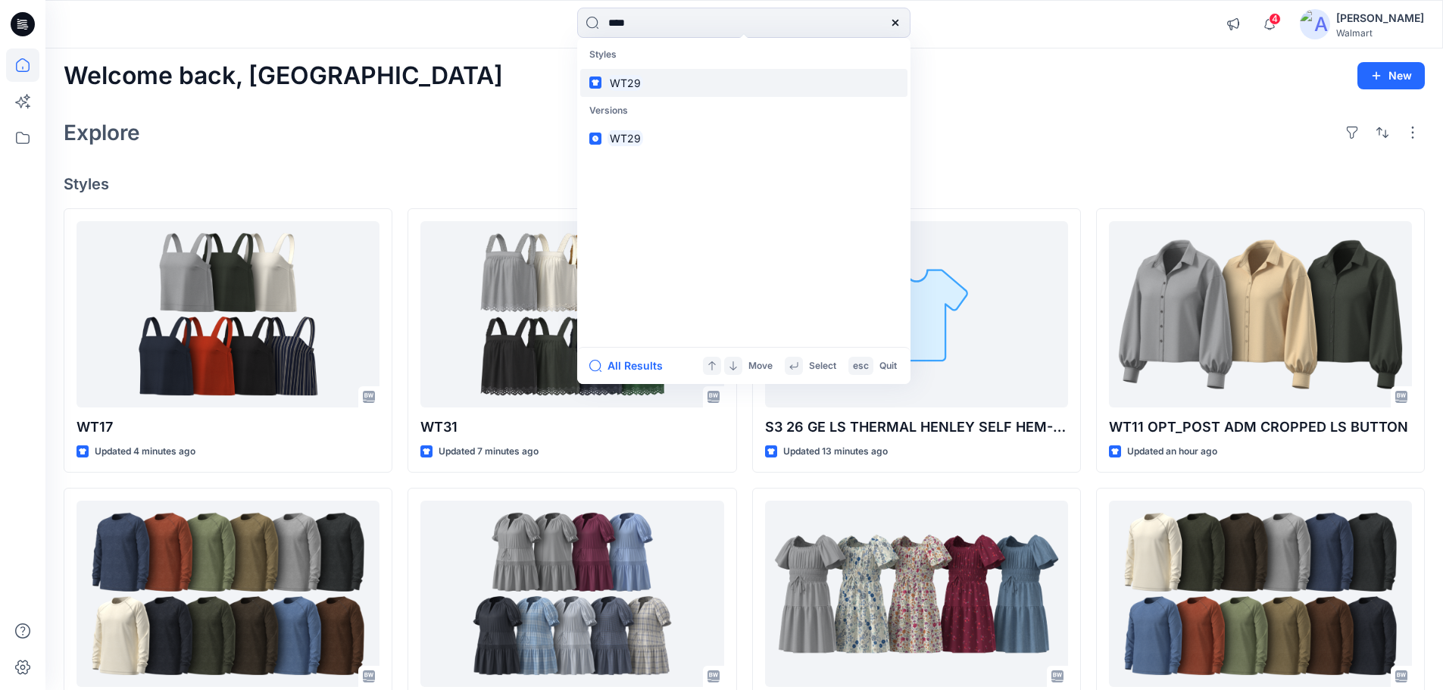
type input "****"
click at [605, 81] on link "WT29" at bounding box center [743, 83] width 327 height 28
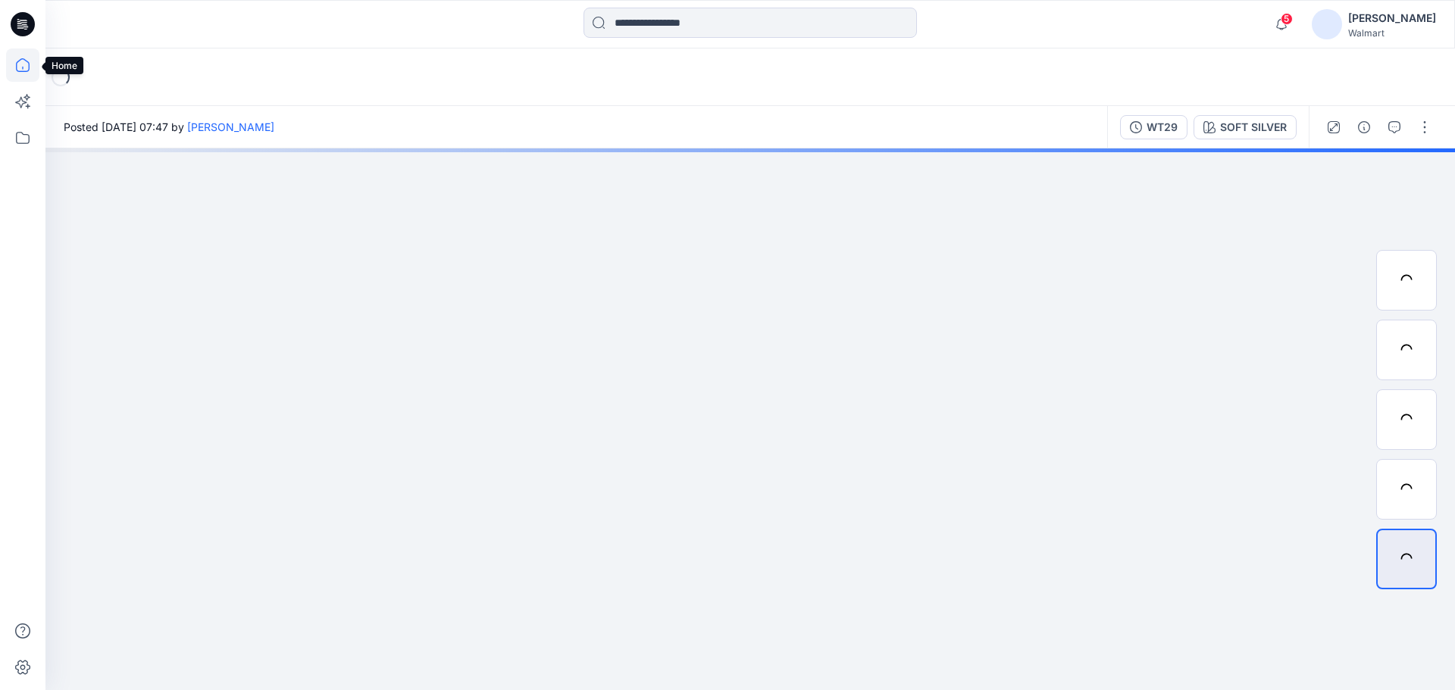
click at [25, 63] on icon at bounding box center [22, 64] width 33 height 33
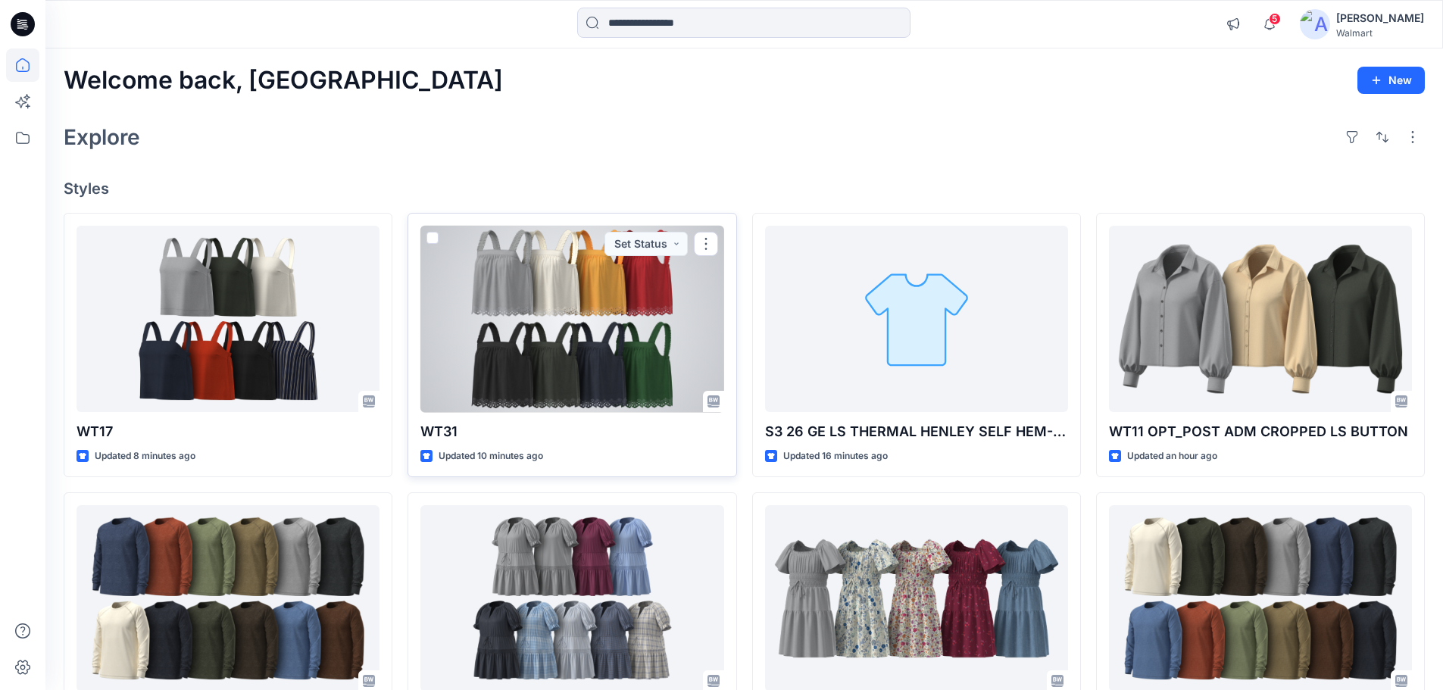
click at [558, 368] on div at bounding box center [572, 319] width 303 height 187
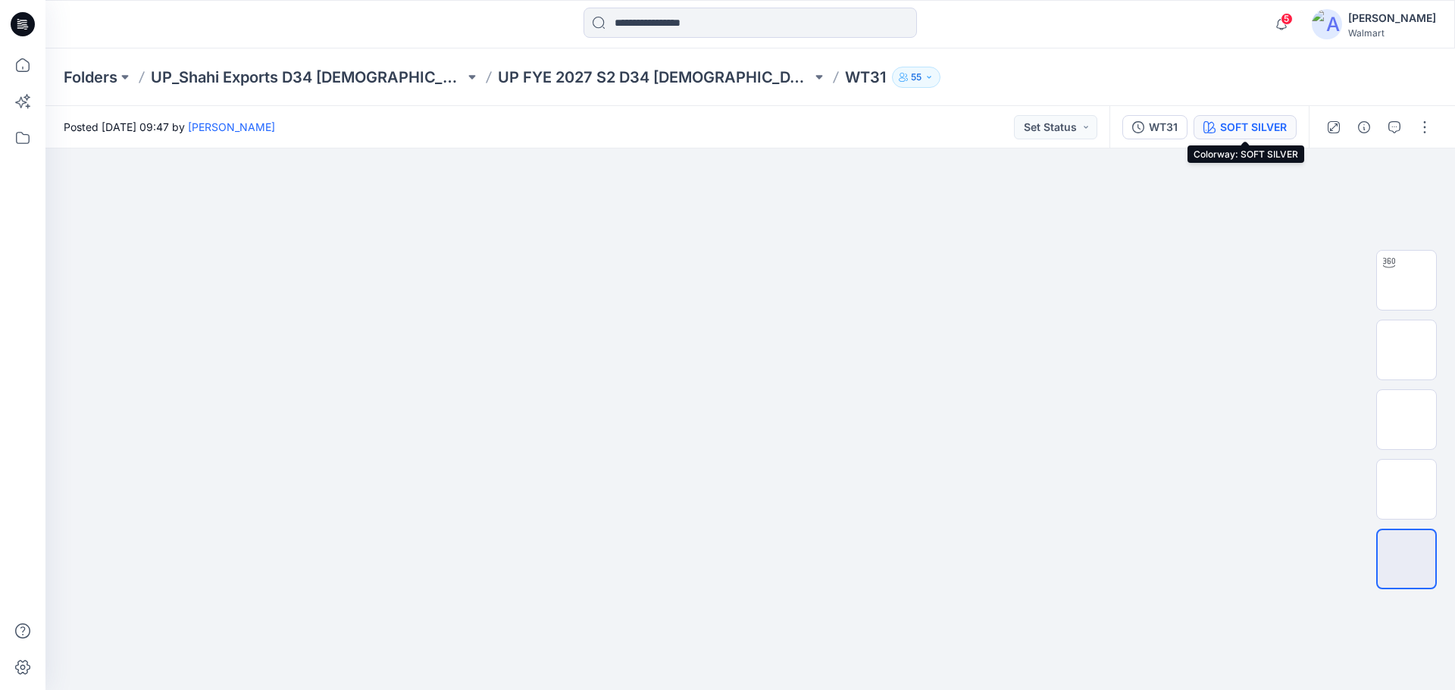
click at [1253, 123] on div "SOFT SILVER" at bounding box center [1253, 127] width 67 height 17
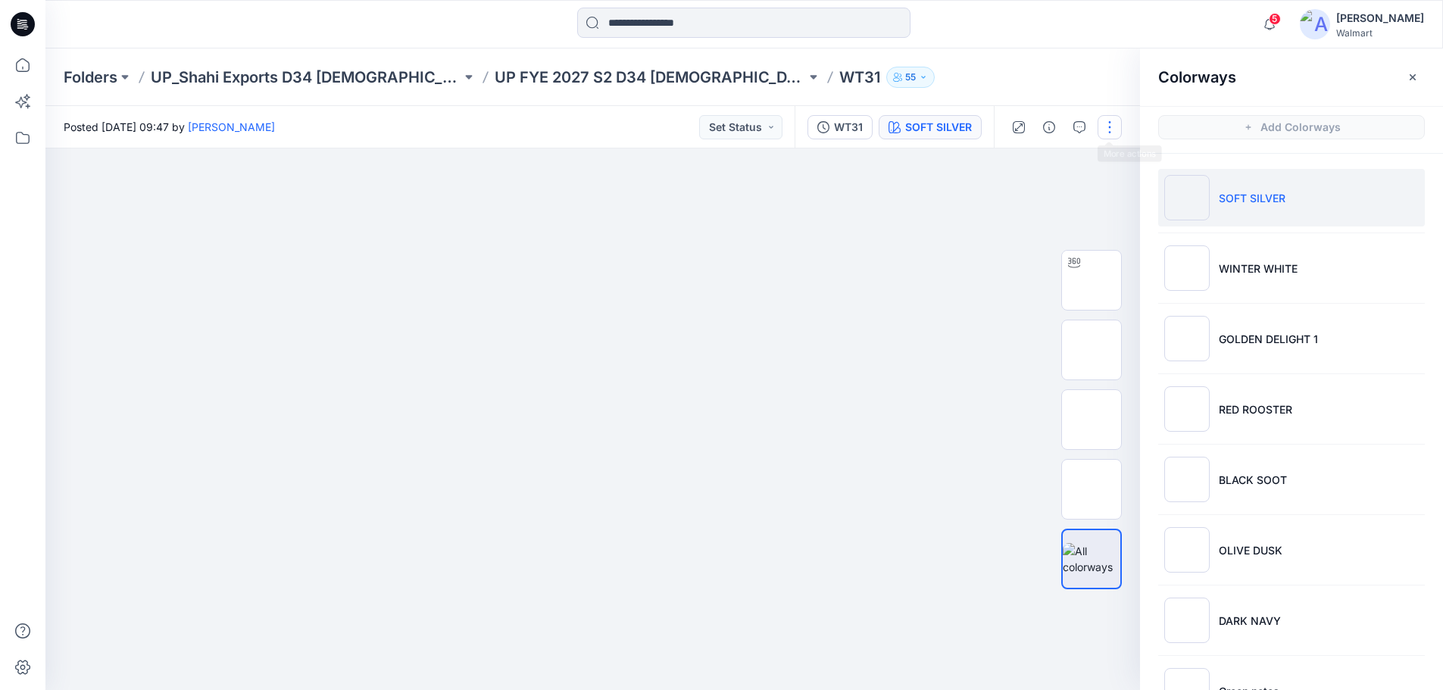
click at [1112, 126] on button "button" at bounding box center [1110, 127] width 24 height 24
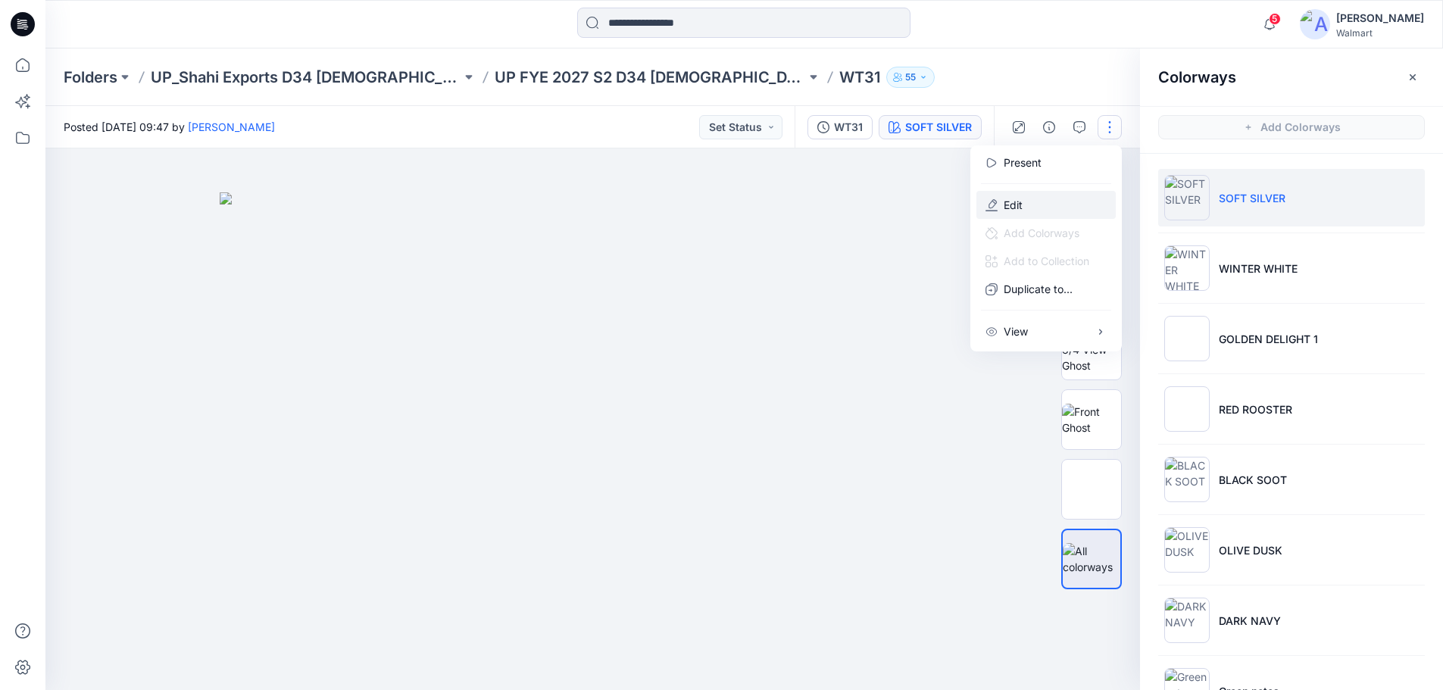
click at [1013, 202] on p "Edit" at bounding box center [1013, 205] width 19 height 16
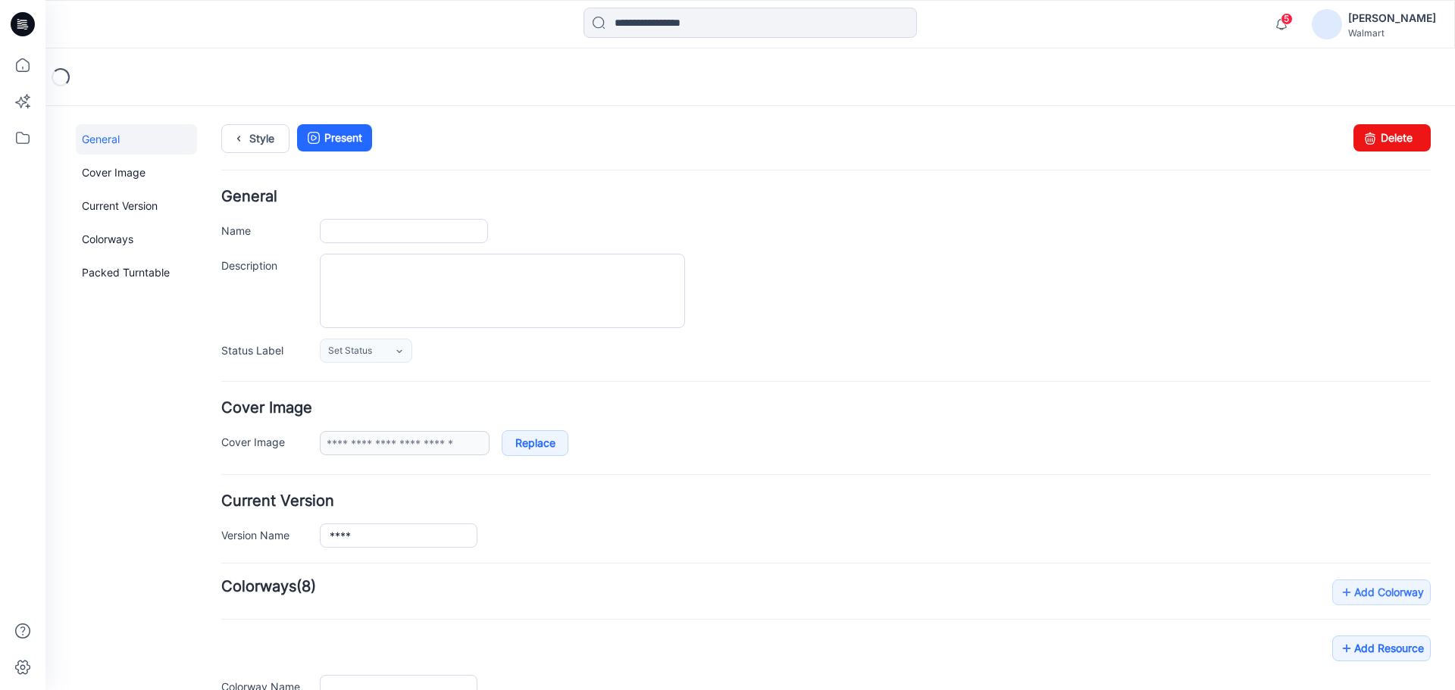
type input "****"
type input "**********"
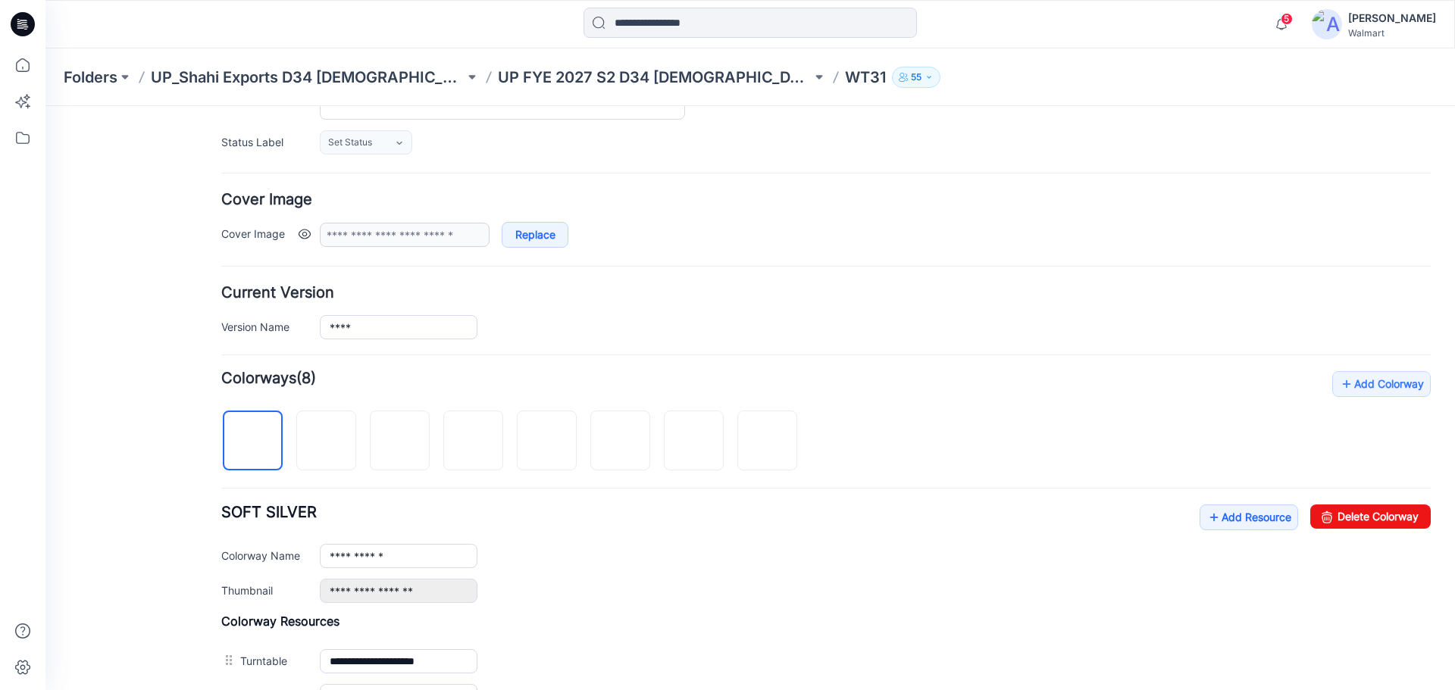
scroll to position [303, 0]
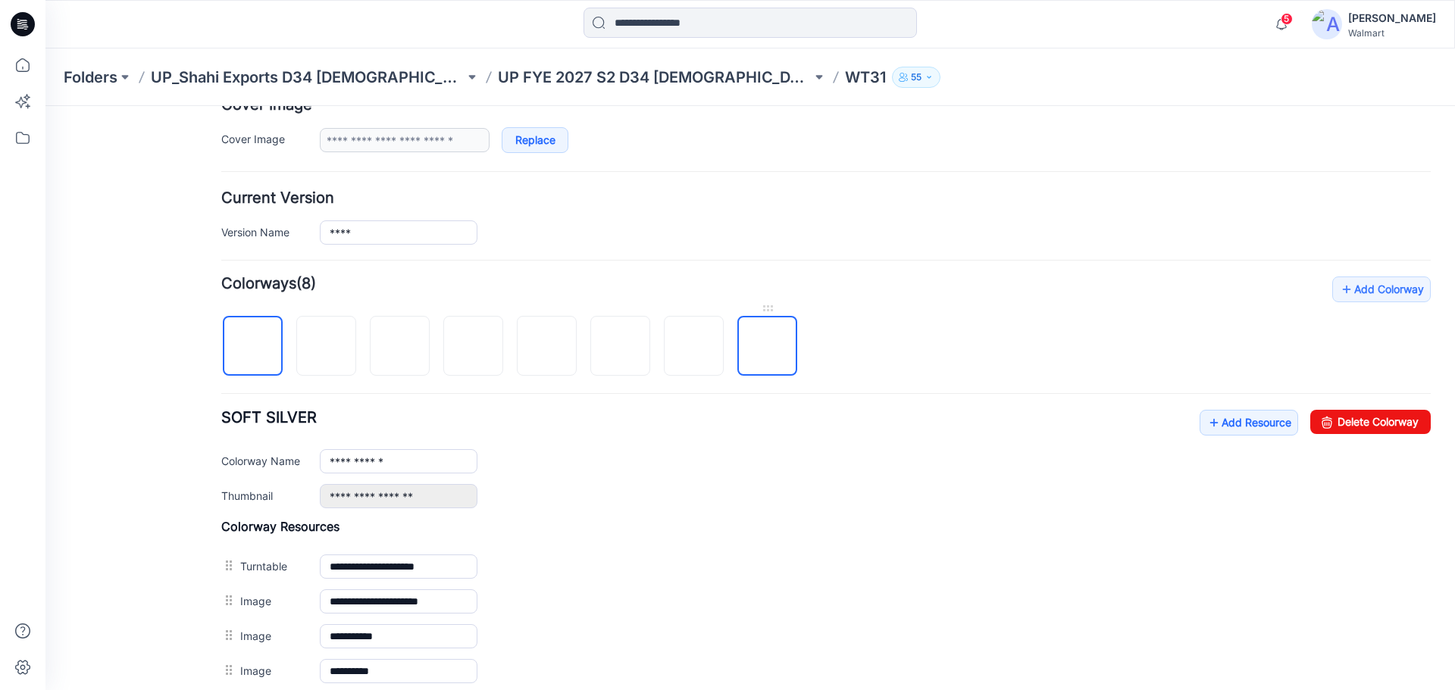
click at [768, 347] on img at bounding box center [768, 347] width 0 height 0
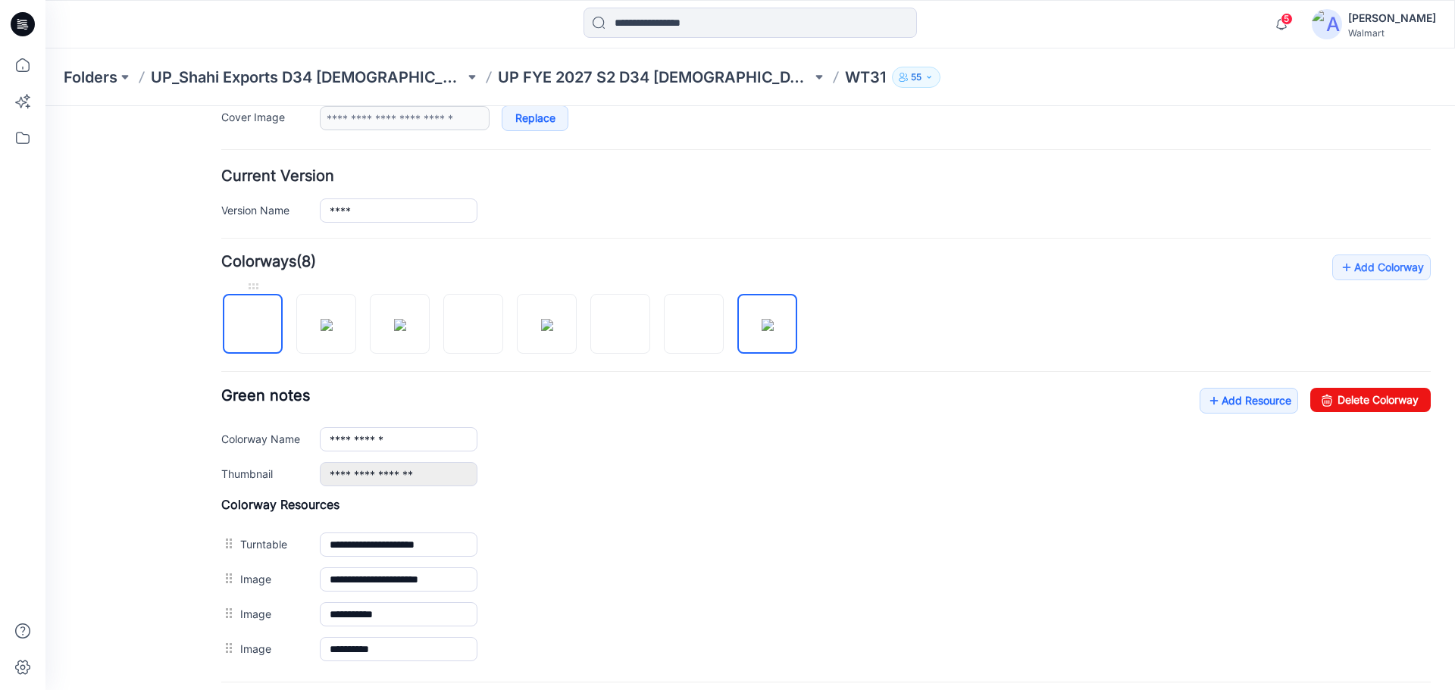
scroll to position [324, 0]
click at [253, 327] on img at bounding box center [253, 327] width 0 height 0
type input "**********"
click at [1226, 401] on link "Add Resource" at bounding box center [1248, 402] width 98 height 26
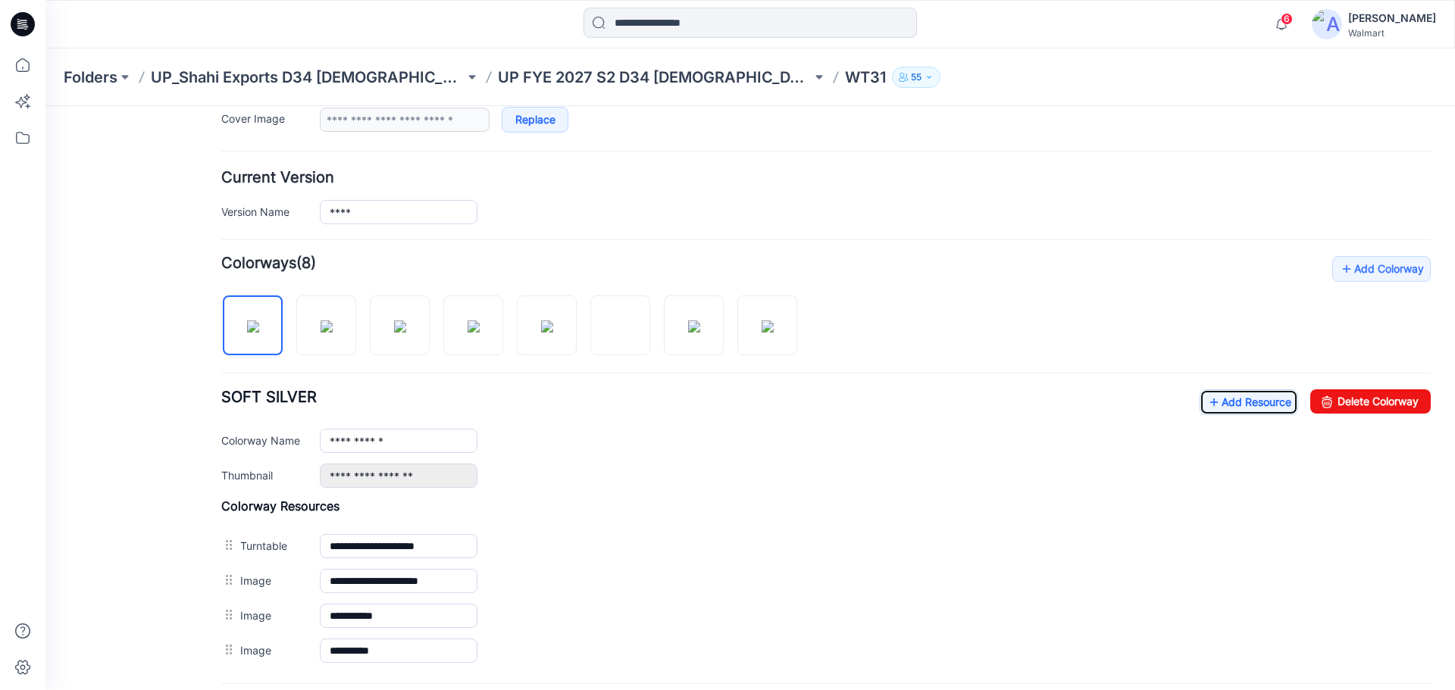
scroll to position [248, 0]
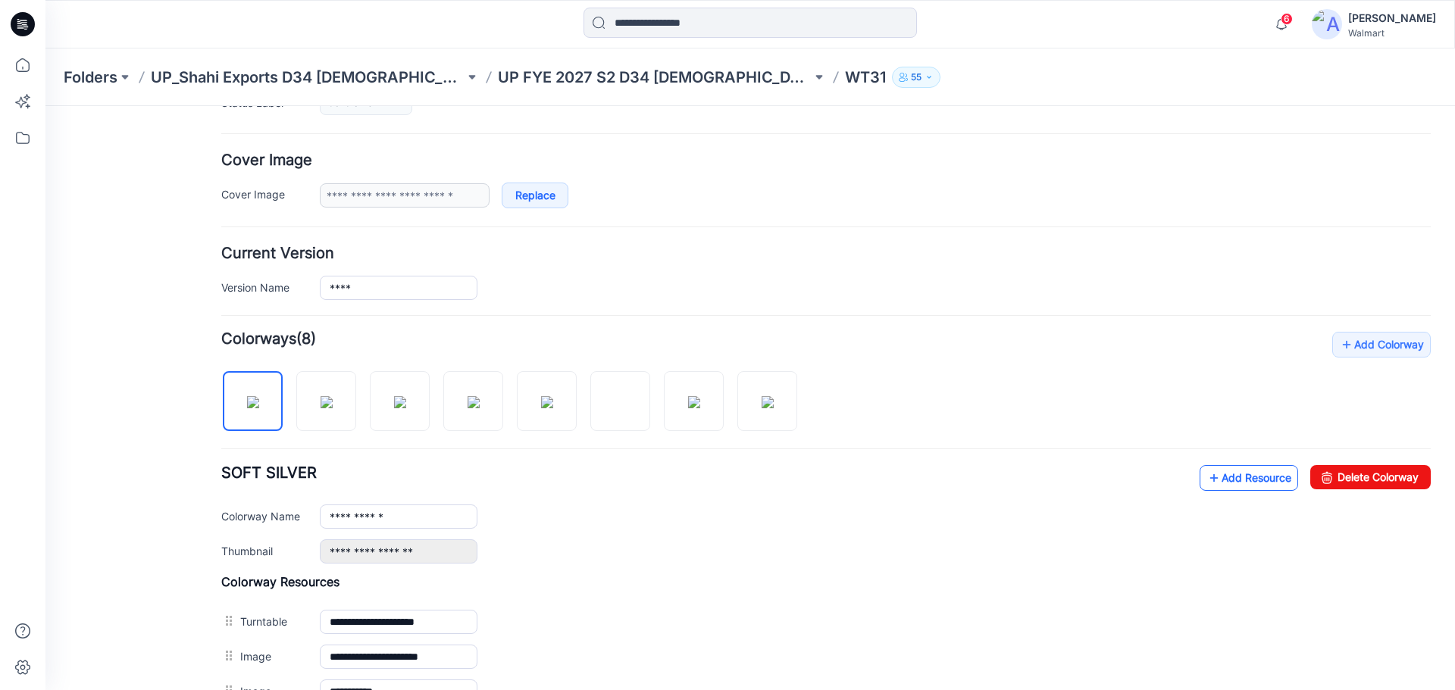
click at [1246, 481] on link "Add Resource" at bounding box center [1248, 478] width 98 height 26
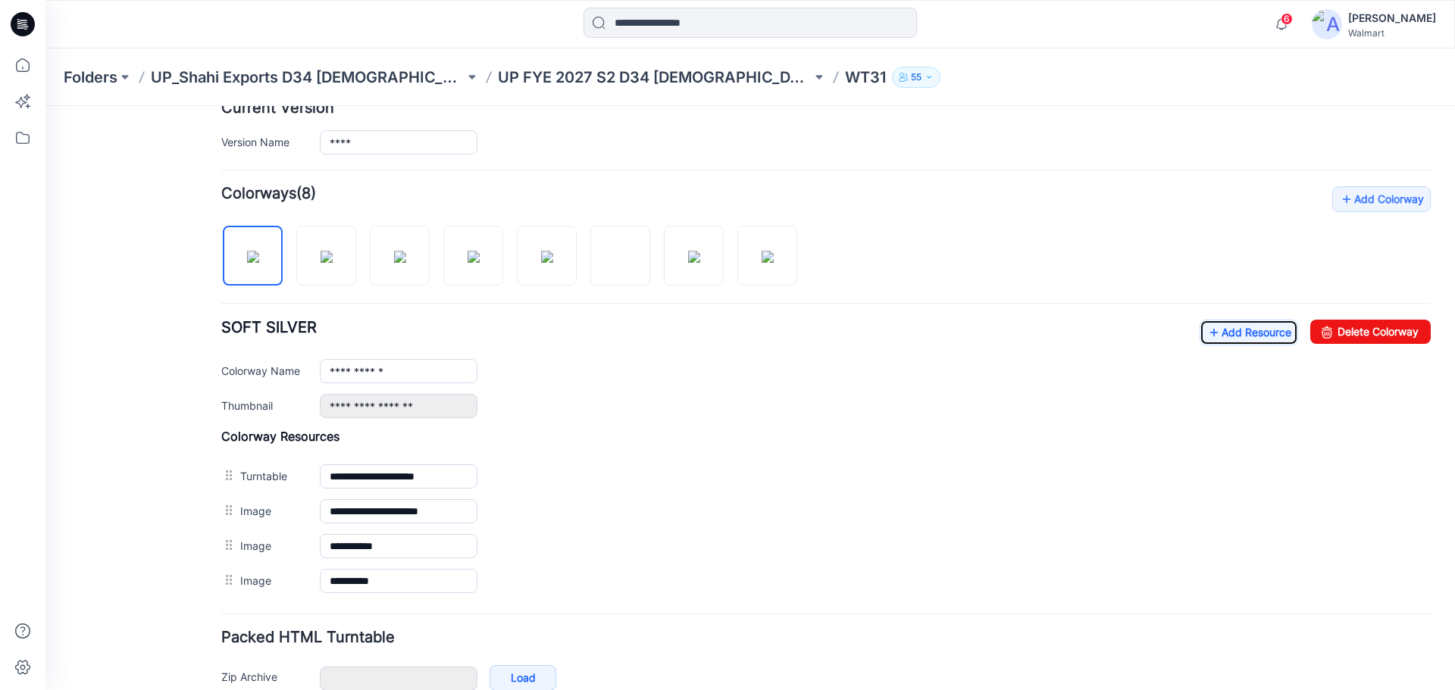
scroll to position [399, 0]
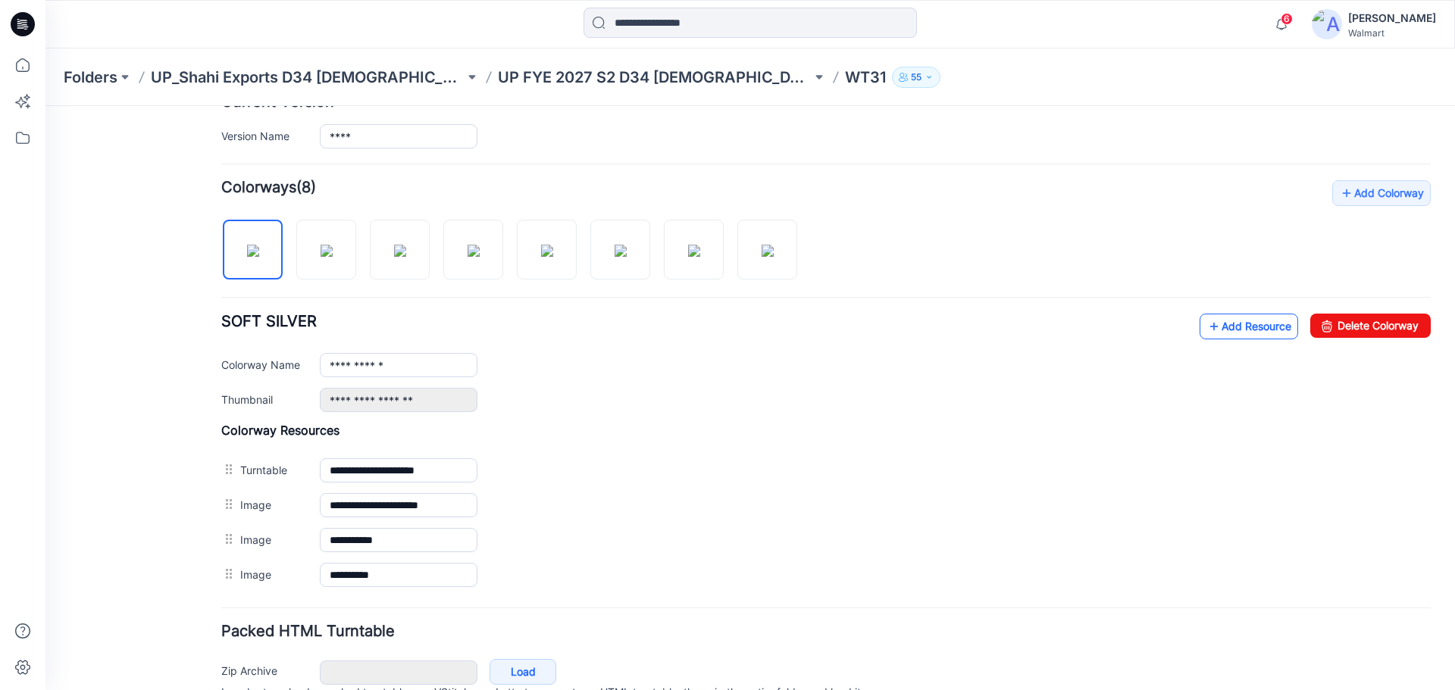
click at [1236, 327] on link "Add Resource" at bounding box center [1248, 327] width 98 height 26
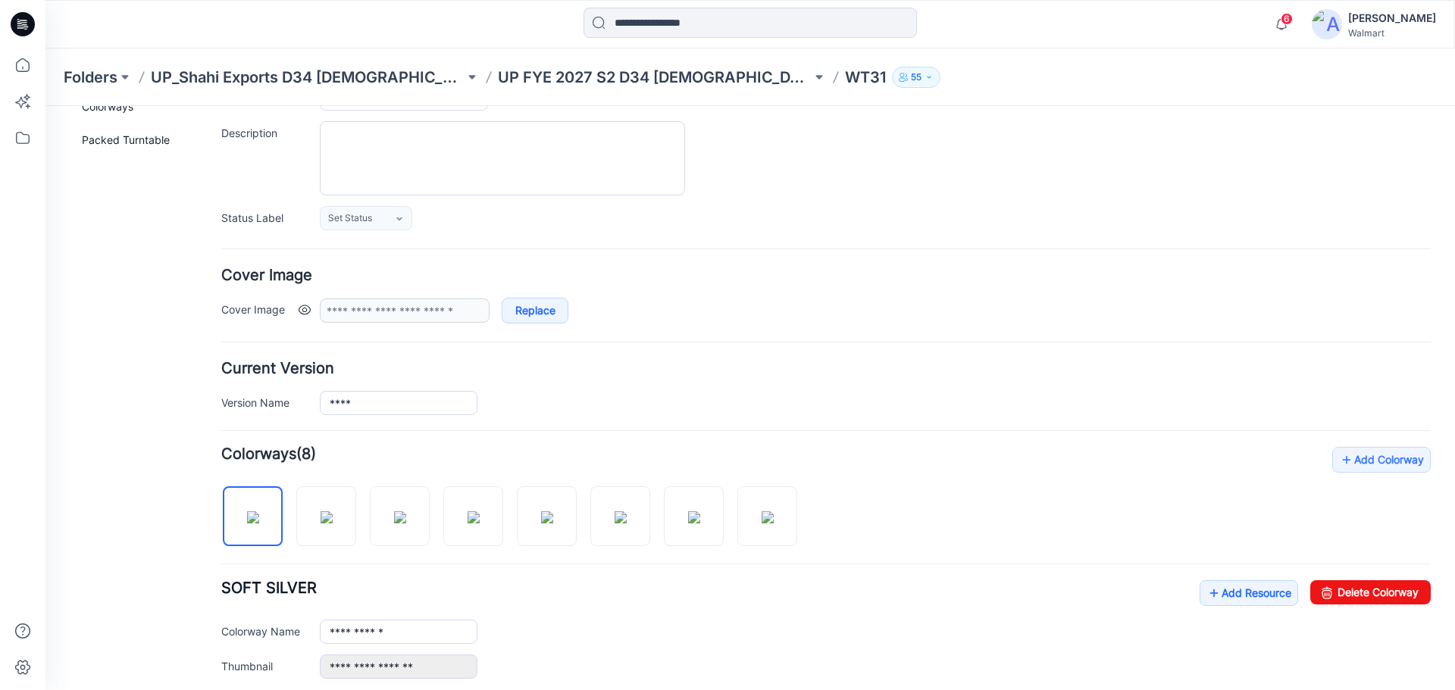
scroll to position [0, 0]
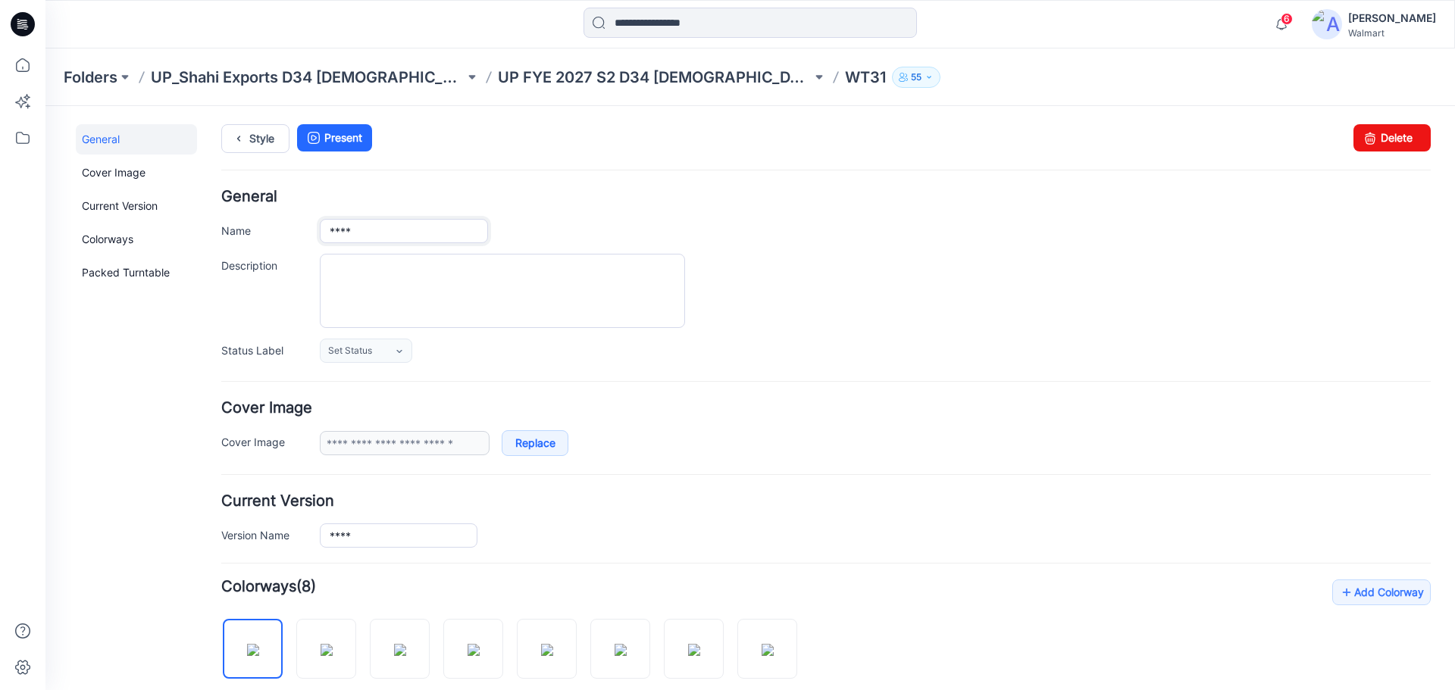
drag, startPoint x: 355, startPoint y: 233, endPoint x: 311, endPoint y: 235, distance: 44.7
click at [311, 235] on div "Name ****" at bounding box center [825, 231] width 1209 height 24
paste input "**********"
drag, startPoint x: 418, startPoint y: 233, endPoint x: 538, endPoint y: 239, distance: 119.8
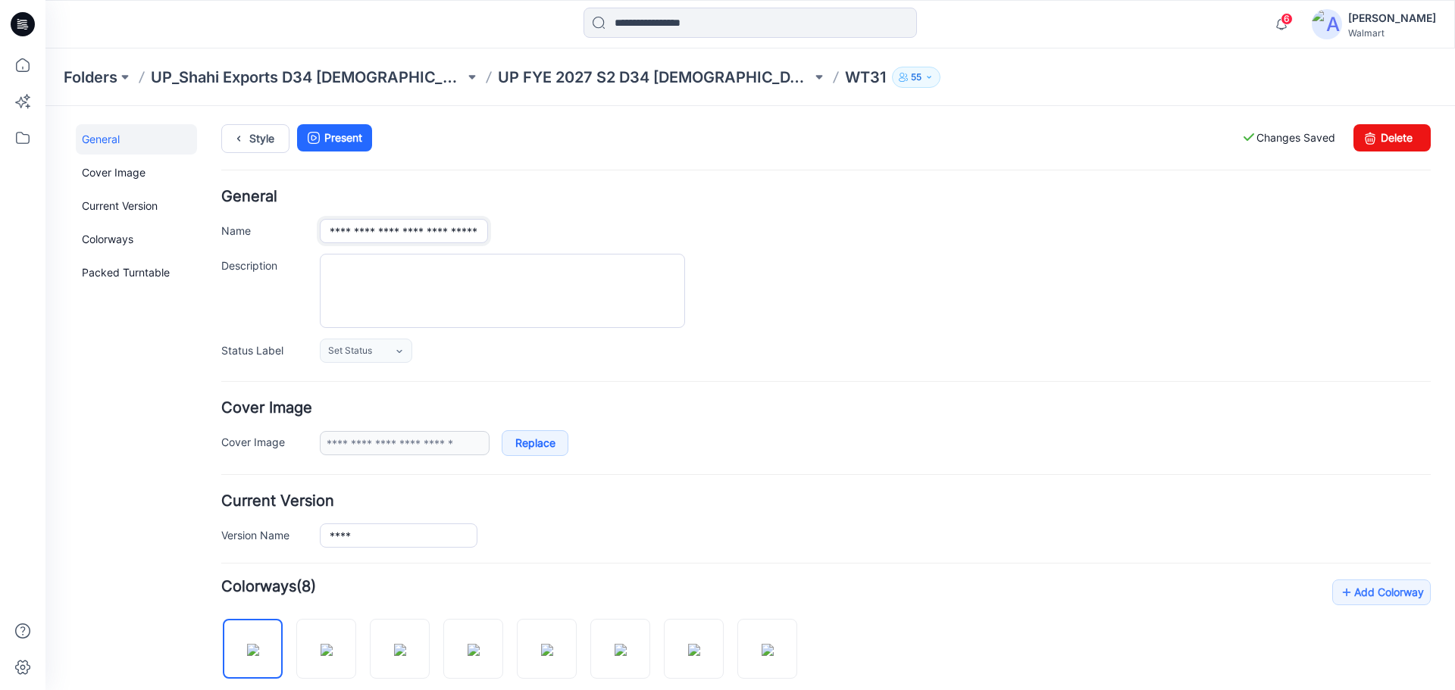
click at [538, 239] on div "**********" at bounding box center [875, 231] width 1111 height 24
type input "**********"
click at [358, 277] on textarea "Description" at bounding box center [502, 291] width 365 height 74
paste textarea "**********"
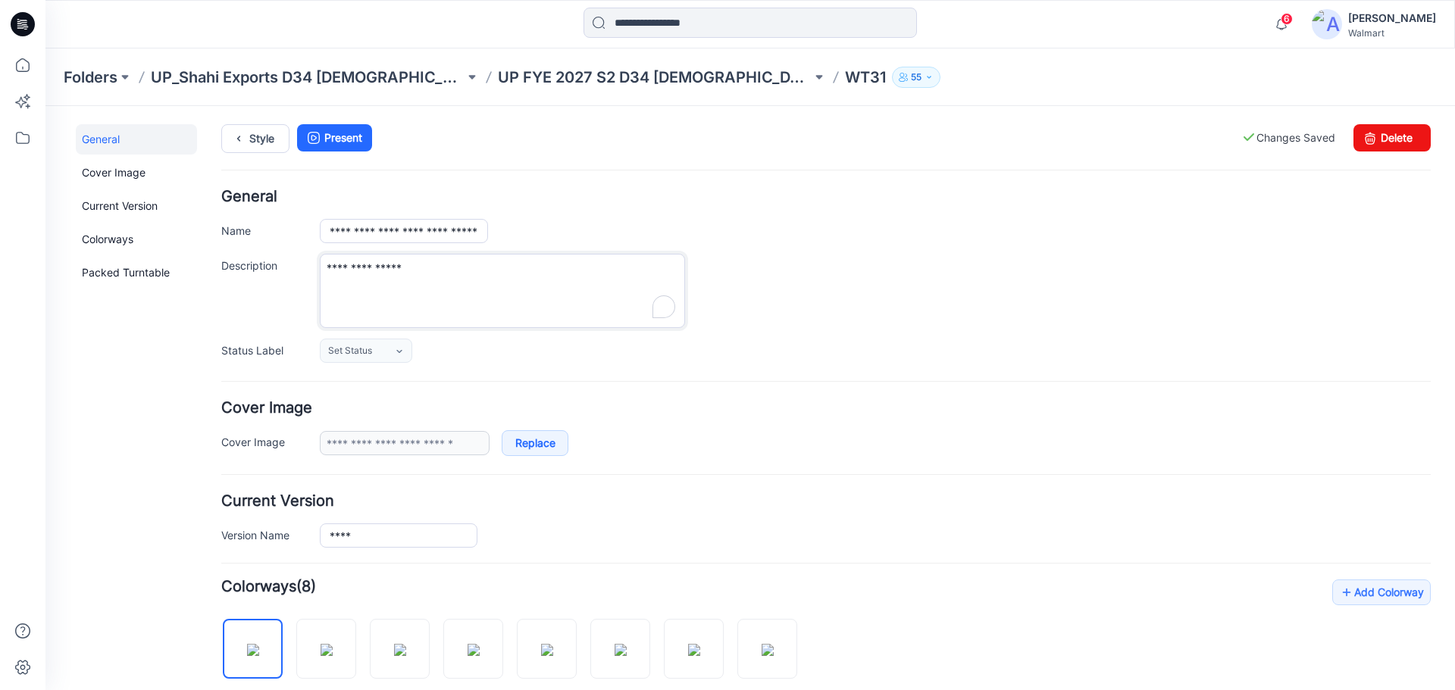
type textarea "**********"
click at [804, 336] on div "**********" at bounding box center [825, 276] width 1209 height 174
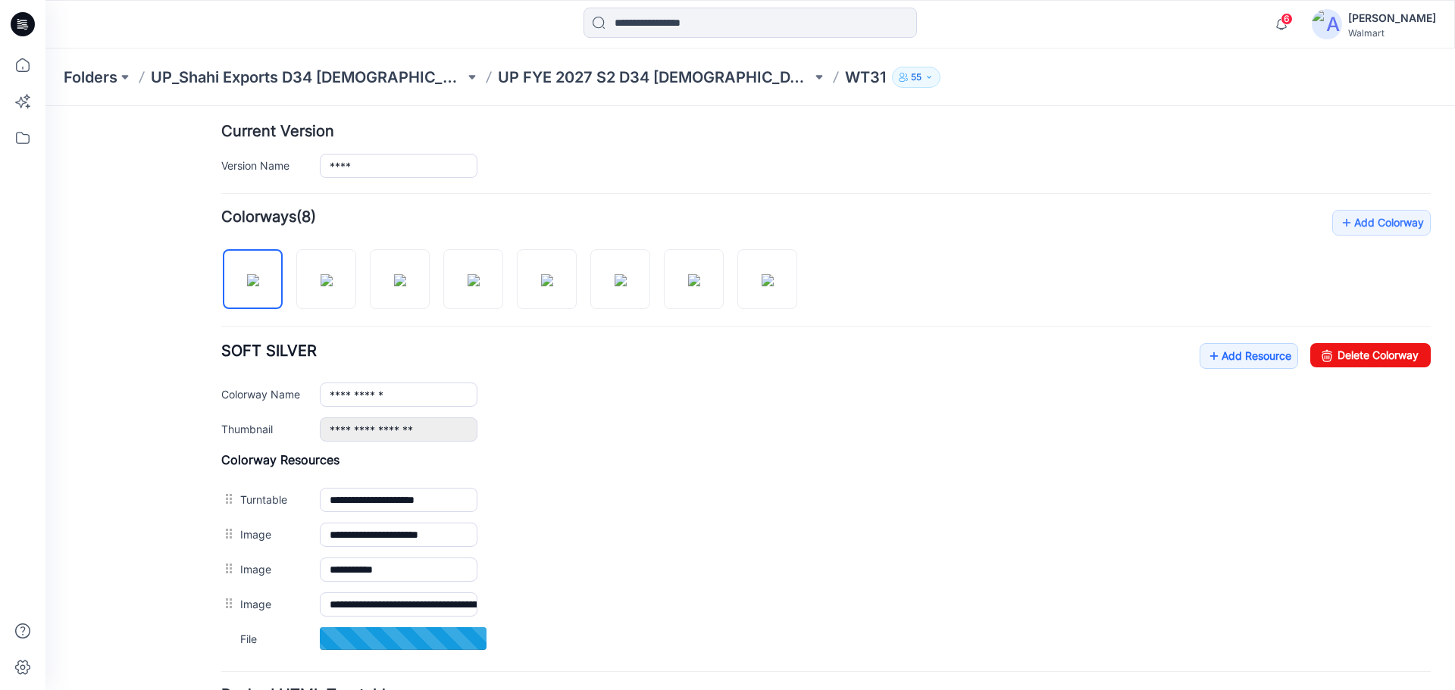
scroll to position [379, 0]
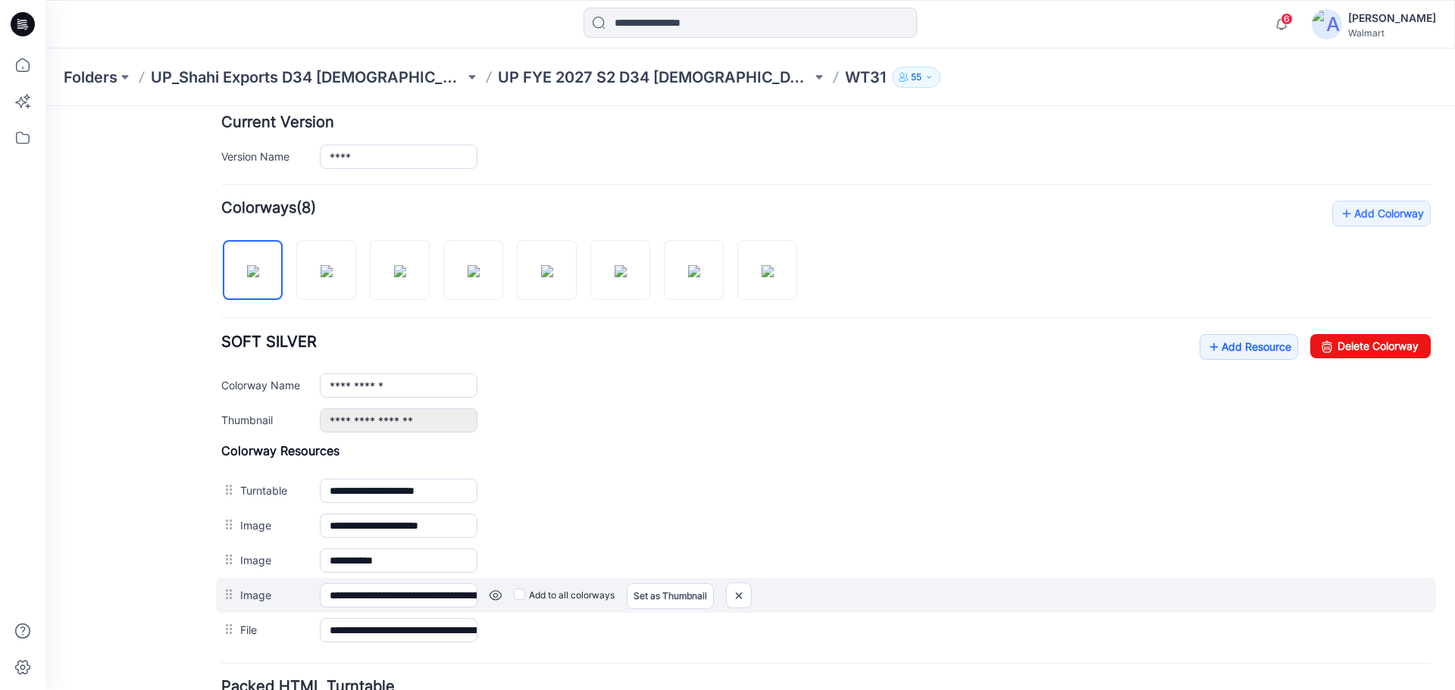
click at [494, 596] on link at bounding box center [495, 595] width 12 height 12
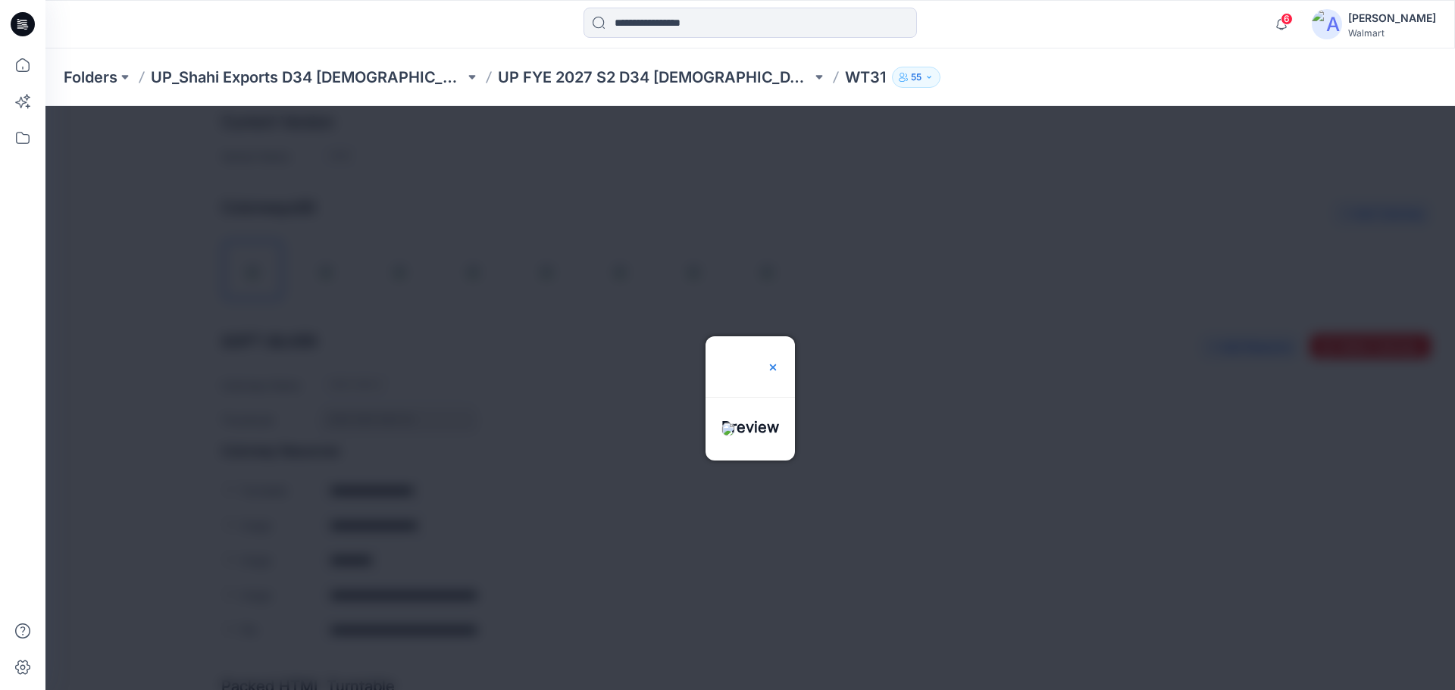
click at [779, 361] on img at bounding box center [773, 367] width 12 height 12
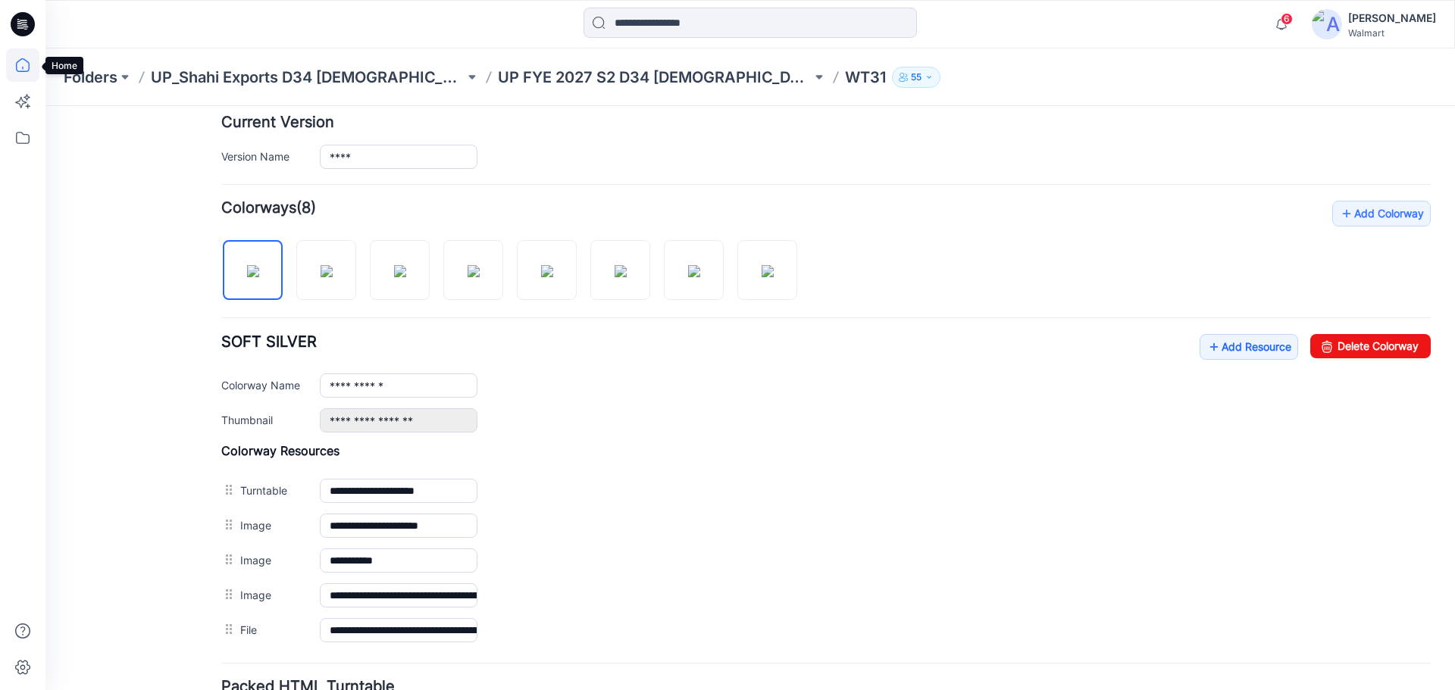
click at [26, 65] on icon at bounding box center [22, 64] width 33 height 33
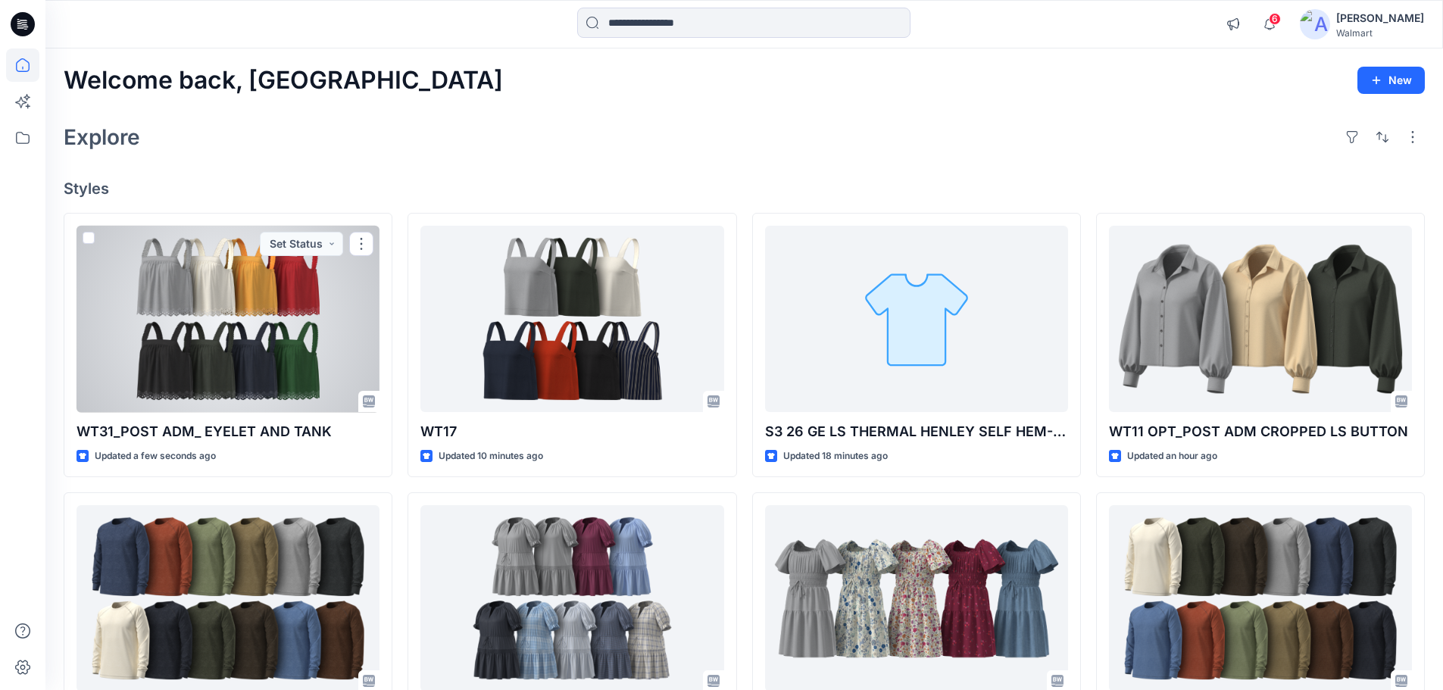
drag, startPoint x: 230, startPoint y: 330, endPoint x: 134, endPoint y: 317, distance: 96.4
click at [134, 317] on div at bounding box center [228, 319] width 303 height 187
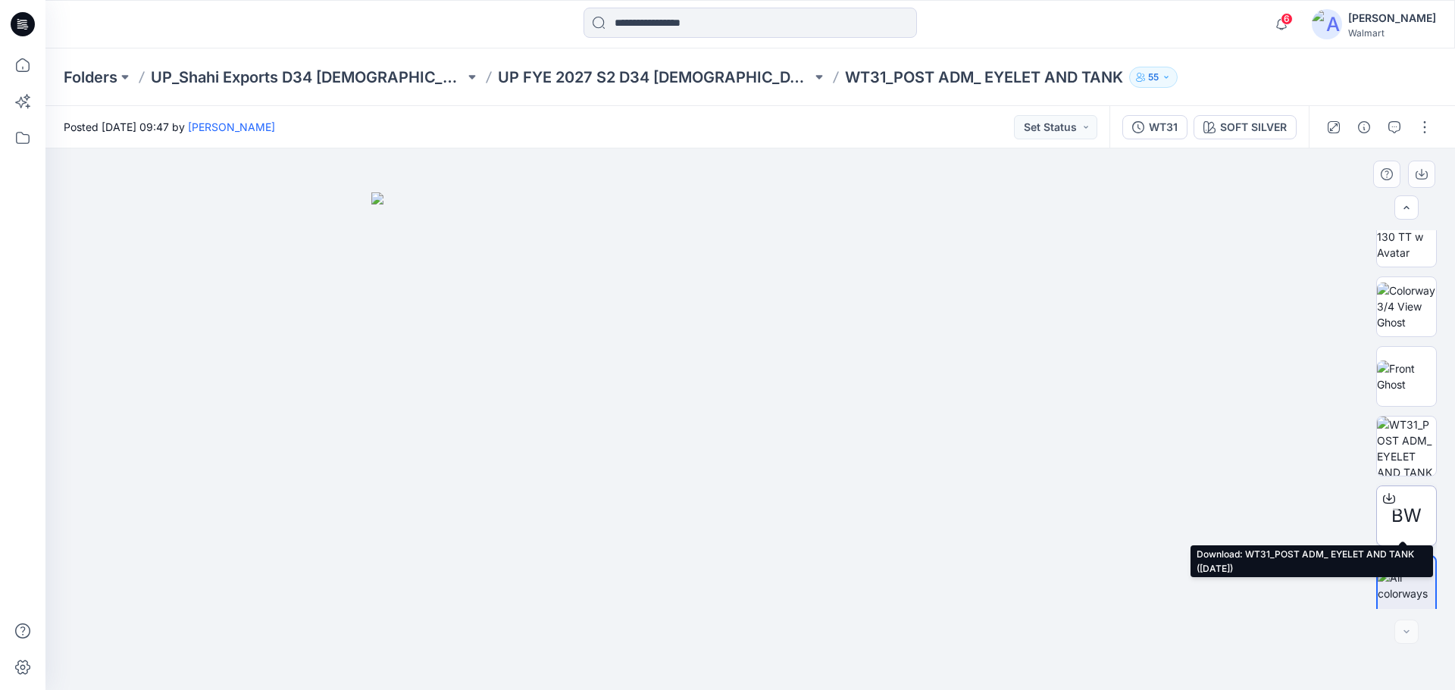
scroll to position [30, 0]
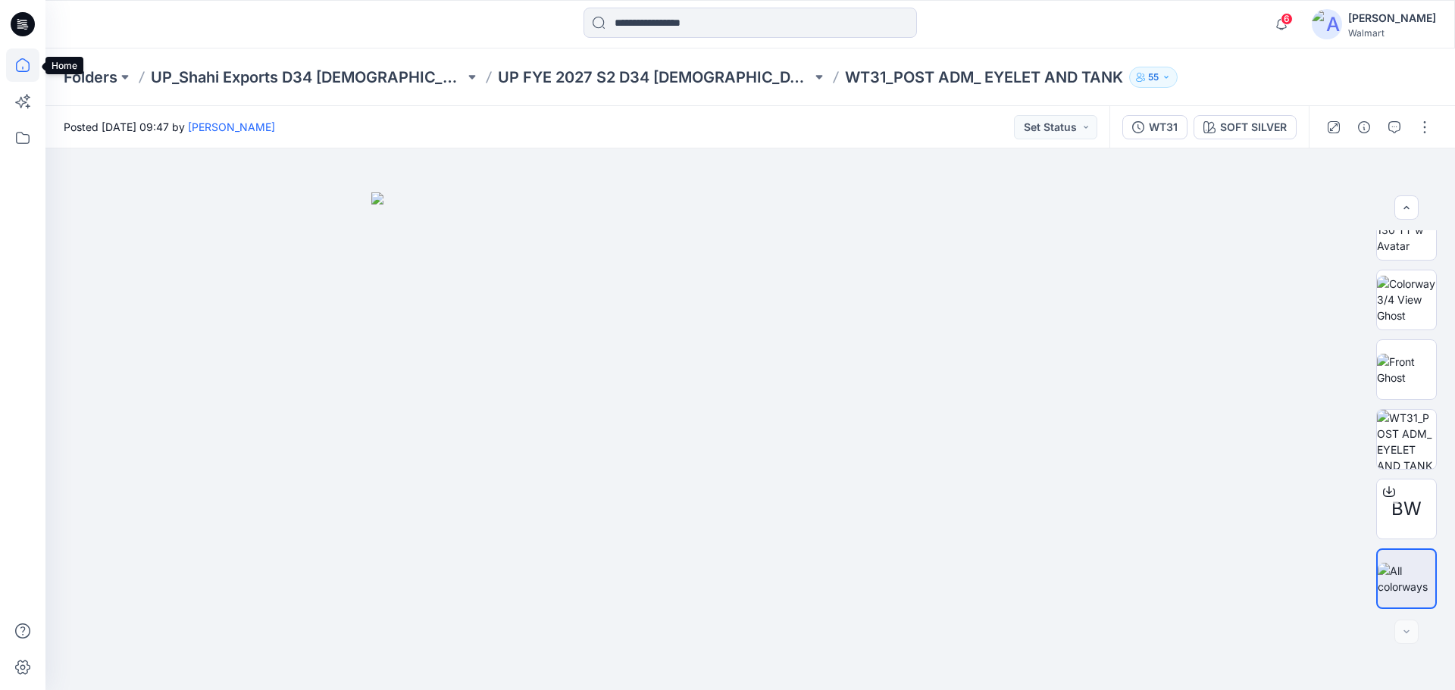
click at [20, 67] on icon at bounding box center [22, 64] width 33 height 33
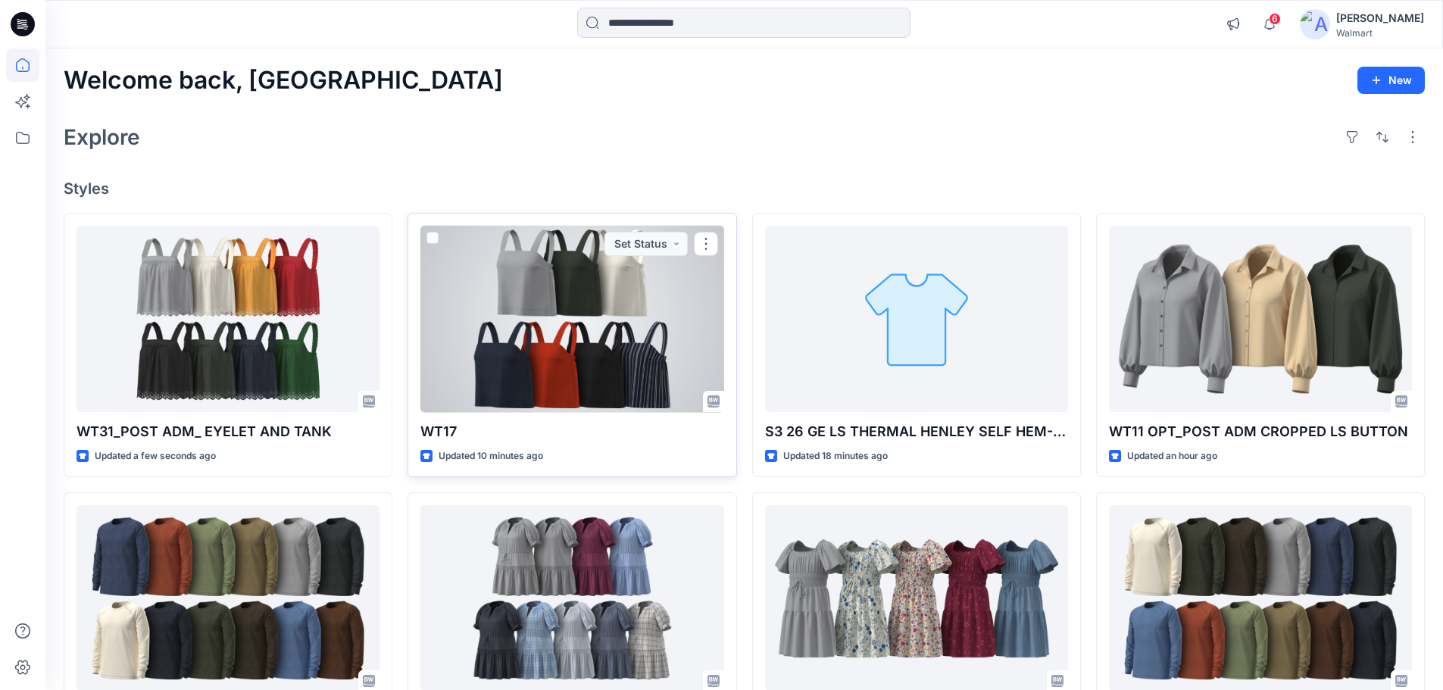
click at [585, 338] on div at bounding box center [572, 319] width 303 height 187
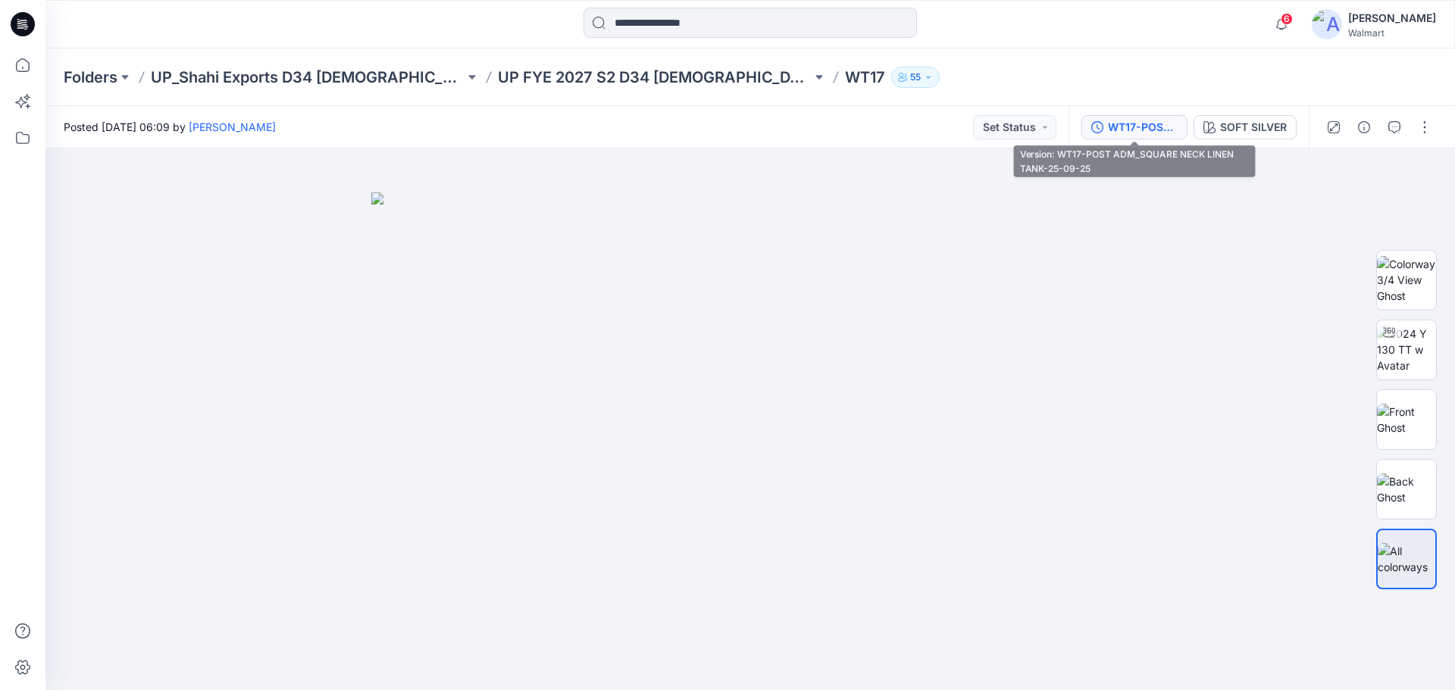
click at [1130, 128] on div "WT17-POST ADM_SQUARE NECK LINEN TANK-25-09-25" at bounding box center [1143, 127] width 70 height 17
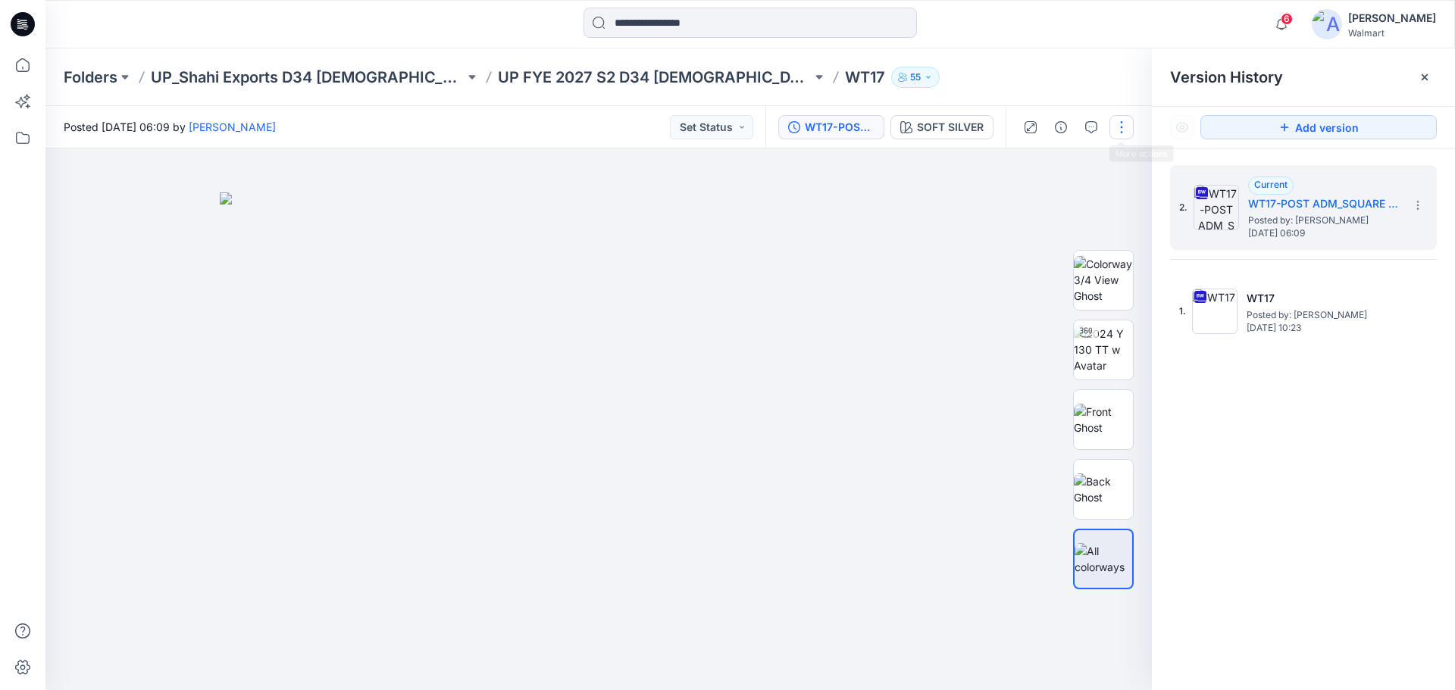
click at [1122, 127] on button "button" at bounding box center [1121, 127] width 24 height 24
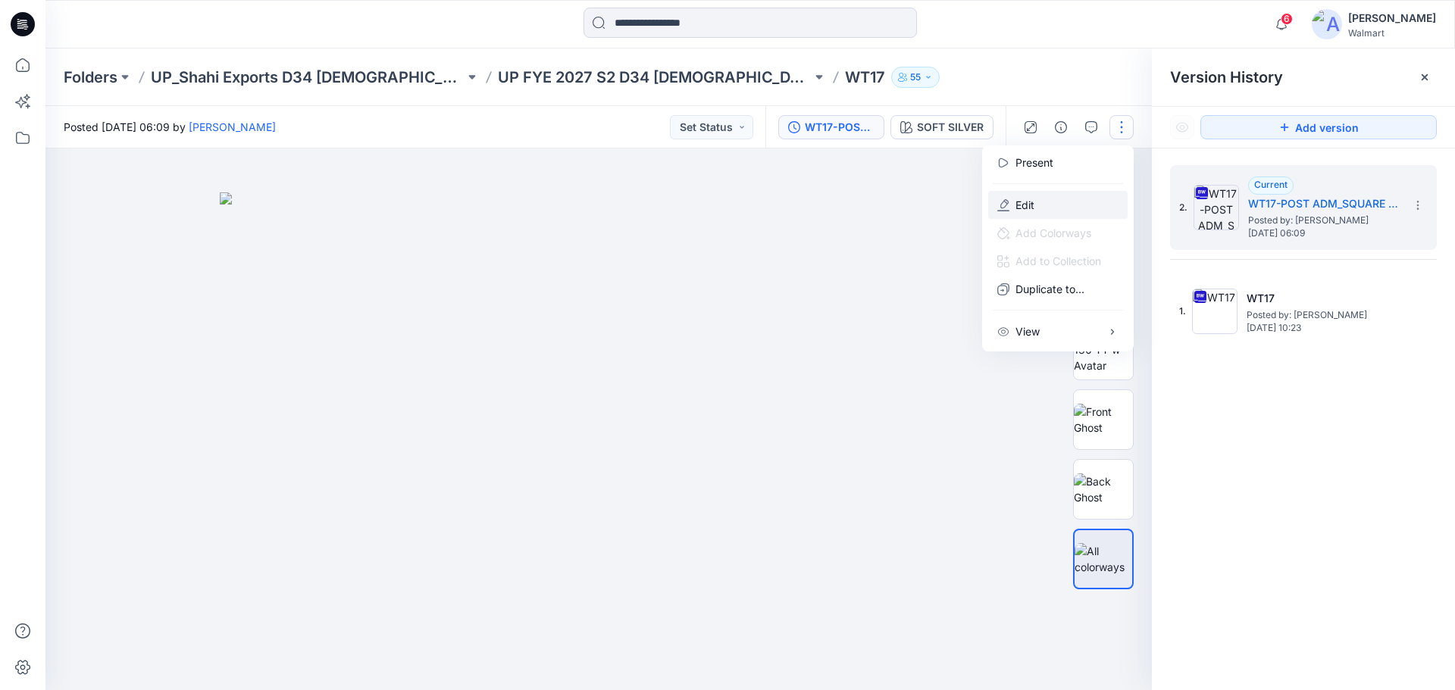
click at [1015, 206] on button "Edit" at bounding box center [1057, 205] width 139 height 28
click at [1027, 211] on p "Edit" at bounding box center [1024, 205] width 19 height 16
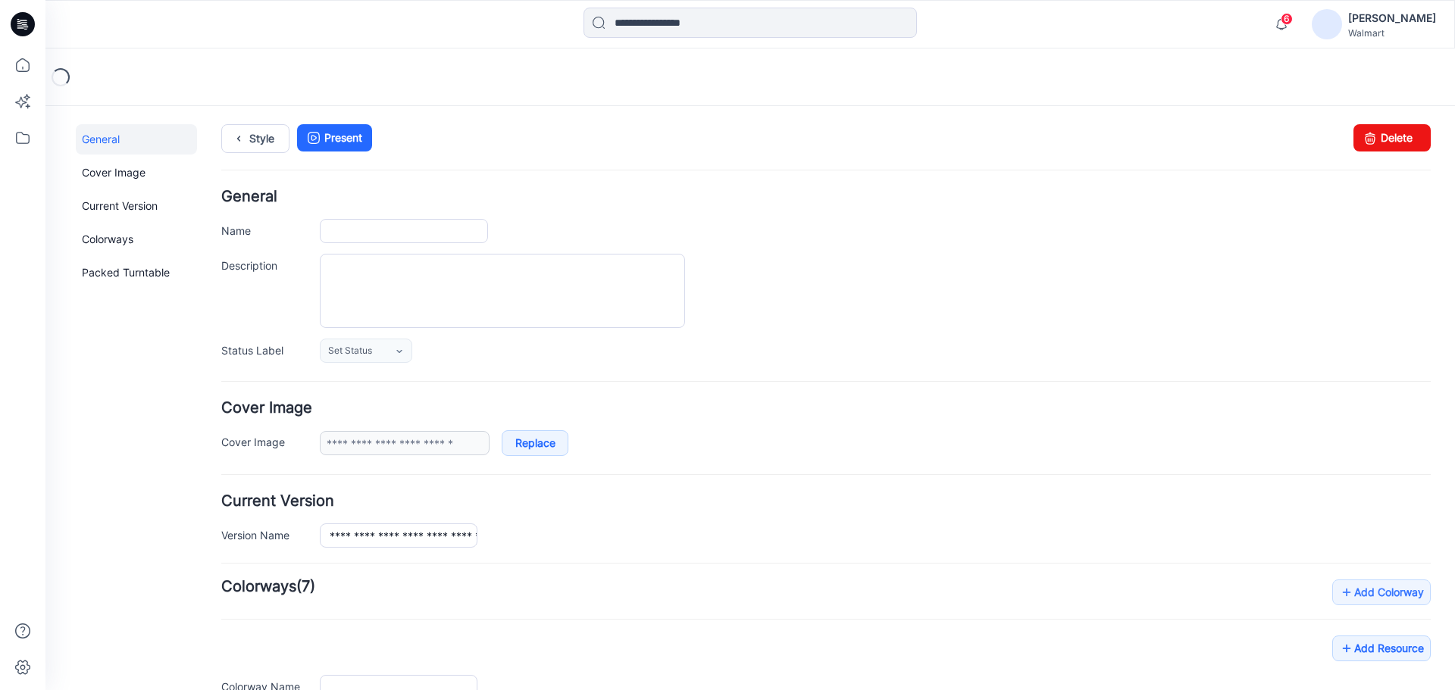
type input "****"
type input "**********"
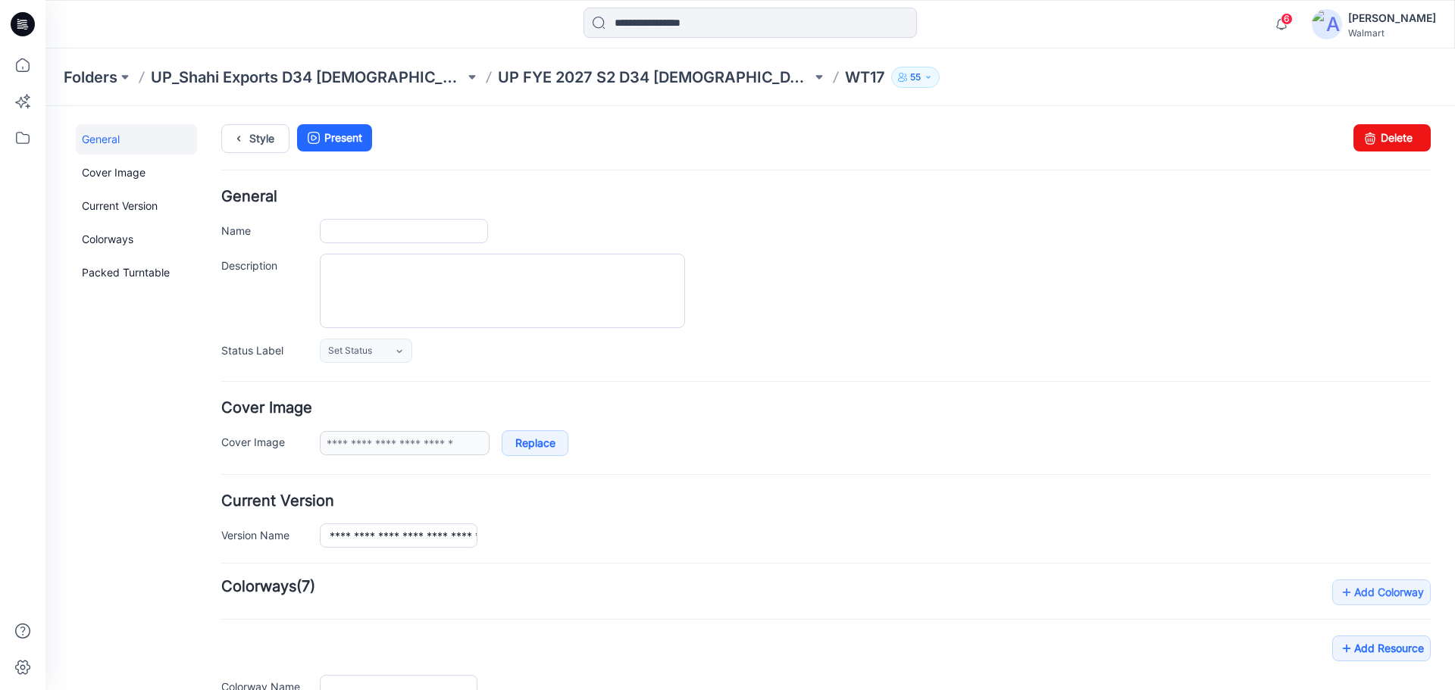
type input "****"
type input "**********"
drag, startPoint x: 140, startPoint y: 490, endPoint x: 867, endPoint y: 351, distance: 739.9
click at [867, 351] on div "Set Status Set Status *Revision Requested TD - Need to Review PD - Need to Revi…" at bounding box center [875, 351] width 1111 height 24
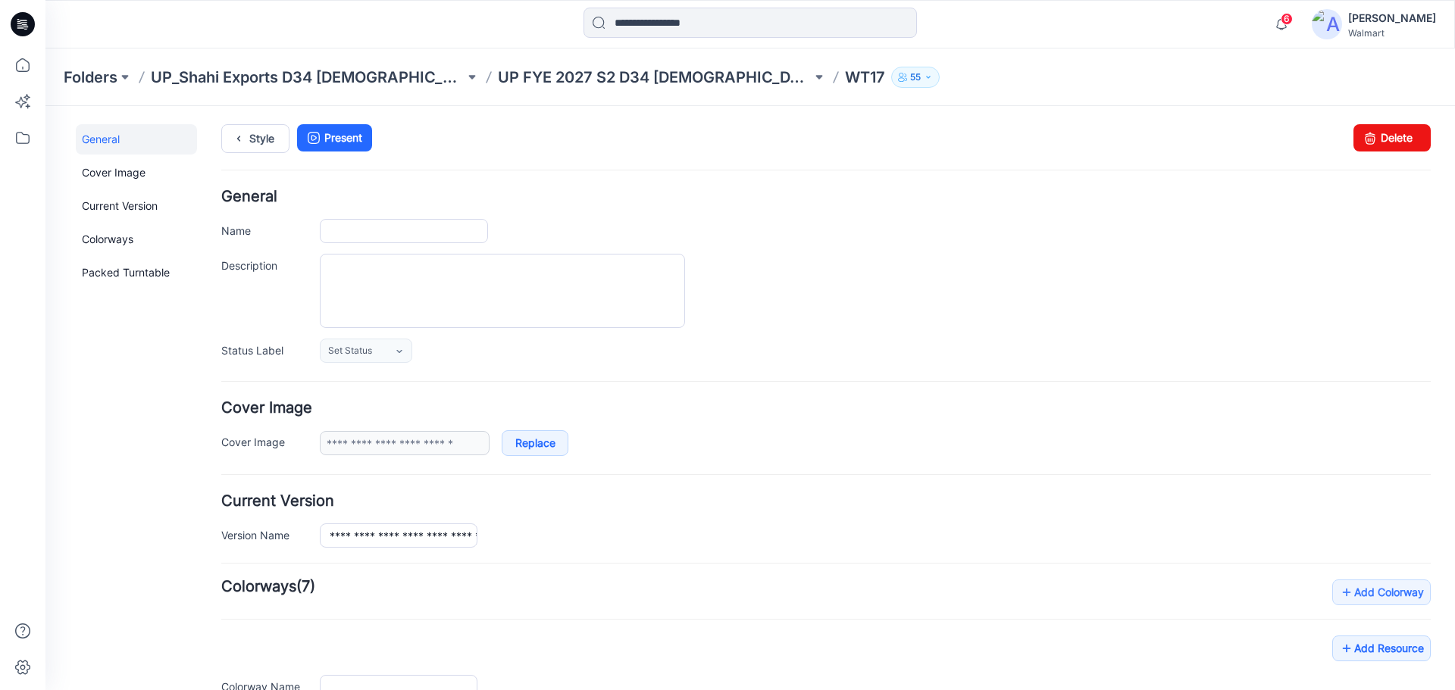
scroll to position [217, 0]
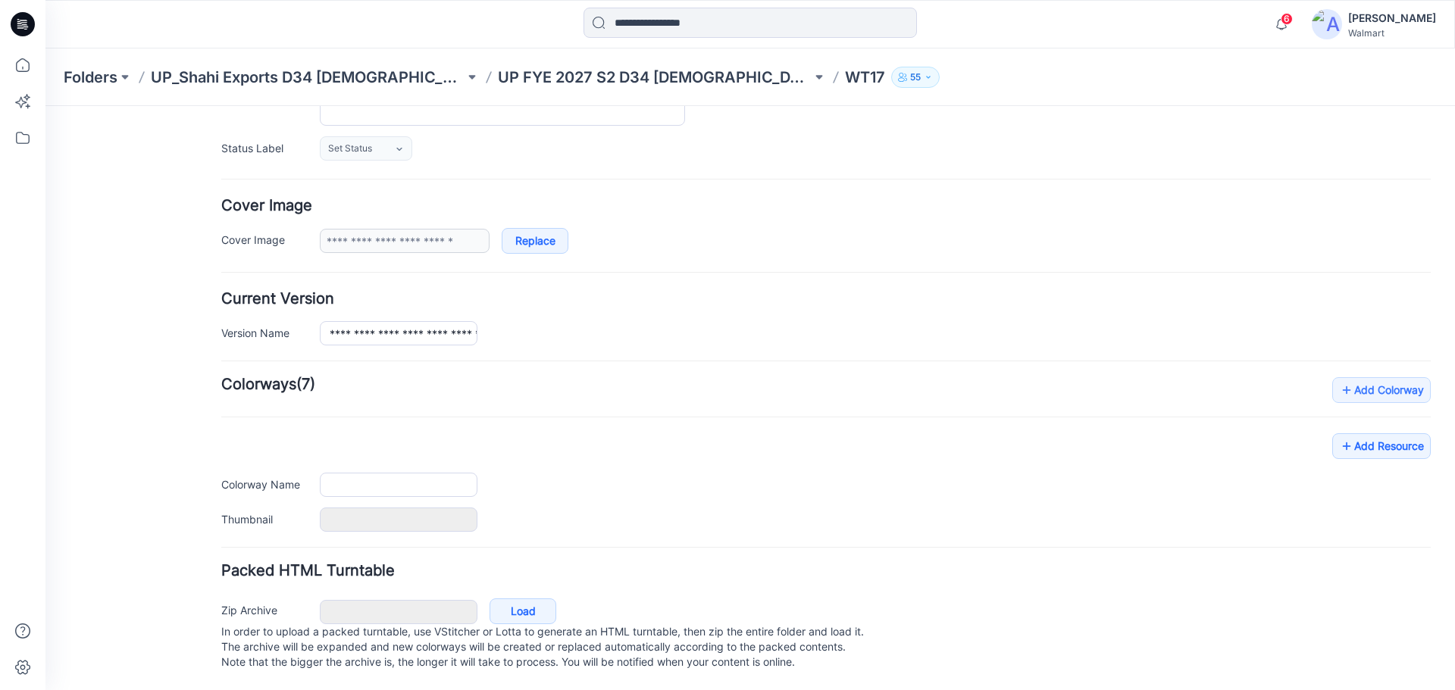
type input "****"
type input "**********"
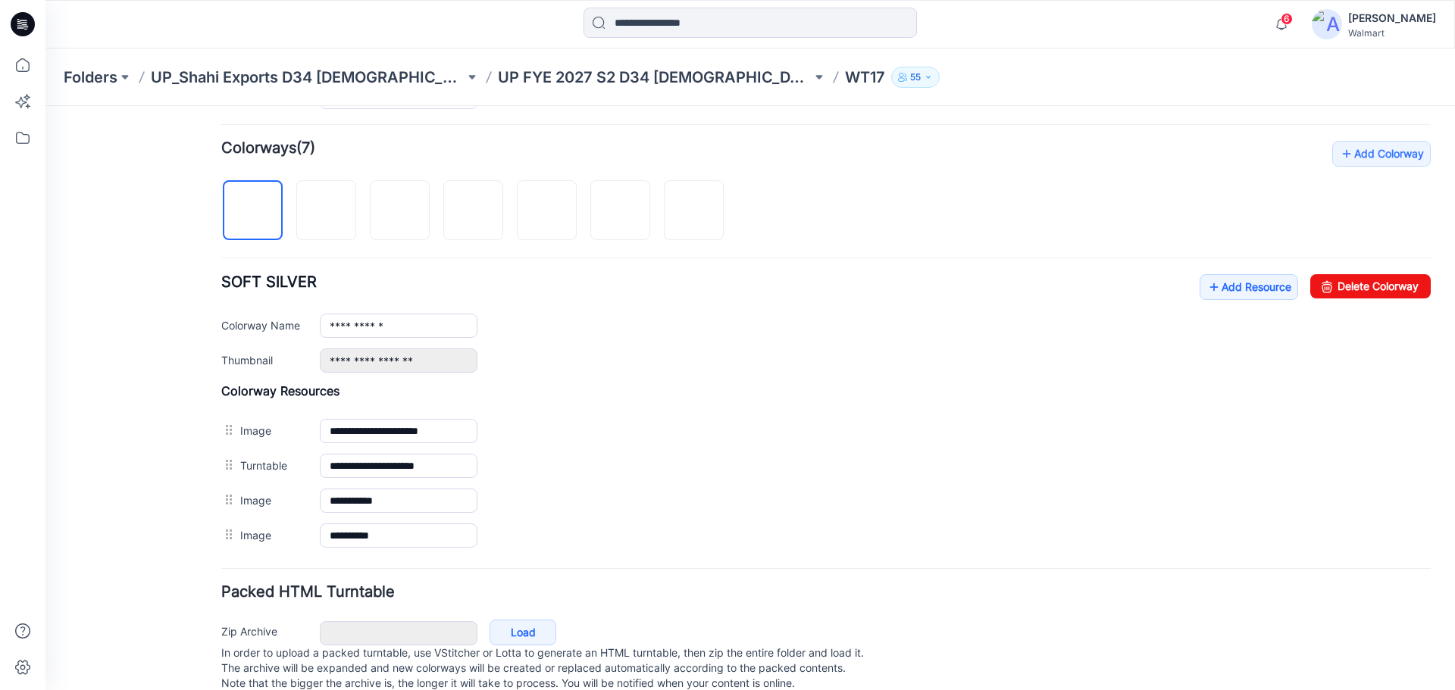
scroll to position [445, 0]
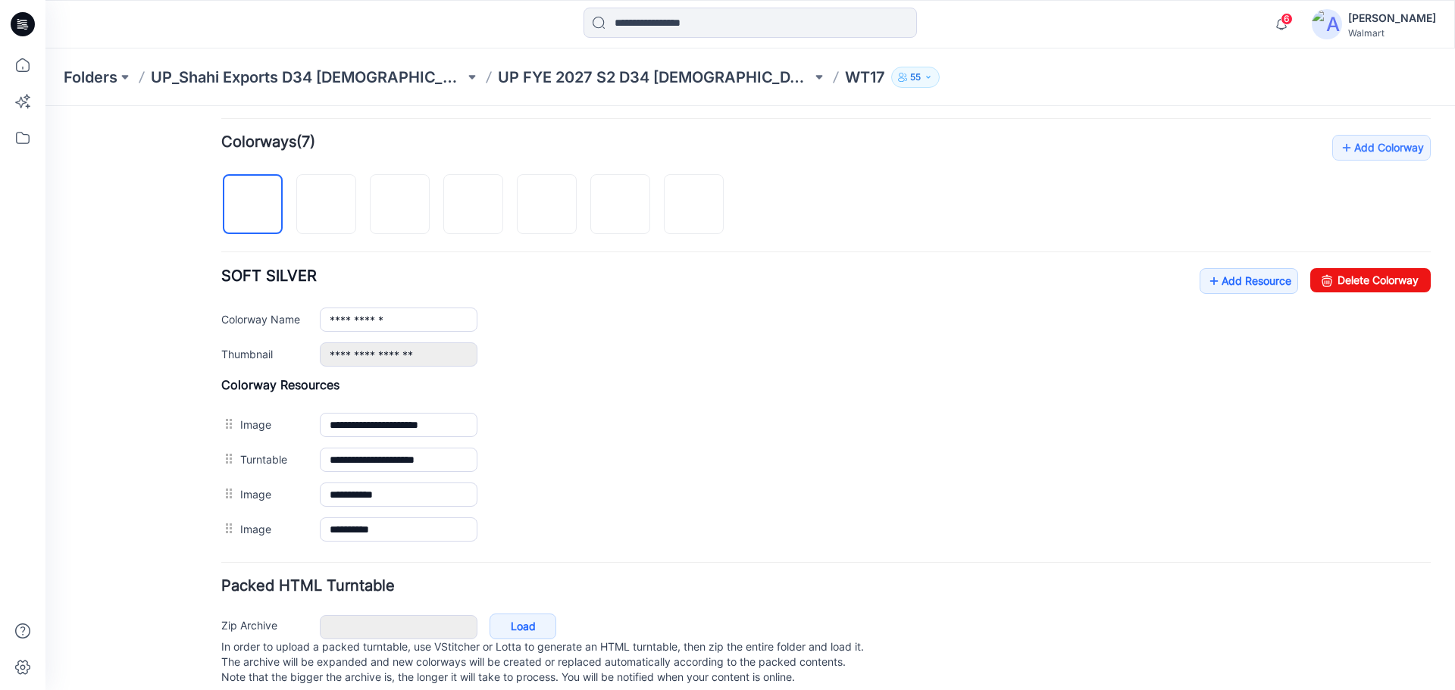
drag, startPoint x: 230, startPoint y: 461, endPoint x: 117, endPoint y: 412, distance: 123.9
drag, startPoint x: 117, startPoint y: 412, endPoint x: 154, endPoint y: 458, distance: 59.3
drag, startPoint x: 154, startPoint y: 458, endPoint x: 136, endPoint y: 468, distance: 20.0
click at [136, 468] on div "General Cover Image Current Version Colorways Packed Turntable" at bounding box center [136, 193] width 121 height 1026
click at [327, 205] on img at bounding box center [327, 205] width 0 height 0
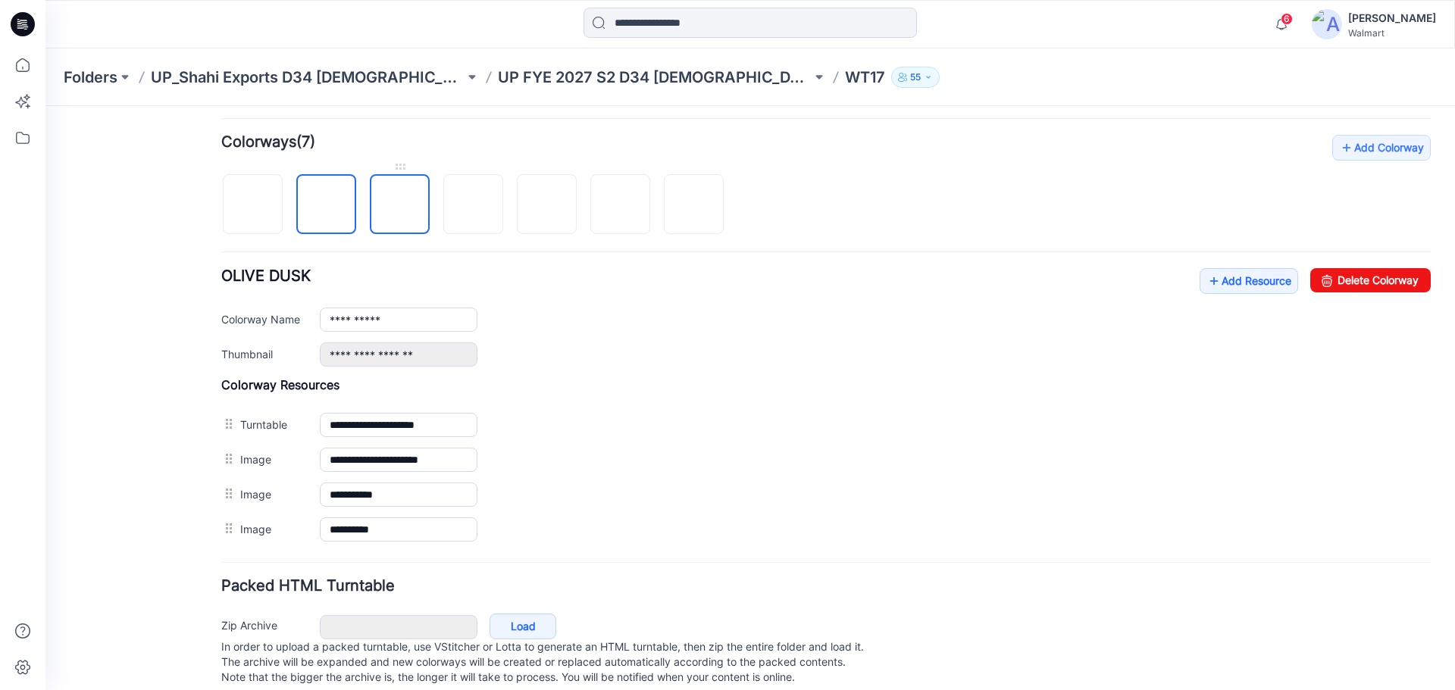
click at [400, 205] on img at bounding box center [400, 205] width 0 height 0
click at [474, 205] on img at bounding box center [474, 205] width 0 height 0
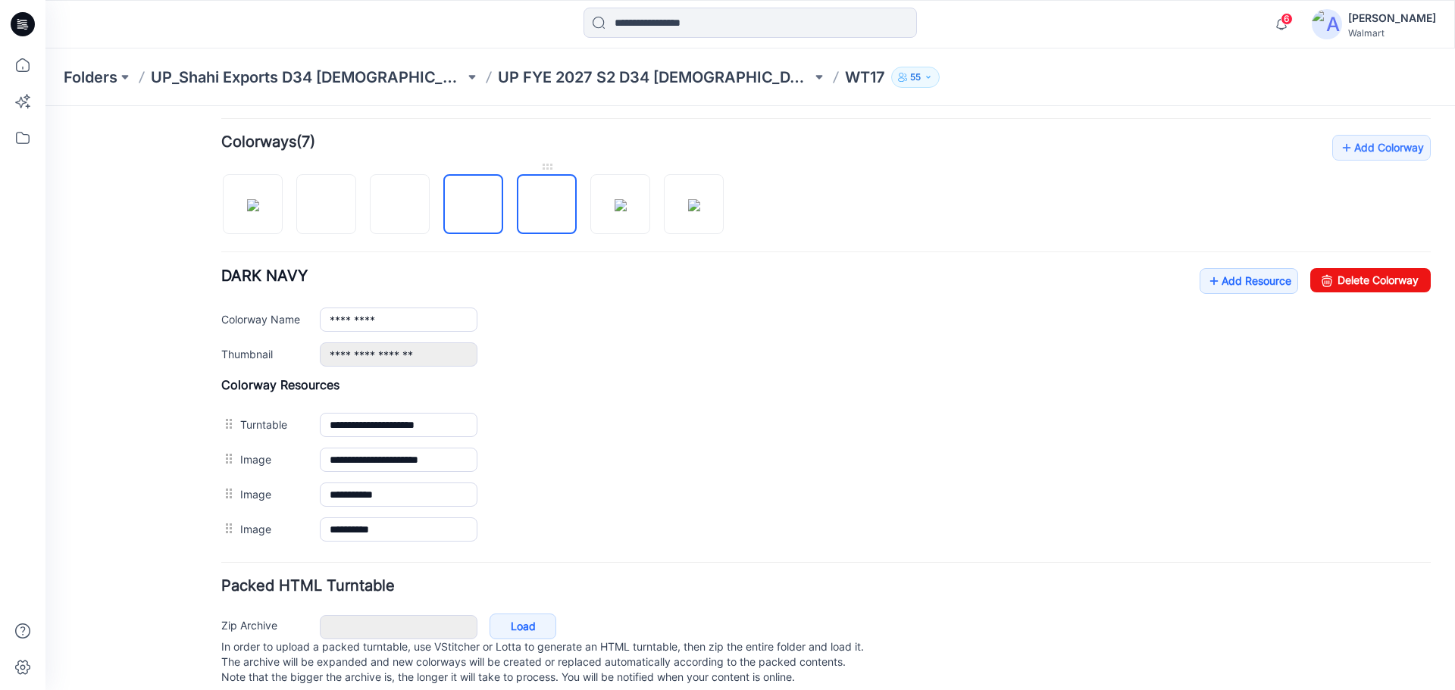
click at [547, 205] on img at bounding box center [547, 205] width 0 height 0
click at [616, 211] on img at bounding box center [620, 205] width 12 height 12
drag, startPoint x: 230, startPoint y: 466, endPoint x: 147, endPoint y: 435, distance: 88.2
click at [147, 435] on div "General Cover Image Current Version Colorways Packed Turntable" at bounding box center [136, 193] width 121 height 1026
click at [697, 210] on img at bounding box center [694, 205] width 12 height 12
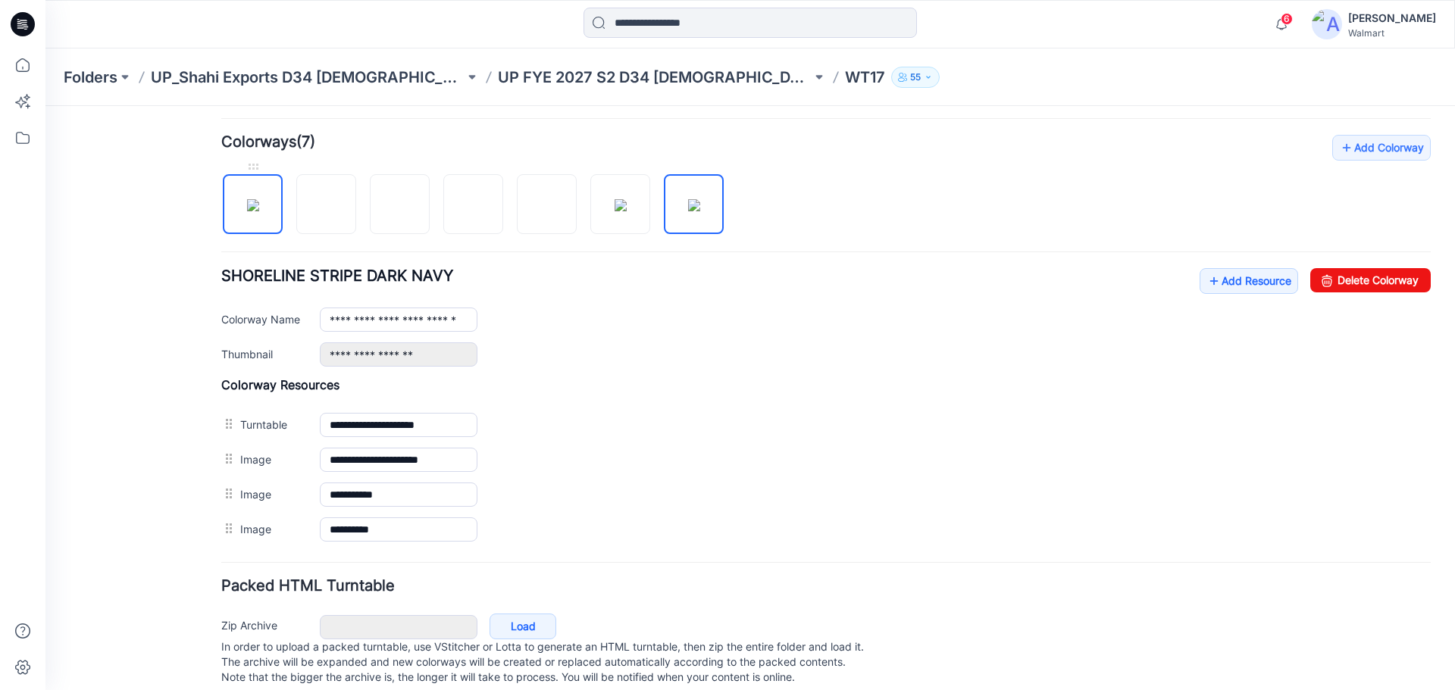
click at [255, 211] on img at bounding box center [253, 205] width 12 height 12
type input "**********"
click at [1234, 280] on link "Add Resource" at bounding box center [1248, 281] width 98 height 26
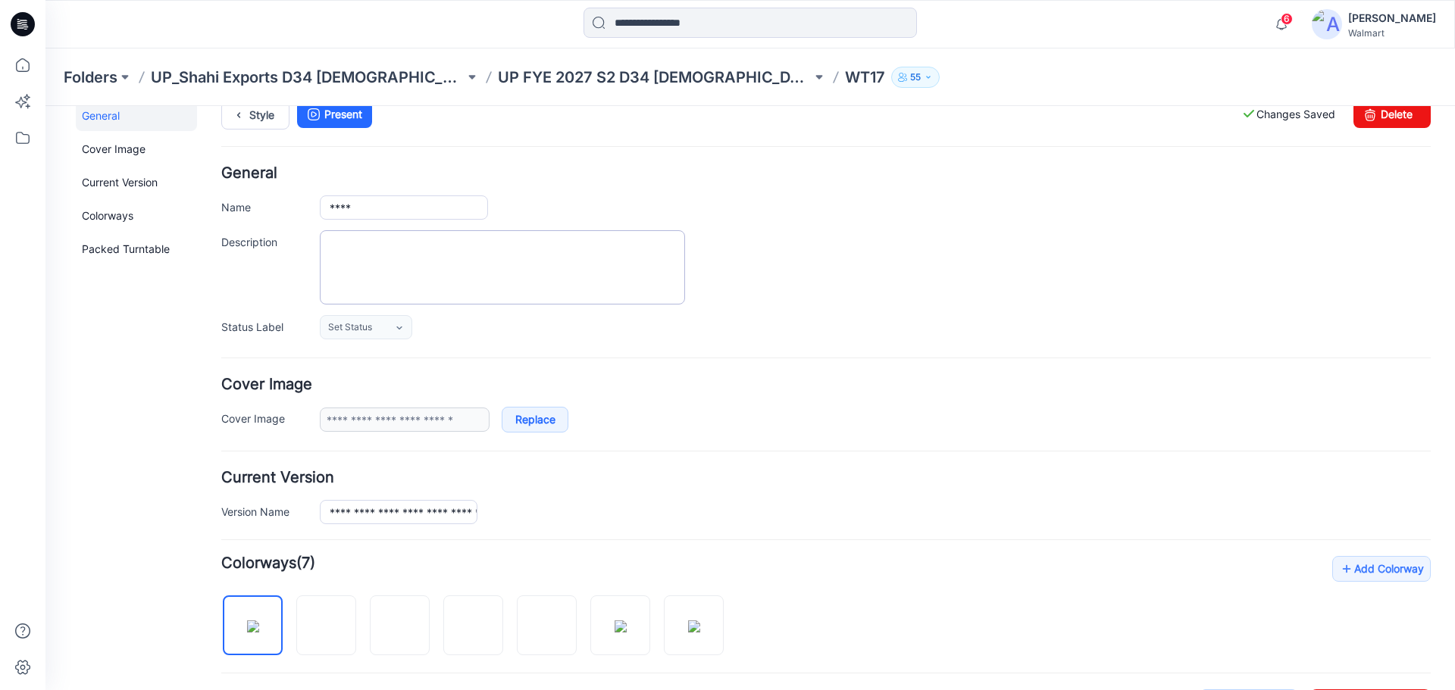
scroll to position [0, 0]
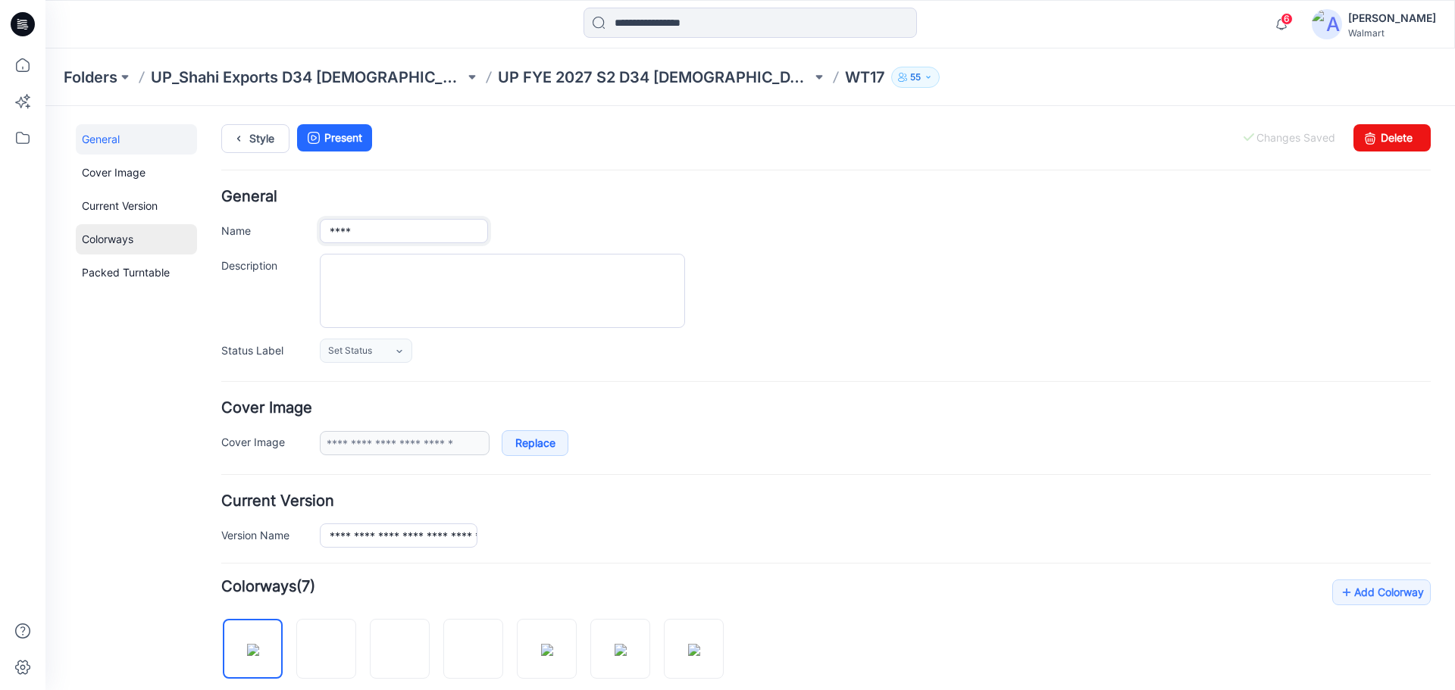
drag, startPoint x: 371, startPoint y: 238, endPoint x: 152, endPoint y: 230, distance: 219.9
click at [183, 234] on div "General Cover Image Current Version Colorways Packed Turntable Style Present Ch…" at bounding box center [740, 645] width 1391 height 1079
paste input "**********"
type input "**********"
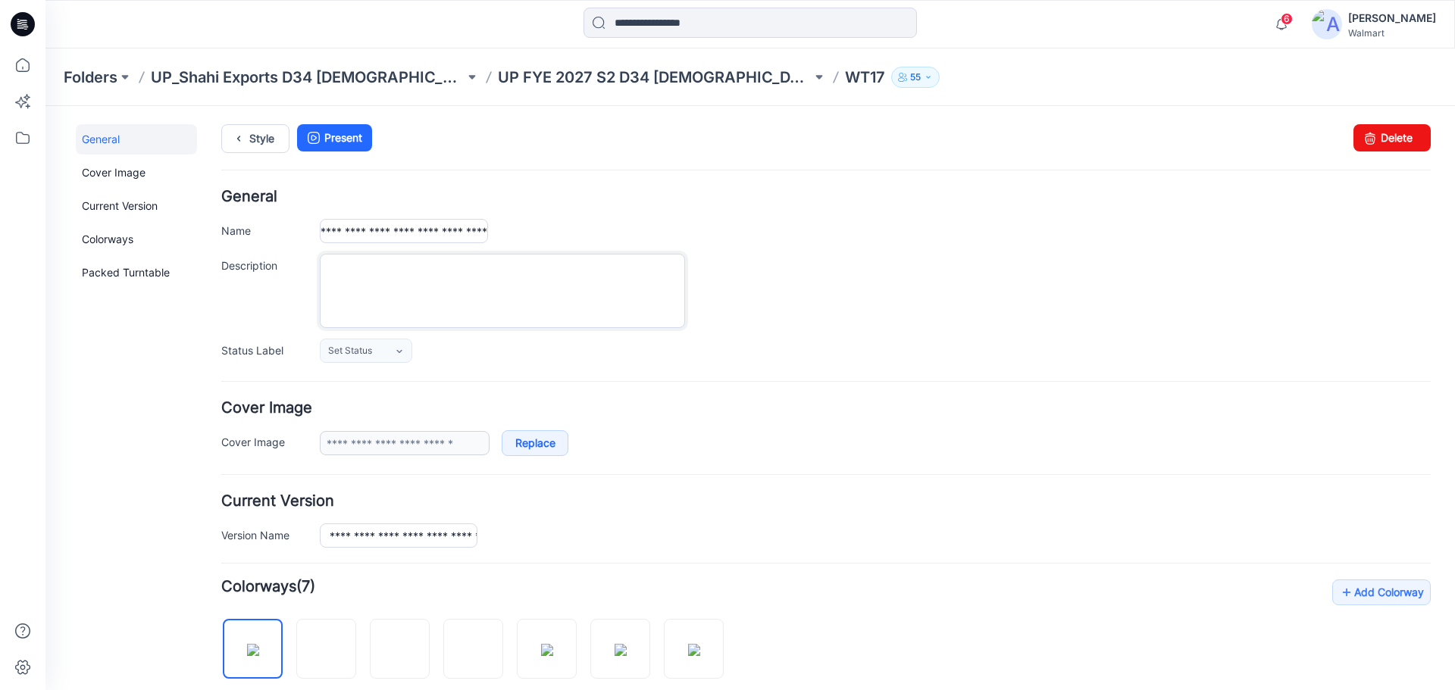
click at [425, 279] on textarea "Description" at bounding box center [502, 291] width 365 height 74
paste textarea "**********"
type textarea "**********"
click at [823, 289] on div "**********" at bounding box center [875, 291] width 1111 height 74
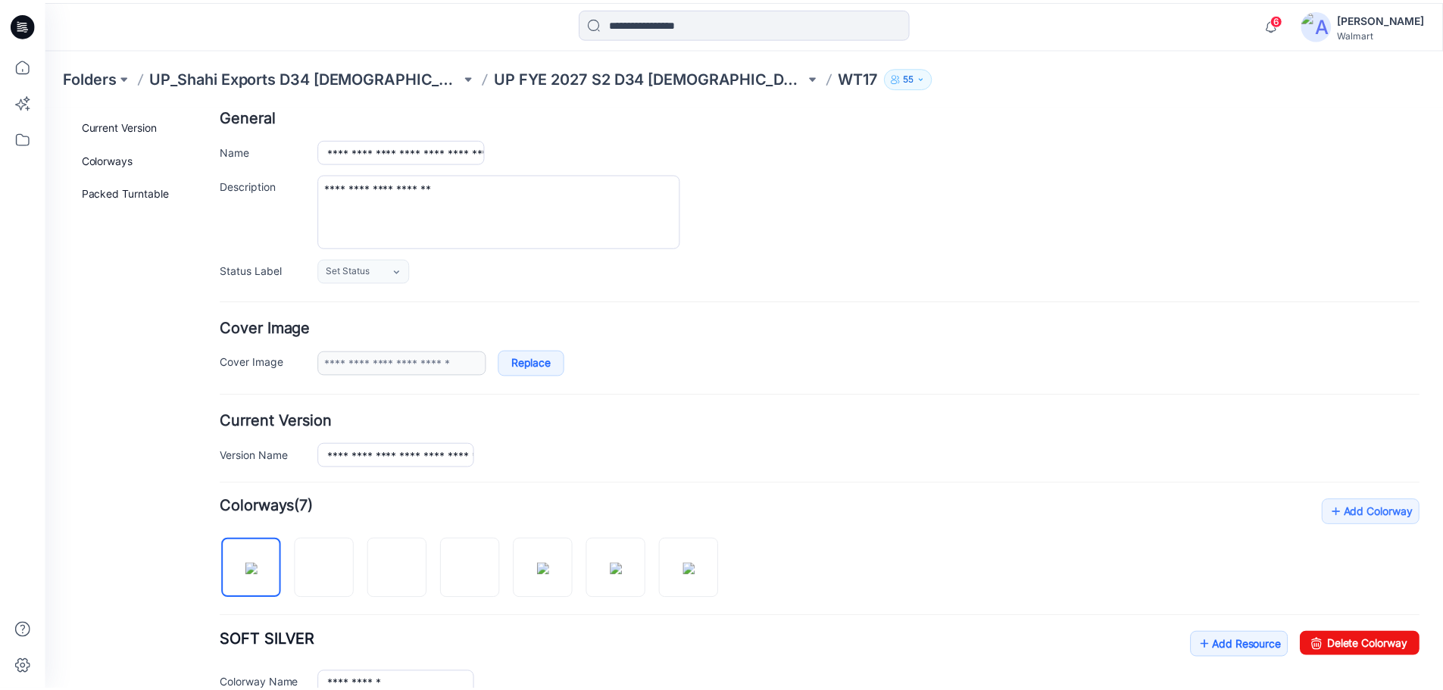
scroll to position [76, 0]
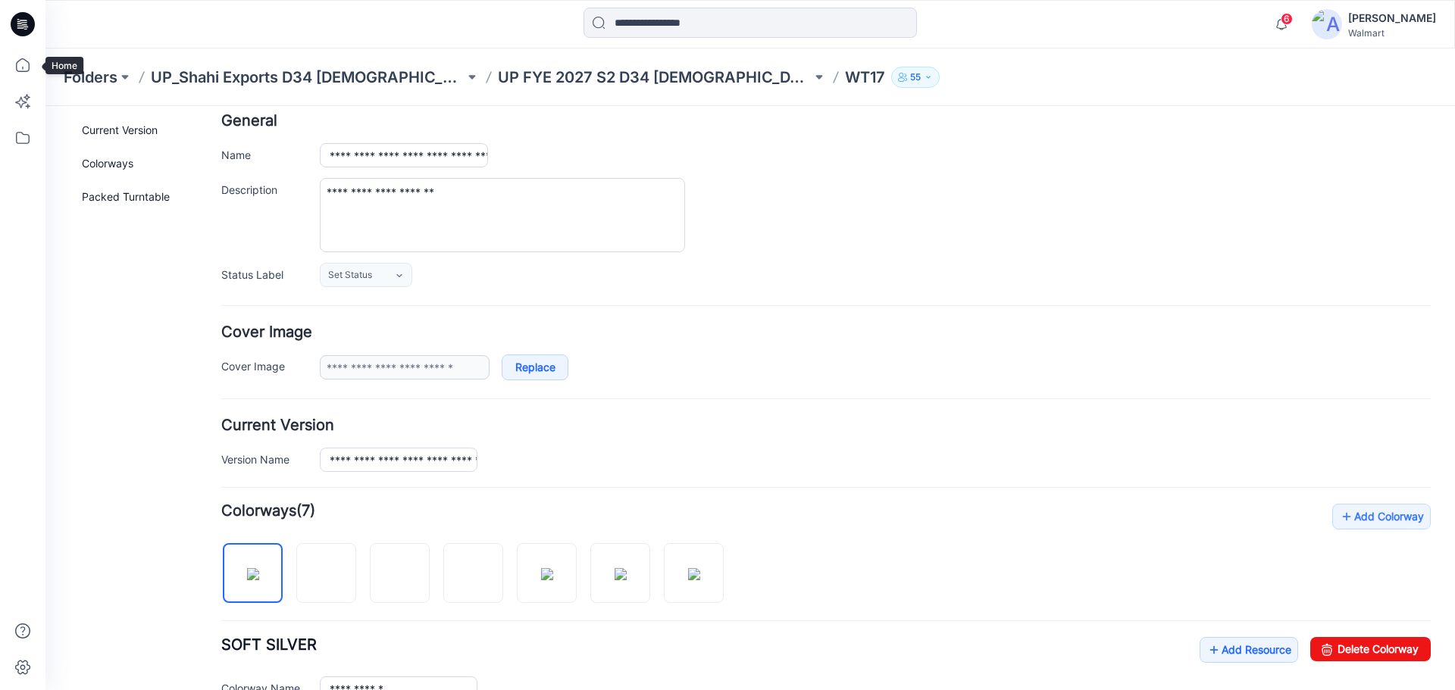
drag, startPoint x: 23, startPoint y: 58, endPoint x: 45, endPoint y: 70, distance: 25.1
click at [23, 58] on icon at bounding box center [22, 64] width 33 height 33
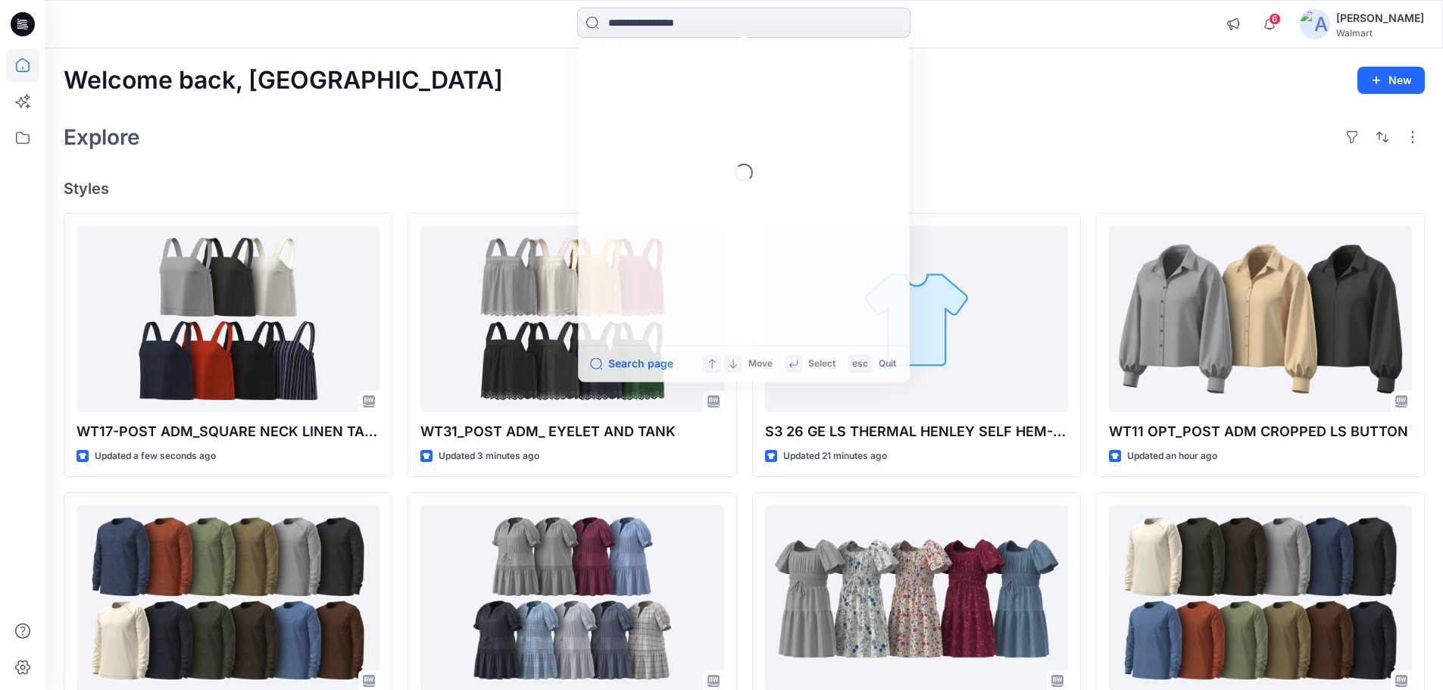
click at [679, 28] on input at bounding box center [743, 23] width 333 height 30
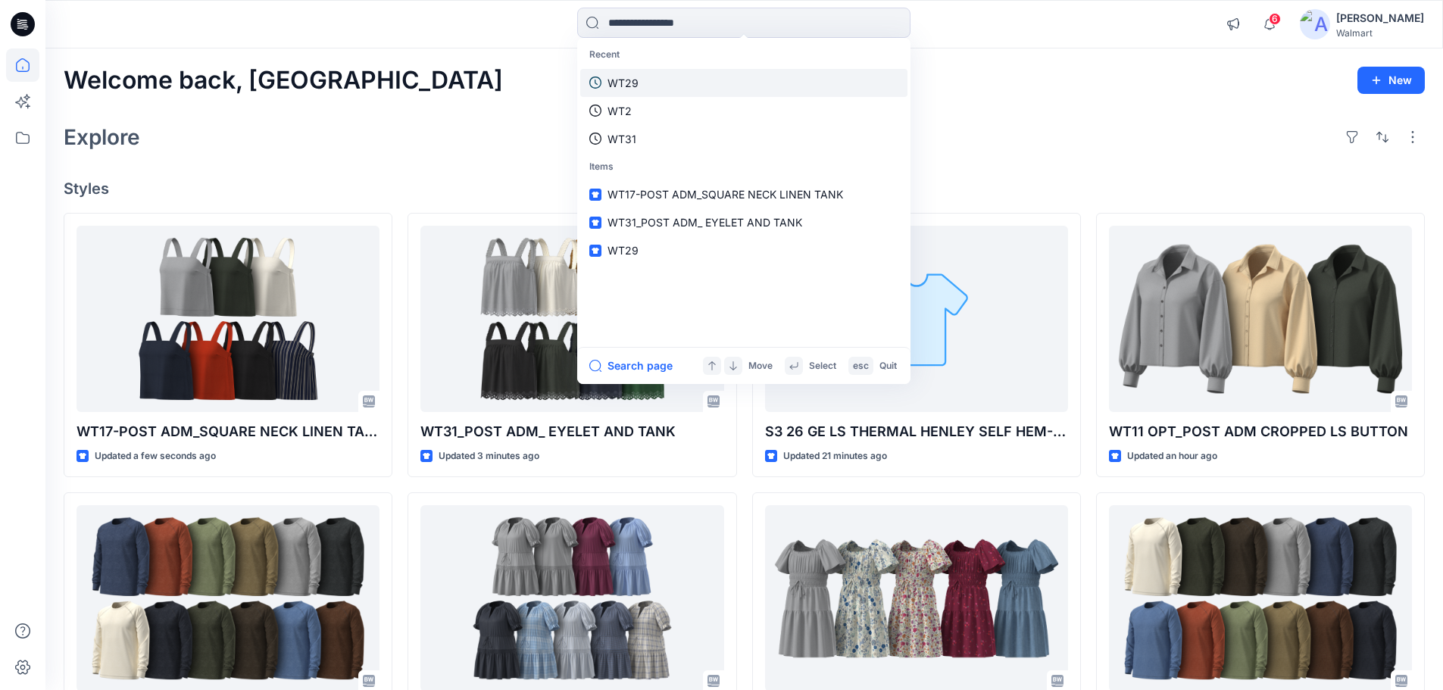
click at [651, 82] on link "WT29" at bounding box center [743, 83] width 327 height 28
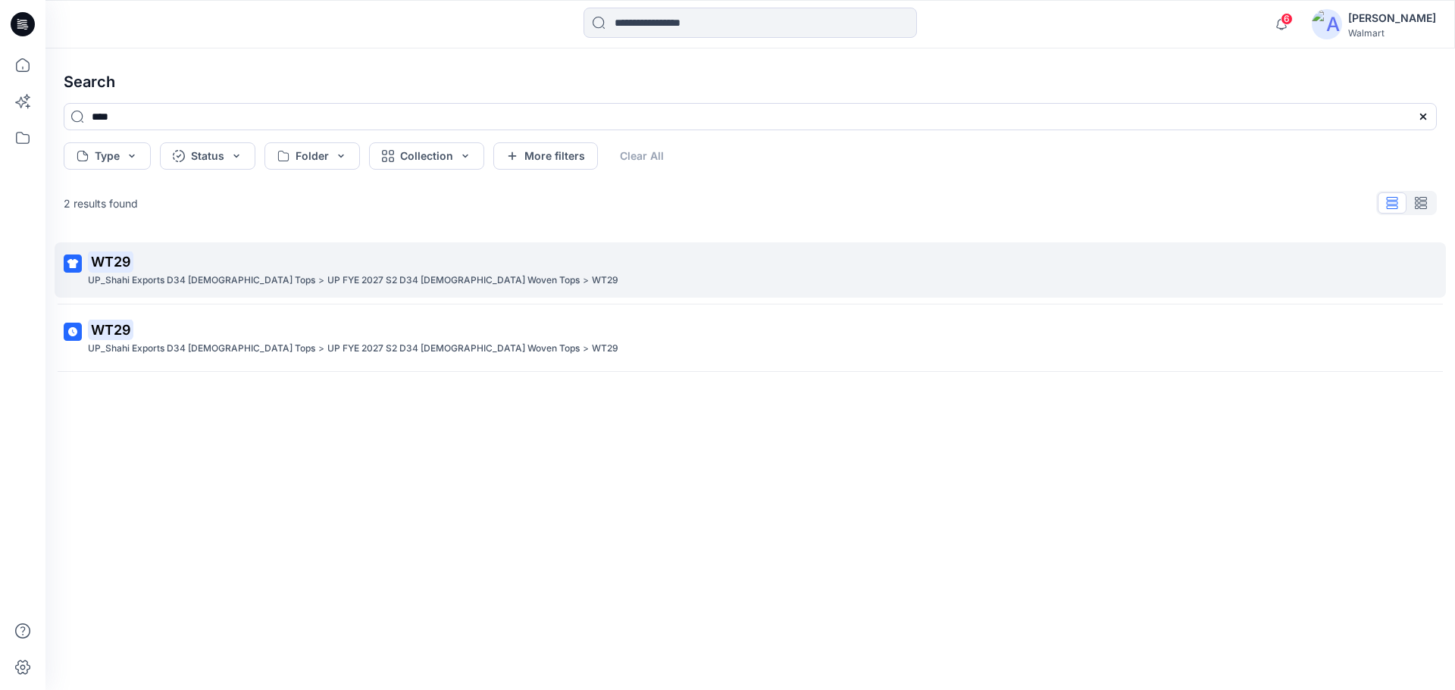
click at [220, 280] on p "UP_Shahi Exports D34 [DEMOGRAPHIC_DATA] Tops" at bounding box center [201, 281] width 227 height 16
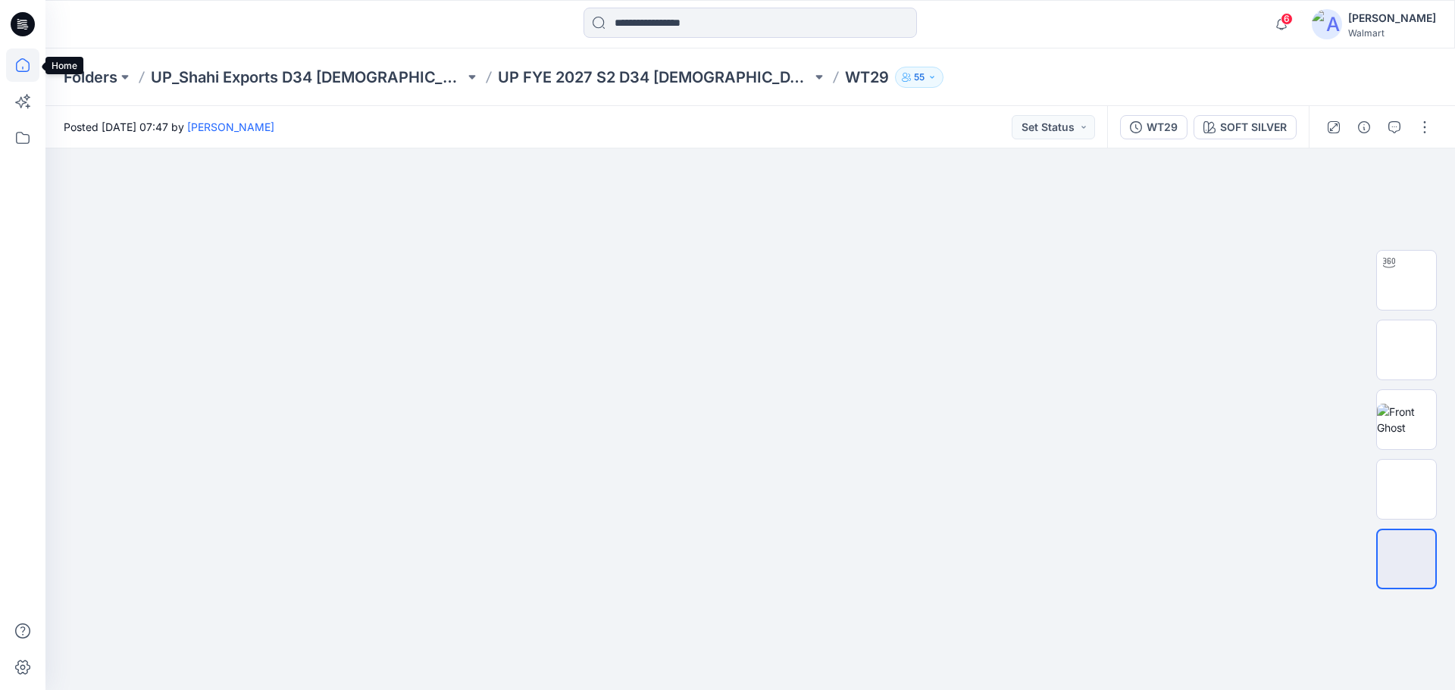
click at [25, 66] on icon at bounding box center [22, 64] width 33 height 33
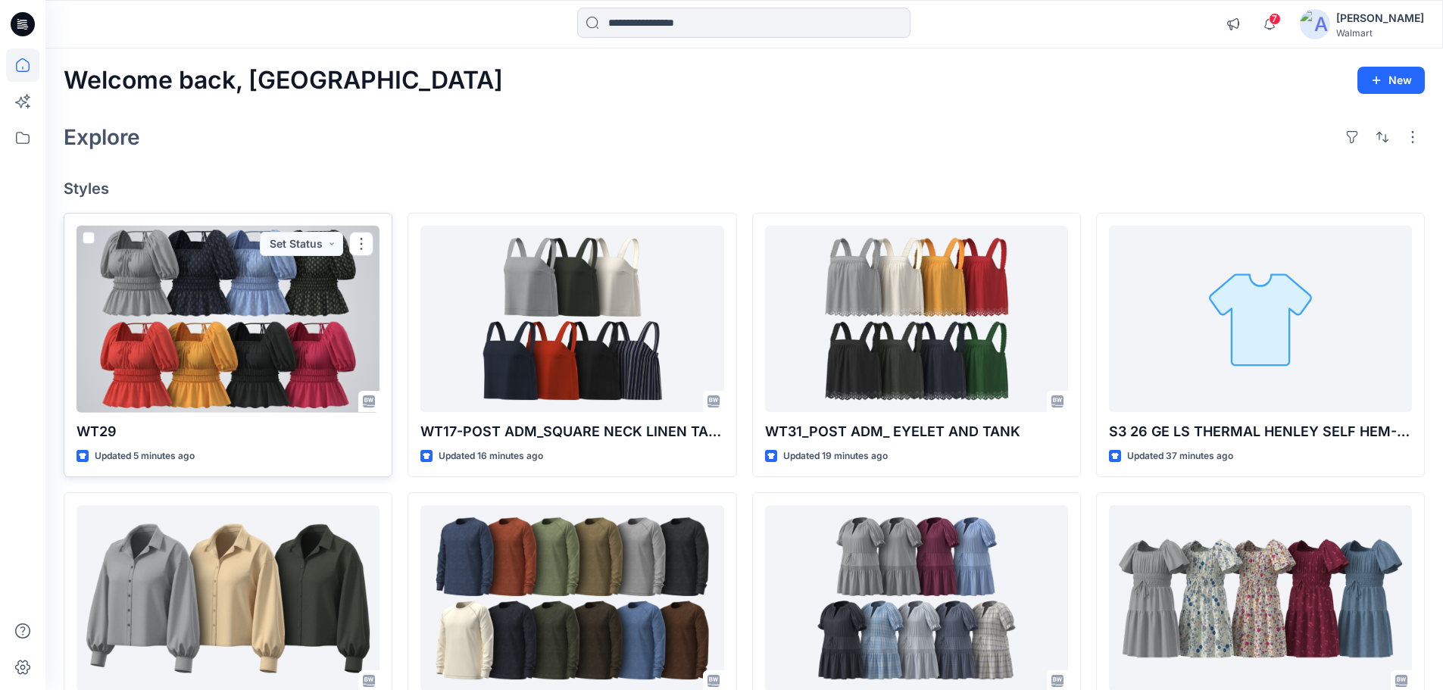
click at [271, 374] on div at bounding box center [228, 319] width 303 height 187
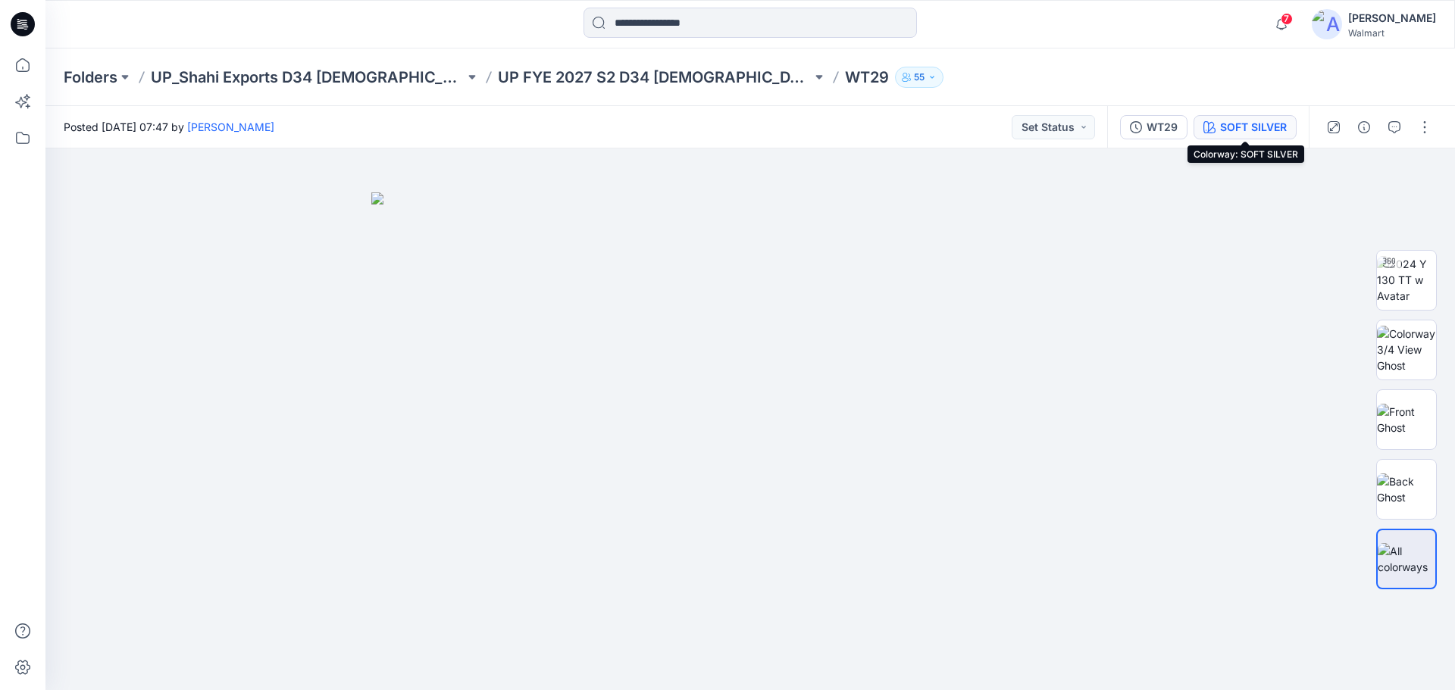
click at [1239, 130] on div "SOFT SILVER" at bounding box center [1253, 127] width 67 height 17
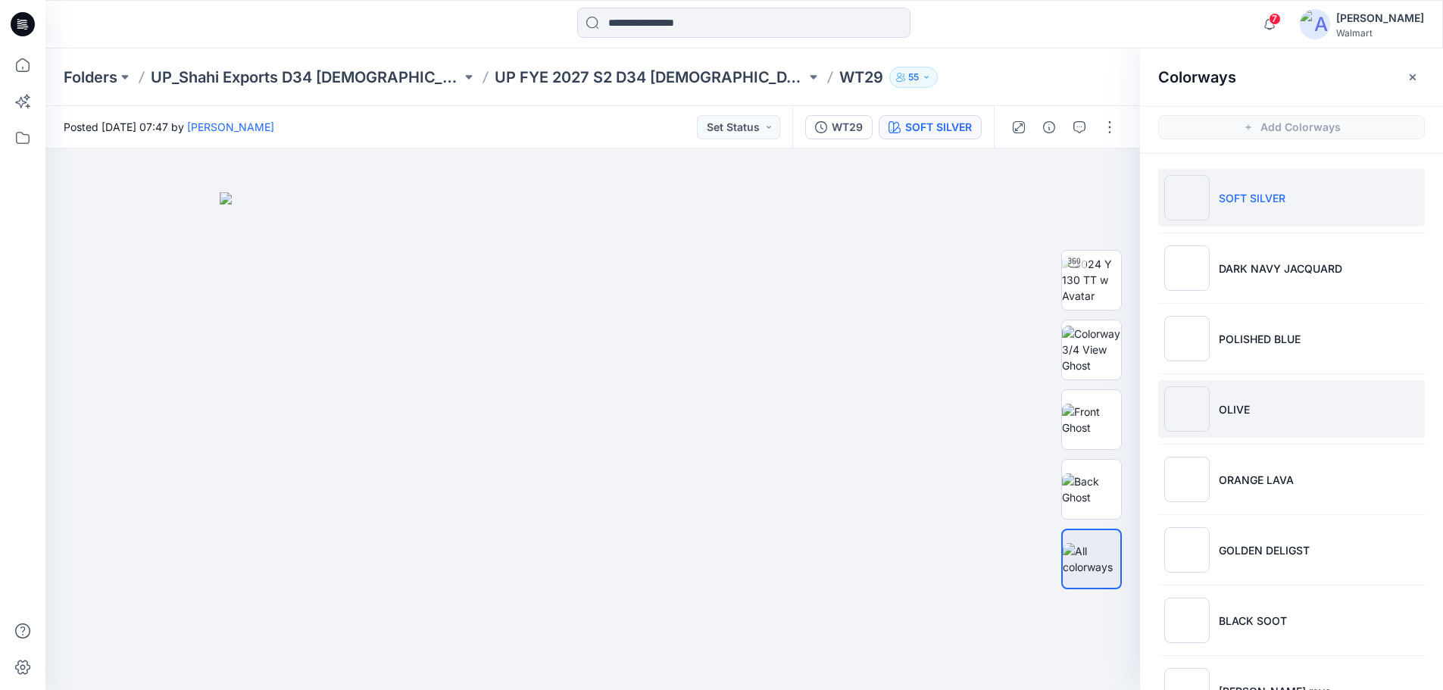
scroll to position [52, 0]
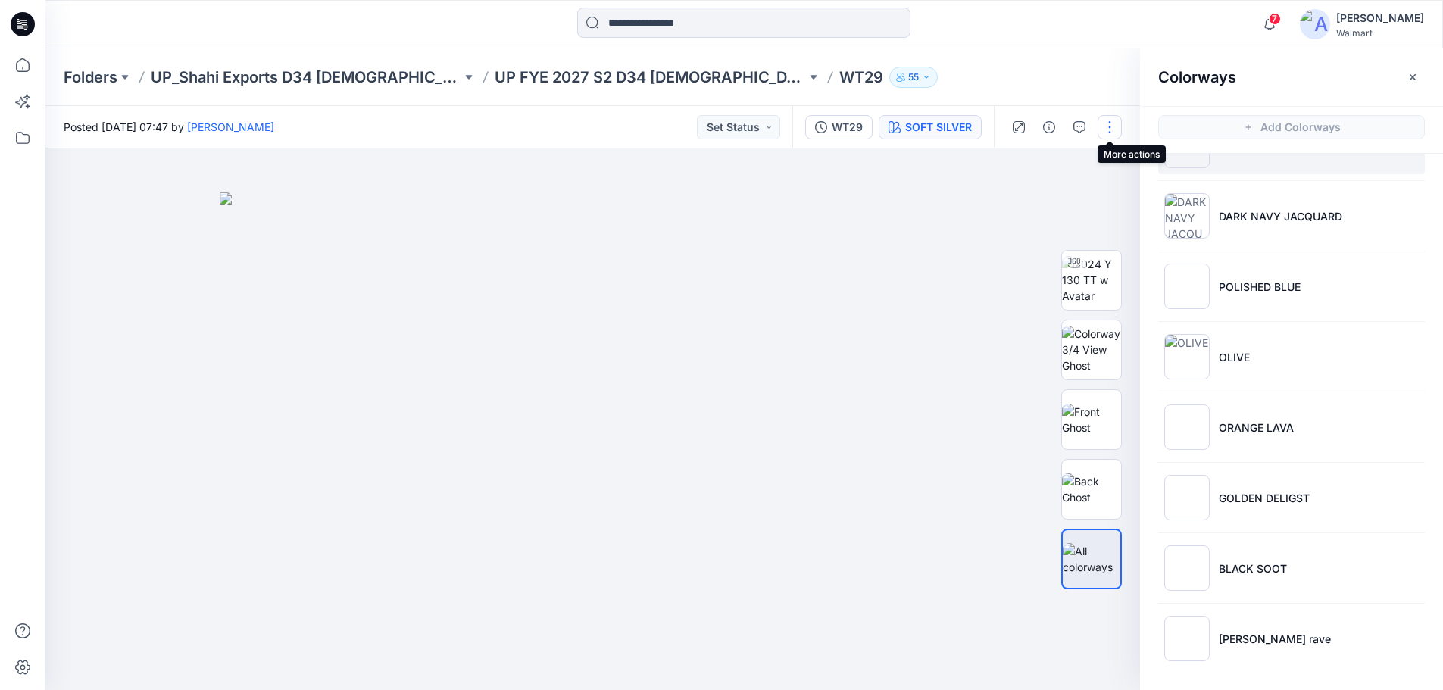
click at [1110, 127] on button "button" at bounding box center [1110, 127] width 24 height 24
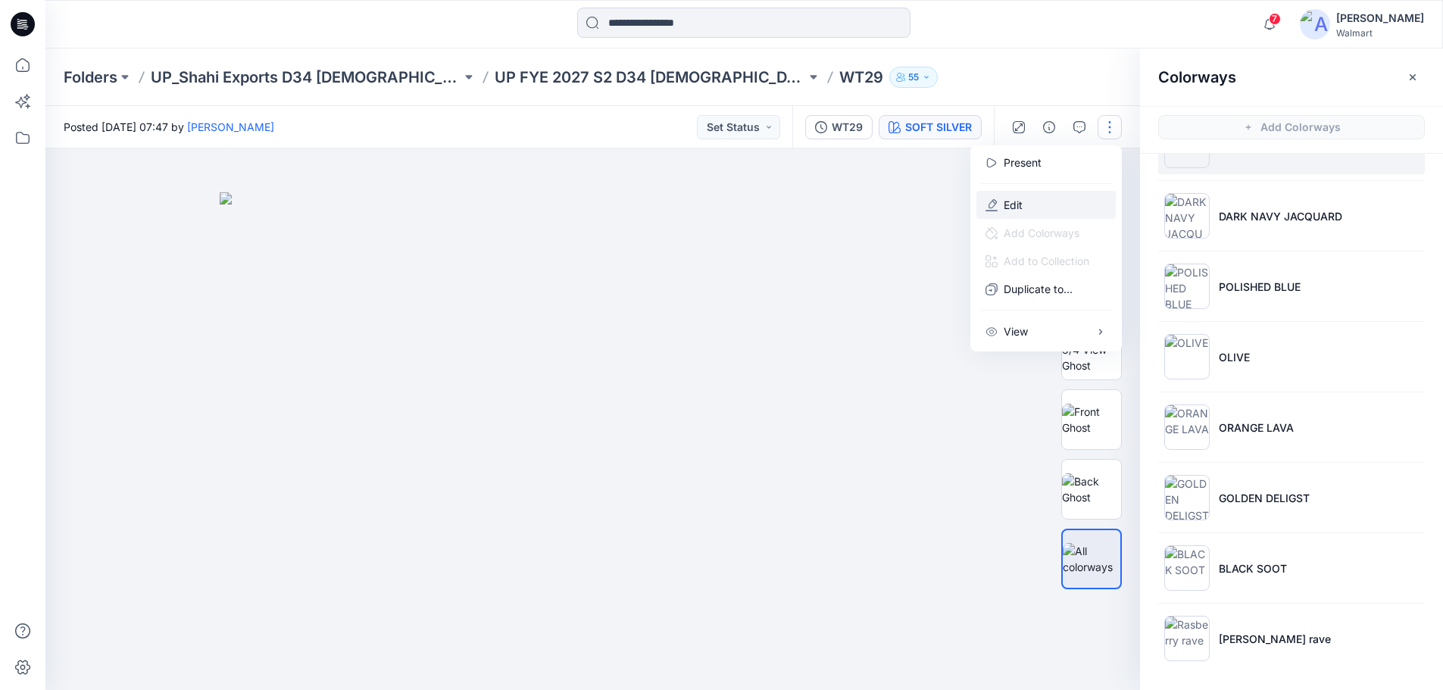
click at [998, 205] on button "Edit" at bounding box center [1046, 205] width 139 height 28
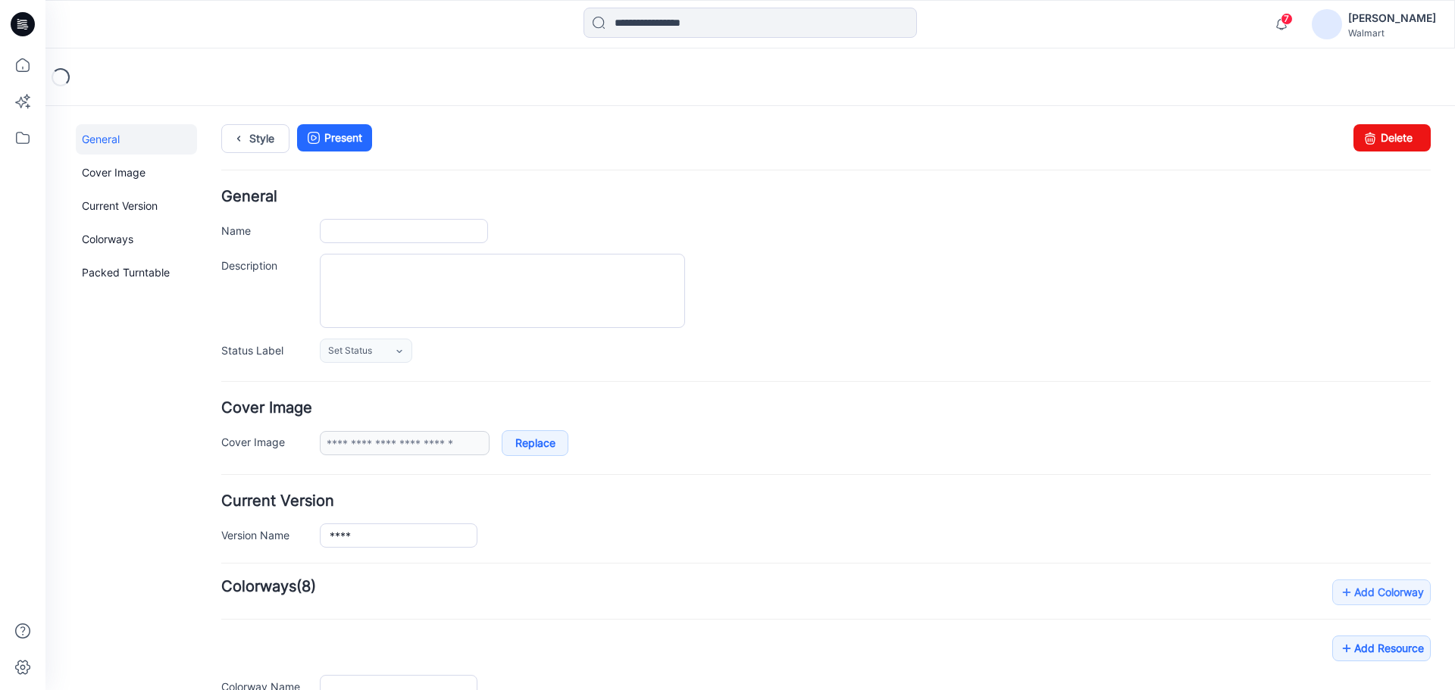
type input "****"
type input "**********"
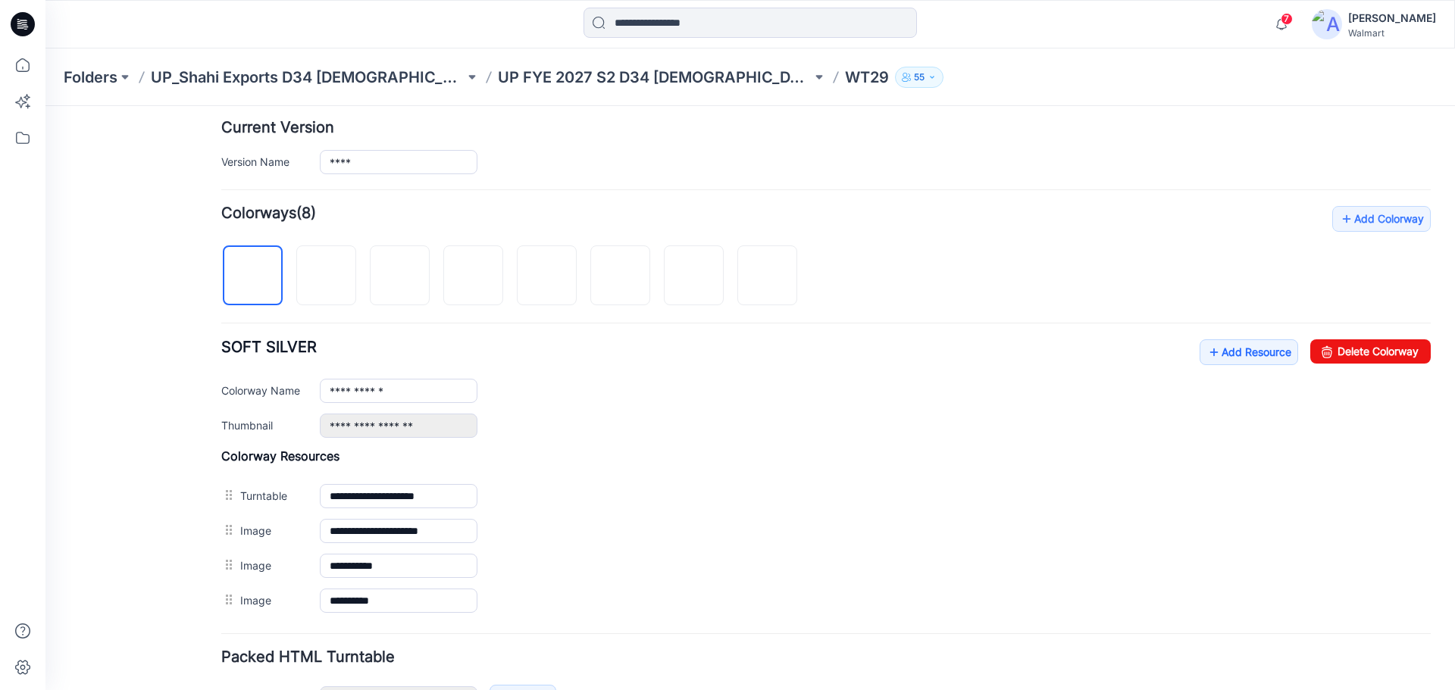
scroll to position [455, 0]
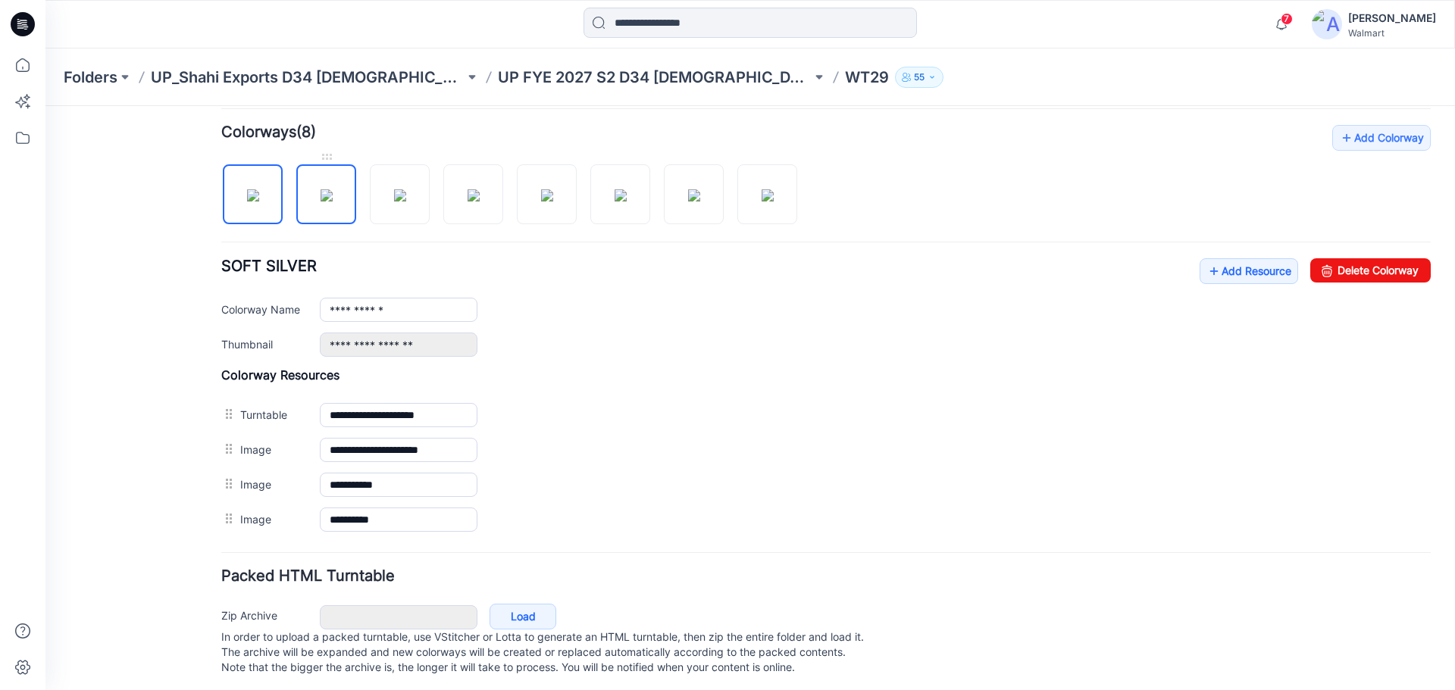
click at [333, 201] on img at bounding box center [326, 195] width 12 height 12
click at [406, 199] on img at bounding box center [400, 195] width 12 height 12
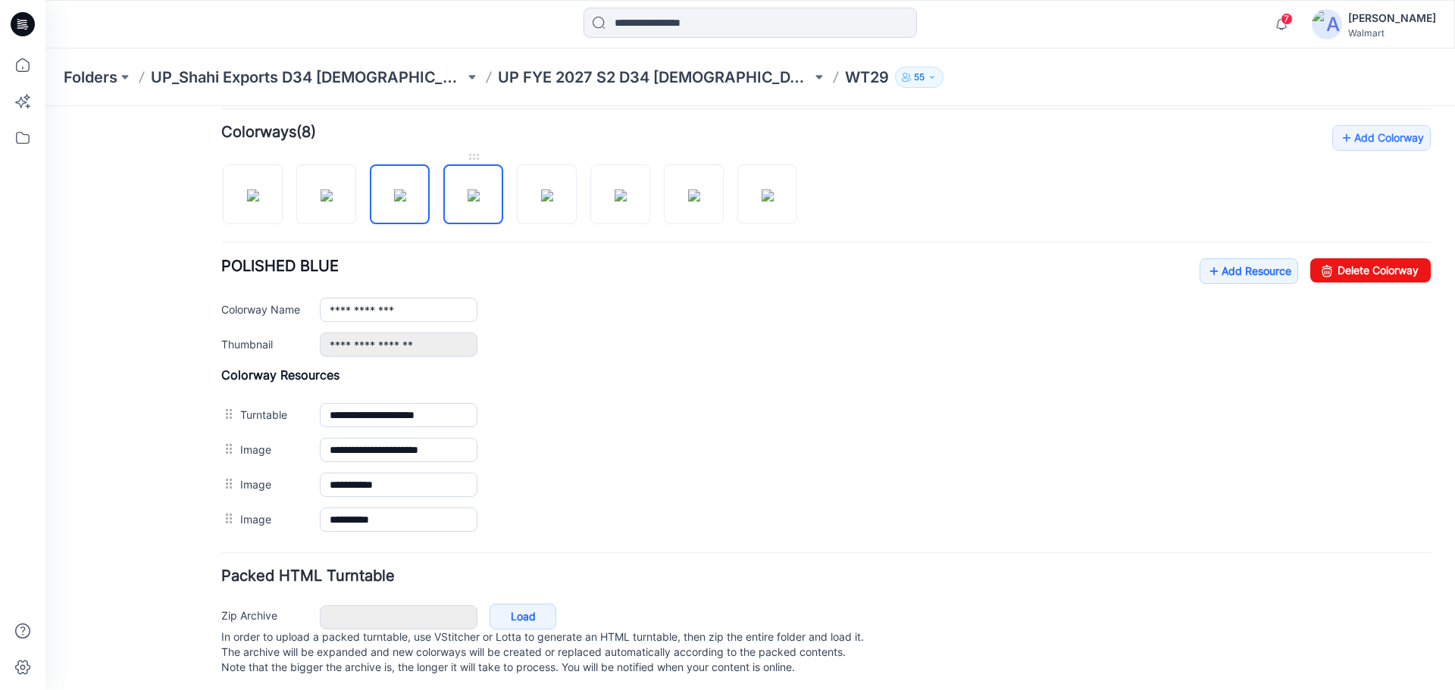
click at [480, 200] on img at bounding box center [473, 195] width 12 height 12
click at [553, 202] on img at bounding box center [547, 195] width 12 height 12
click at [621, 202] on img at bounding box center [620, 195] width 12 height 12
click at [693, 202] on img at bounding box center [694, 195] width 12 height 12
click at [761, 202] on img at bounding box center [767, 195] width 12 height 12
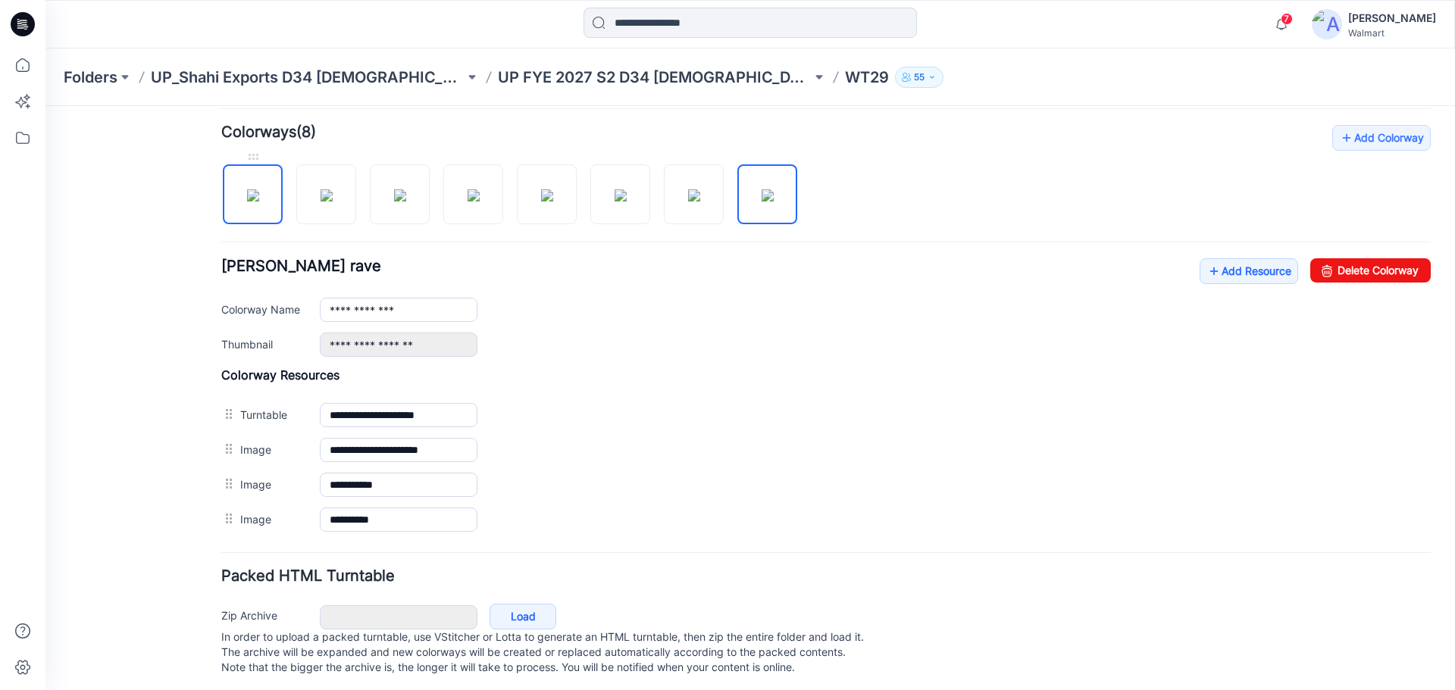
click at [258, 202] on img at bounding box center [253, 195] width 12 height 12
type input "**********"
click at [1240, 271] on link "Add Resource" at bounding box center [1248, 271] width 98 height 26
click at [1234, 272] on link "Add Resource" at bounding box center [1248, 271] width 98 height 26
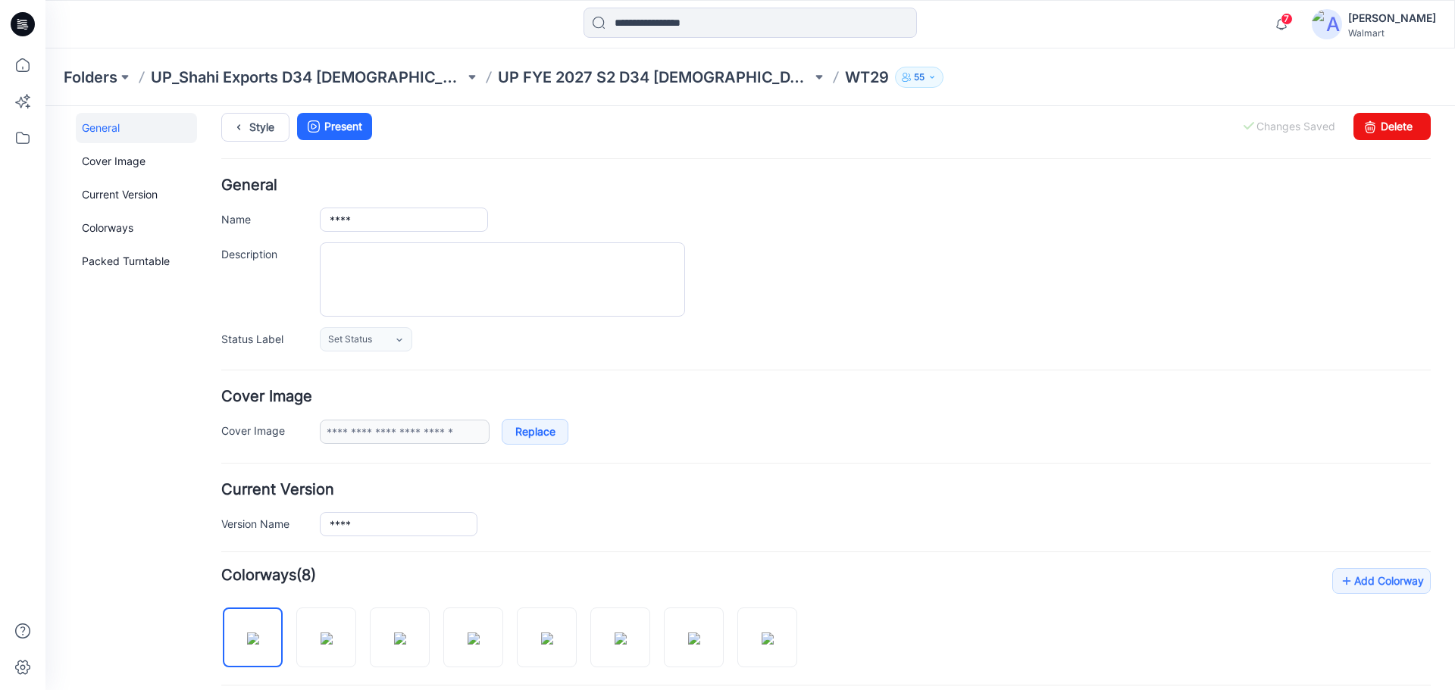
scroll to position [152, 0]
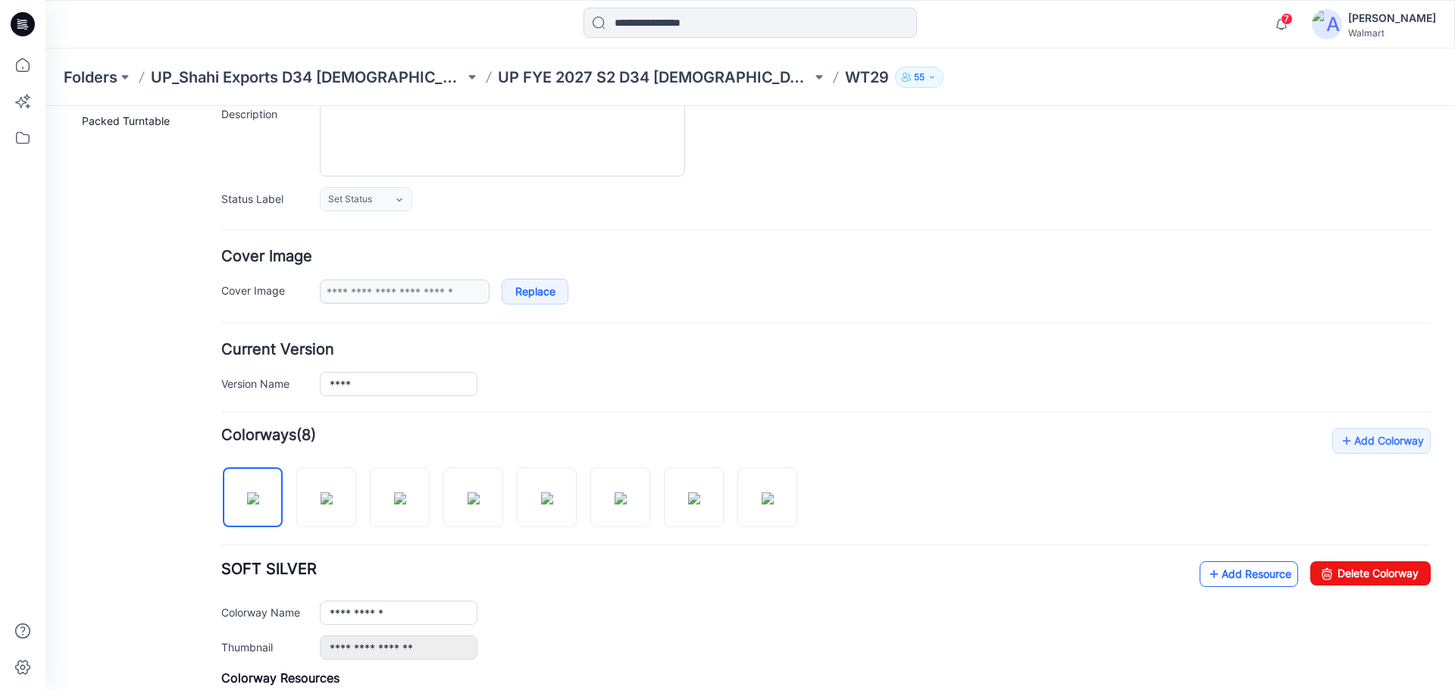
click at [1262, 575] on link "Add Resource" at bounding box center [1248, 574] width 98 height 26
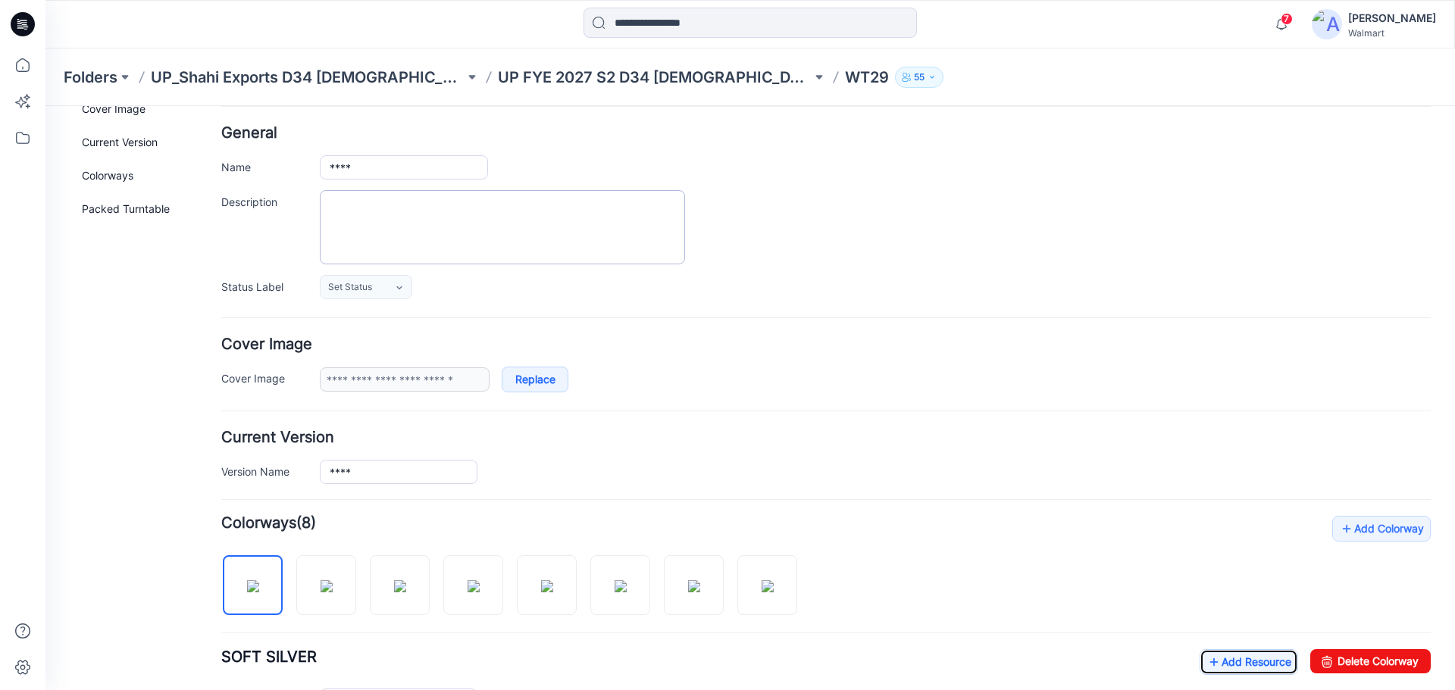
scroll to position [0, 0]
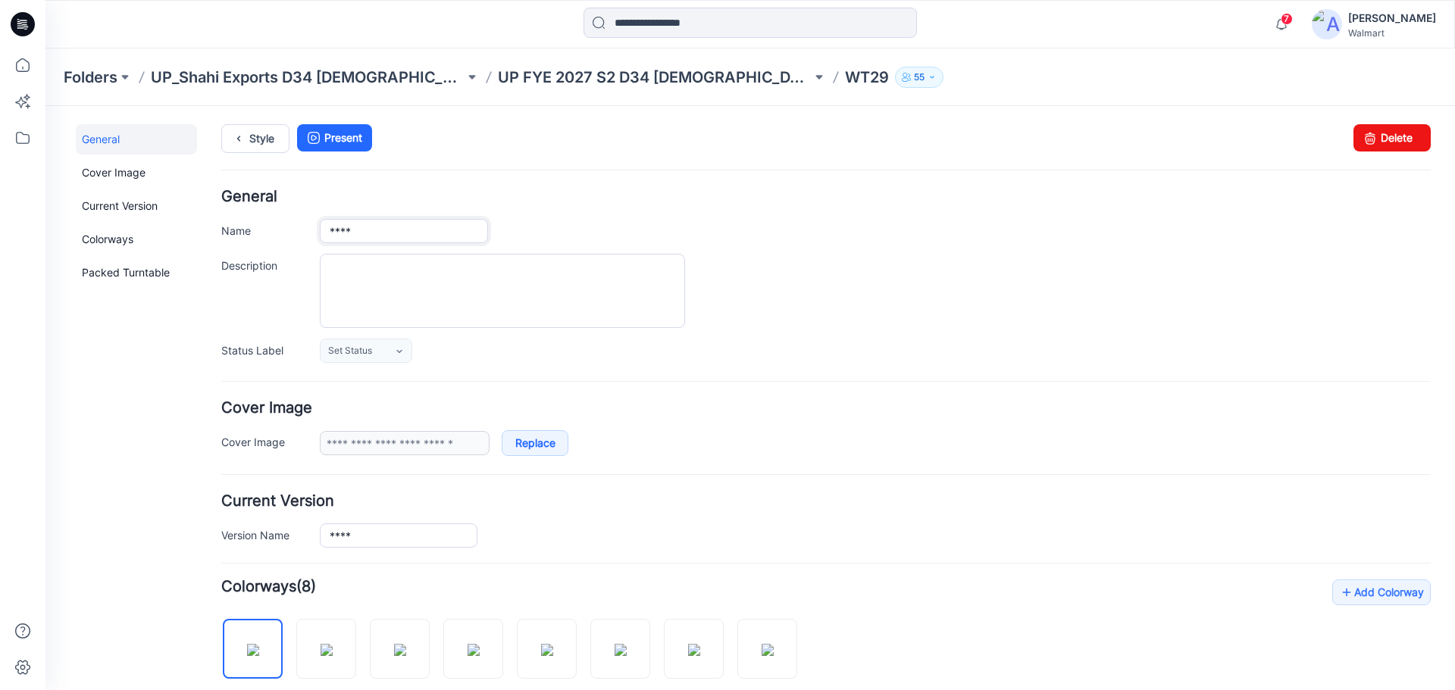
drag, startPoint x: 375, startPoint y: 230, endPoint x: 213, endPoint y: 242, distance: 162.6
click at [220, 244] on div "General Cover Image Current Version Colorways Packed Turntable Style Present Ch…" at bounding box center [740, 645] width 1391 height 1079
paste input "**********"
type input "**********"
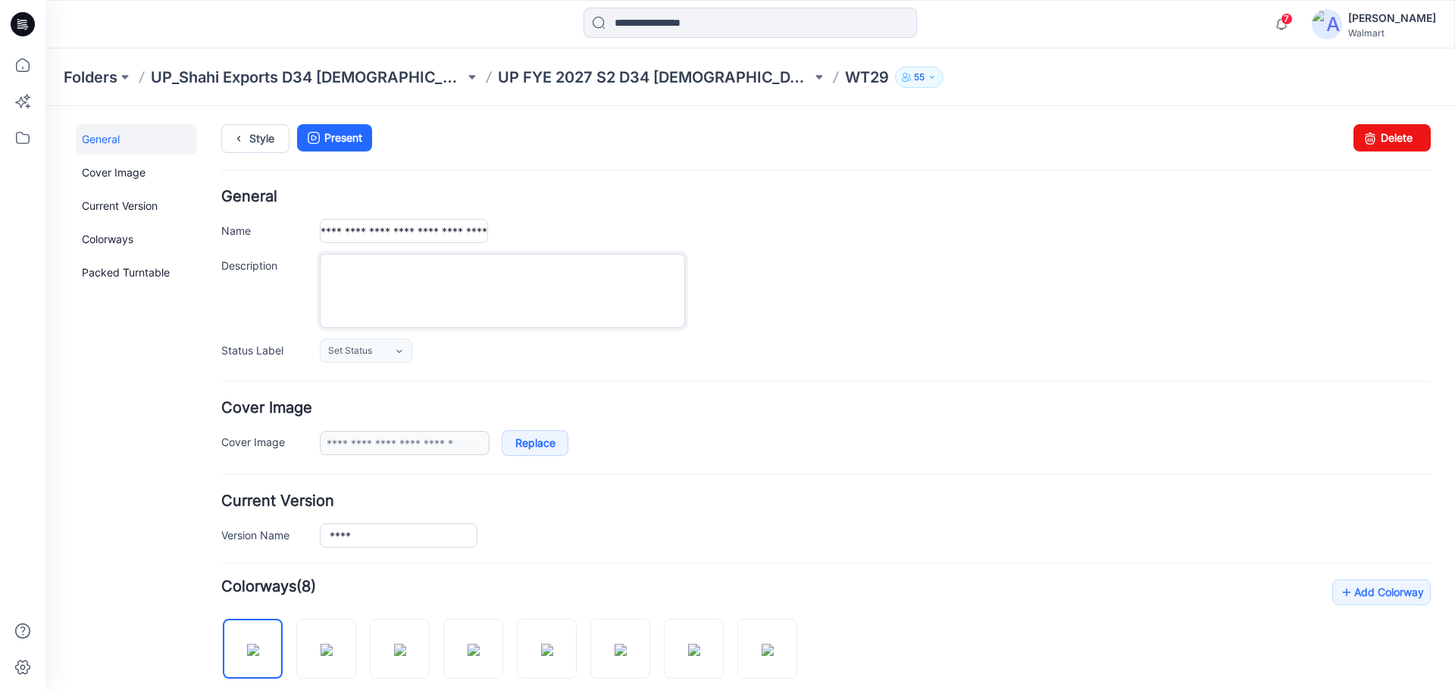
click at [432, 265] on textarea "Description" at bounding box center [502, 291] width 365 height 74
paste textarea "**********"
type textarea "**********"
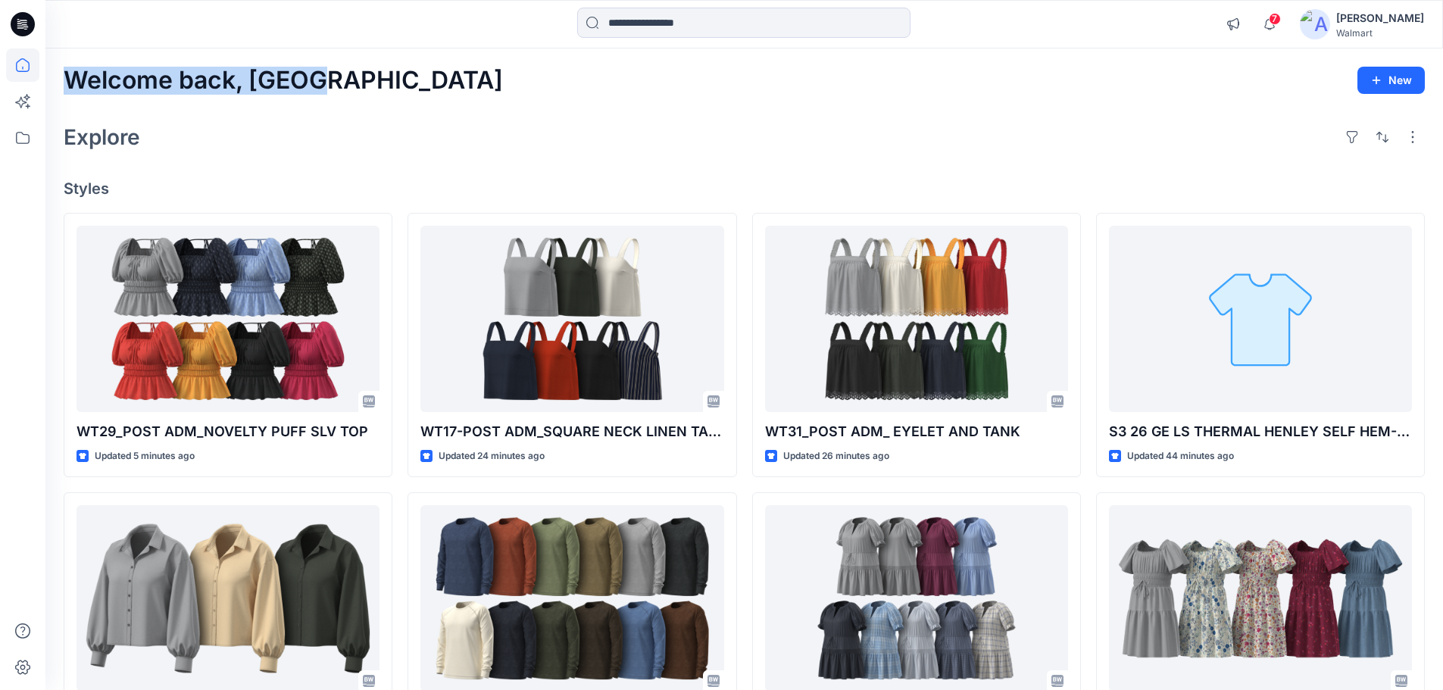
drag, startPoint x: 65, startPoint y: 75, endPoint x: 342, endPoint y: 95, distance: 278.1
click at [342, 95] on div "Welcome back, Rahul New Explore Styles WT29_POST ADM_NOVELTY PUFF SLV TOP Updat…" at bounding box center [744, 578] width 1398 height 1061
click at [492, 113] on div "Welcome back, Rahul New Explore Styles WT29_POST ADM_NOVELTY PUFF SLV TOP Updat…" at bounding box center [744, 578] width 1398 height 1061
